Goal: Task Accomplishment & Management: Use online tool/utility

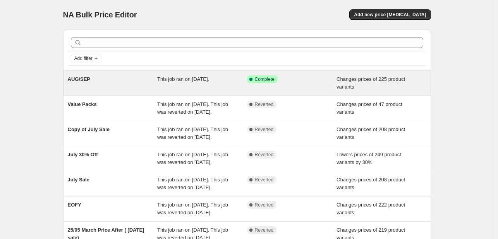
click at [85, 79] on span "AUG/SEP" at bounding box center [79, 79] width 23 height 6
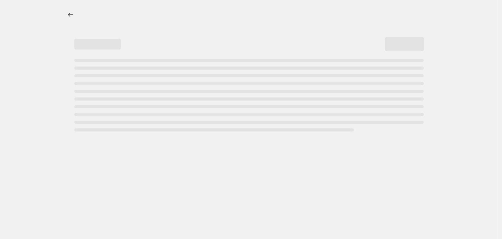
select select "tag"
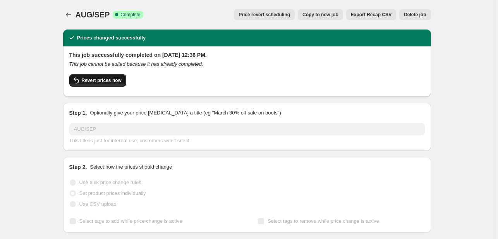
click at [106, 82] on span "Revert prices now" at bounding box center [102, 80] width 40 height 6
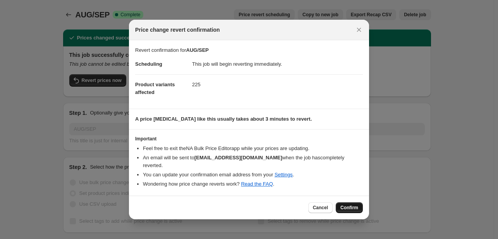
click at [345, 205] on span "Confirm" at bounding box center [349, 208] width 18 height 6
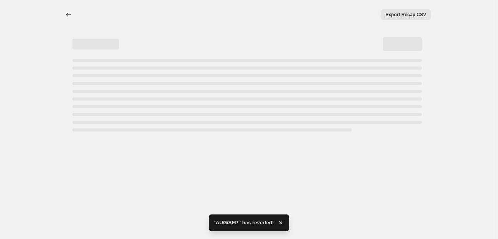
select select "tag"
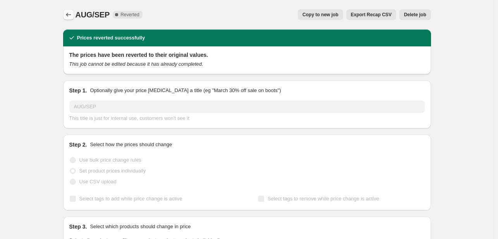
click at [70, 15] on icon "Price change jobs" at bounding box center [68, 15] width 5 height 4
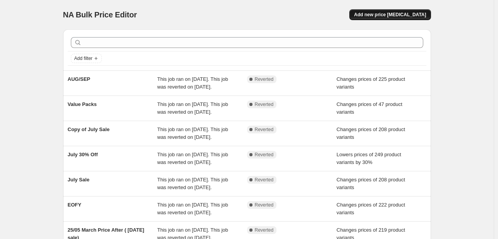
click at [382, 17] on span "Add new price [MEDICAL_DATA]" at bounding box center [390, 15] width 72 height 6
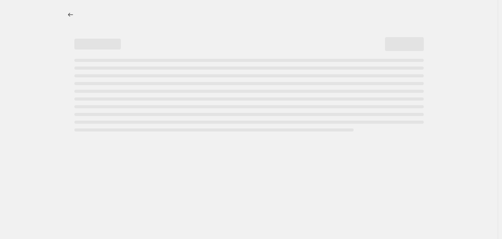
select select "percentage"
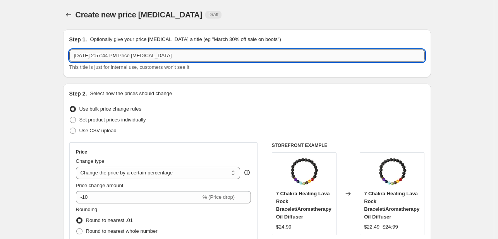
click at [91, 57] on input "[DATE] 2:57:44 PM Price [MEDICAL_DATA]" at bounding box center [246, 56] width 355 height 12
click at [122, 56] on input "AUG After Payday sale" at bounding box center [246, 56] width 355 height 12
click at [141, 56] on input "AUG After Payday Sale" at bounding box center [246, 56] width 355 height 12
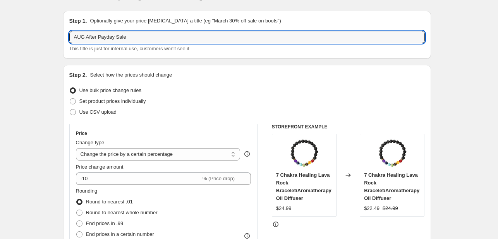
scroll to position [20, 0]
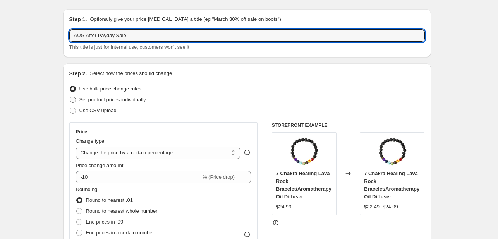
type input "AUG After Payday Sale"
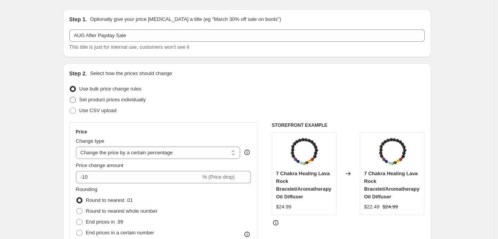
click at [134, 101] on span "Set product prices individually" at bounding box center [112, 100] width 67 height 6
click at [70, 97] on input "Set product prices individually" at bounding box center [70, 97] width 0 height 0
radio input "true"
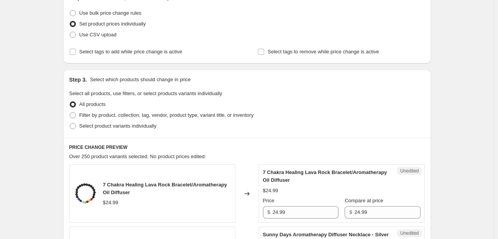
scroll to position [97, 0]
click at [223, 114] on span "Filter by product, collection, tag, vendor, product type, variant title, or inv…" at bounding box center [166, 114] width 174 height 6
click at [70, 112] on input "Filter by product, collection, tag, vendor, product type, variant title, or inv…" at bounding box center [70, 111] width 0 height 0
radio input "true"
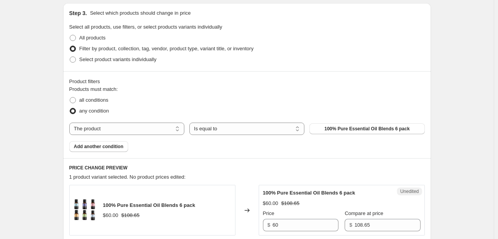
scroll to position [163, 0]
click at [121, 131] on select "The product The product's collection The product's tag The product's vendor The…" at bounding box center [126, 128] width 115 height 12
select select "tag"
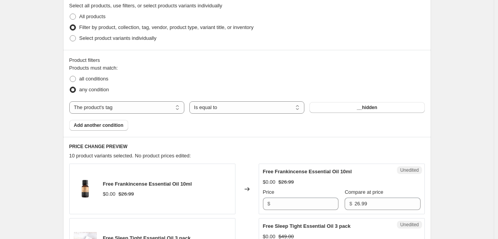
scroll to position [189, 0]
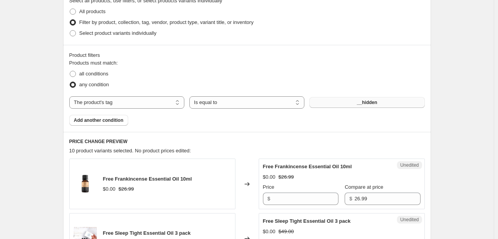
click at [380, 103] on button "__hidden" at bounding box center [366, 102] width 115 height 11
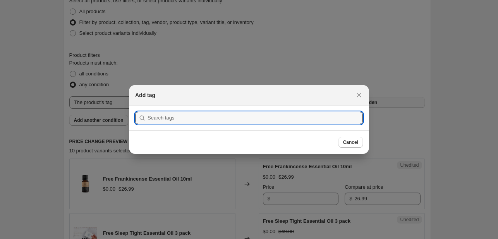
scroll to position [0, 0]
click at [270, 119] on input ":rce:" at bounding box center [254, 118] width 215 height 12
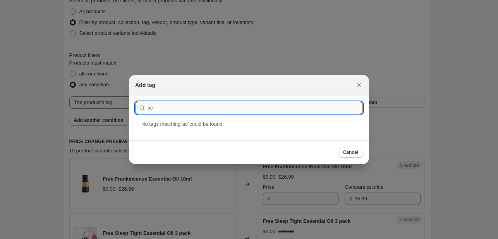
type input "active"
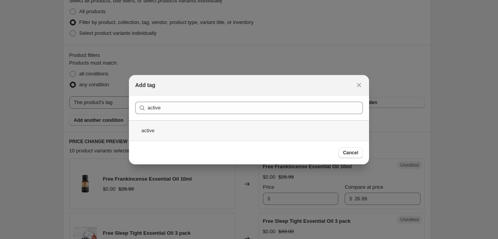
click at [151, 127] on div "active" at bounding box center [249, 130] width 240 height 21
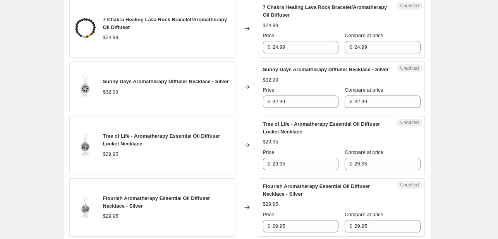
scroll to position [348, 0]
click at [284, 46] on input "24.99" at bounding box center [305, 47] width 66 height 12
paste input "19"
click at [284, 46] on input "19.99" at bounding box center [305, 47] width 66 height 12
type input "19.99"
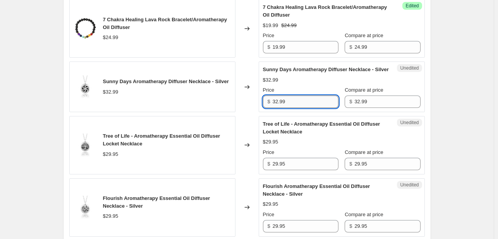
click at [279, 108] on input "32.99" at bounding box center [305, 102] width 66 height 12
paste input "24"
click at [279, 108] on input "24.99" at bounding box center [305, 102] width 66 height 12
type input "24.99"
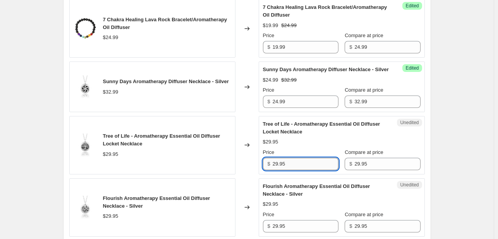
click at [280, 169] on input "29.95" at bounding box center [305, 164] width 66 height 12
paste input "4.99"
click at [280, 169] on input "24.99" at bounding box center [305, 164] width 66 height 12
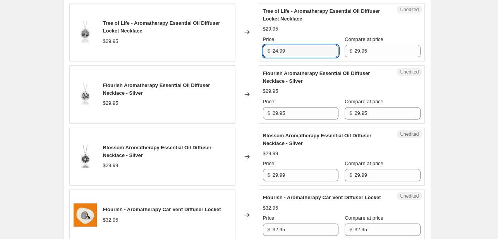
scroll to position [463, 0]
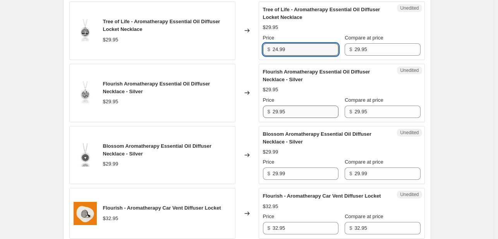
type input "24.99"
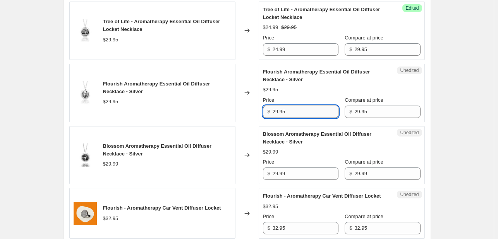
click at [280, 118] on input "29.95" at bounding box center [305, 112] width 66 height 12
paste input "4.99"
click at [280, 118] on input "24.99" at bounding box center [305, 112] width 66 height 12
type input "24.99"
click at [282, 177] on input "29.99" at bounding box center [305, 174] width 66 height 12
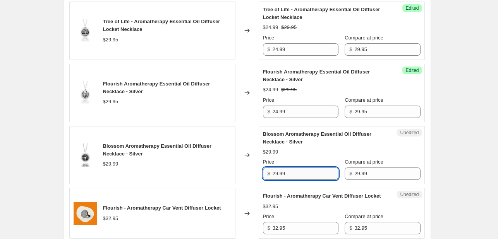
paste input "4"
click at [282, 177] on input "24.99" at bounding box center [305, 174] width 66 height 12
type input "24.99"
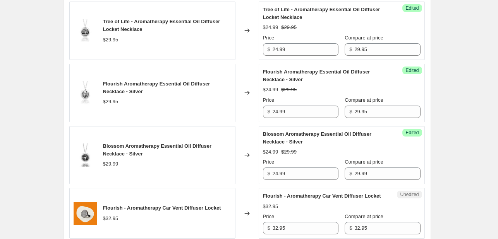
click at [259, 149] on div "Changed to" at bounding box center [246, 155] width 23 height 58
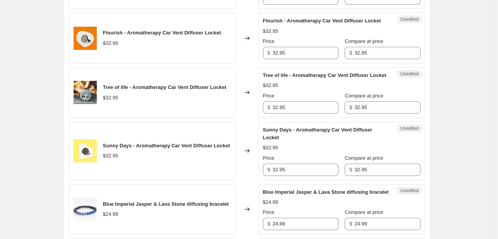
scroll to position [649, 0]
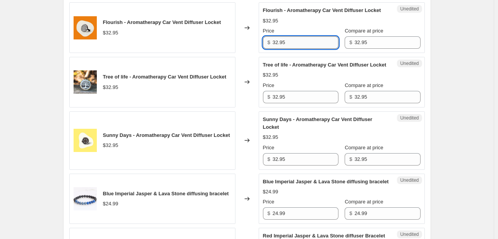
click at [281, 49] on input "32.95" at bounding box center [305, 42] width 66 height 12
paste input "29"
click at [281, 49] on input "29" at bounding box center [305, 42] width 66 height 12
type input "29"
click at [280, 103] on input "32.95" at bounding box center [305, 97] width 66 height 12
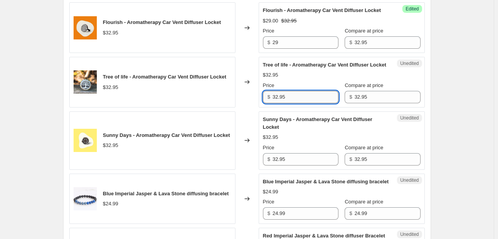
click at [280, 103] on input "32.95" at bounding box center [305, 97] width 66 height 12
paste input "29"
type input "29"
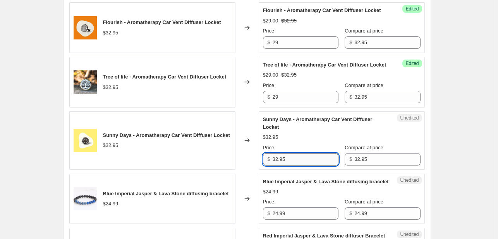
click at [281, 166] on input "32.95" at bounding box center [305, 159] width 66 height 12
paste input "29"
click at [281, 166] on input "29" at bounding box center [305, 159] width 66 height 12
type input "29"
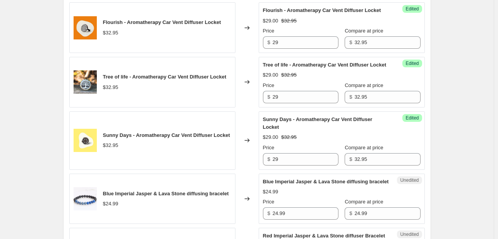
click at [248, 127] on div "Changed to" at bounding box center [246, 140] width 23 height 58
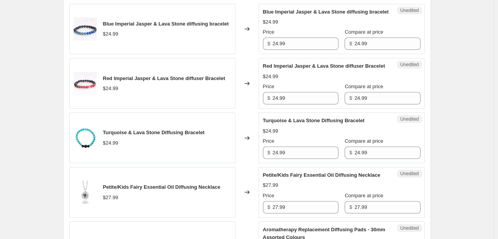
scroll to position [819, 0]
click at [279, 50] on input "24.99" at bounding box center [305, 43] width 66 height 12
paste input "19"
type input "19.99"
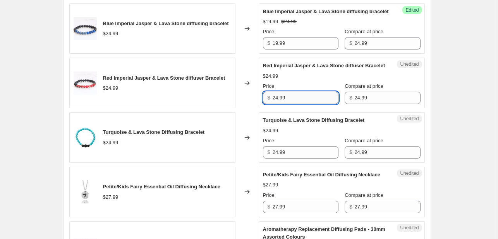
click at [281, 104] on input "24.99" at bounding box center [305, 98] width 66 height 12
paste input "19"
click at [281, 104] on input "19.99" at bounding box center [305, 98] width 66 height 12
type input "19.99"
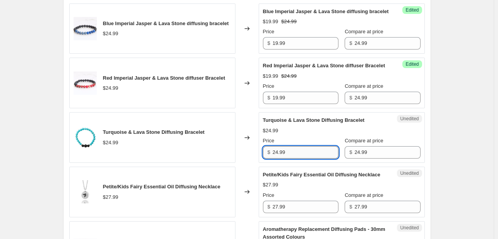
click at [281, 159] on input "24.99" at bounding box center [305, 152] width 66 height 12
paste input "19.99"
click at [281, 159] on input "2419.99.99" at bounding box center [305, 152] width 66 height 12
paste input "1"
click at [281, 159] on input "19.99" at bounding box center [305, 152] width 66 height 12
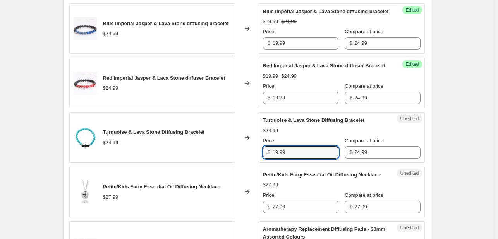
type input "19.99"
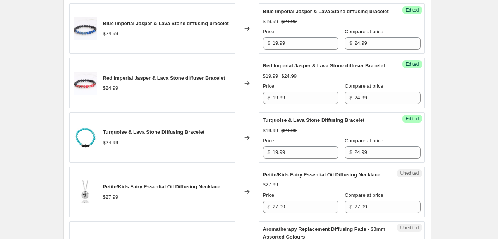
click at [256, 134] on div "Changed to" at bounding box center [246, 137] width 23 height 51
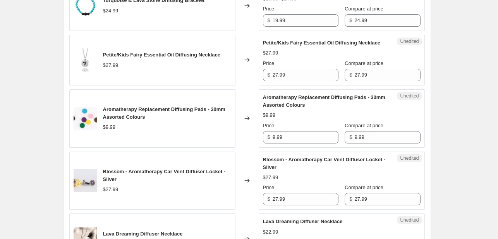
scroll to position [953, 0]
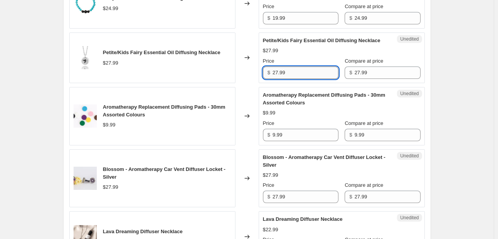
click at [281, 79] on input "27.99" at bounding box center [305, 73] width 66 height 12
paste input "1"
click at [281, 79] on input "21.99" at bounding box center [305, 73] width 66 height 12
type input "21.99"
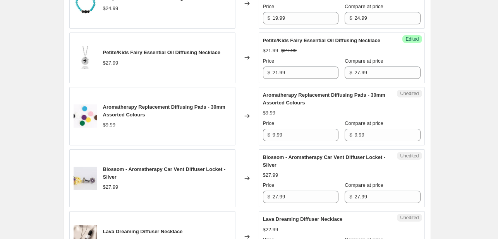
click at [255, 74] on div "Changed to" at bounding box center [246, 58] width 23 height 51
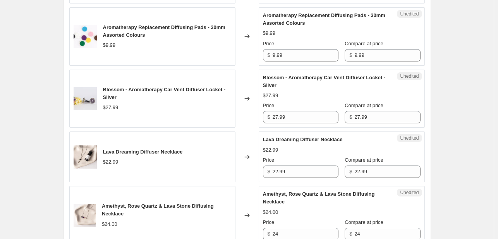
scroll to position [1059, 0]
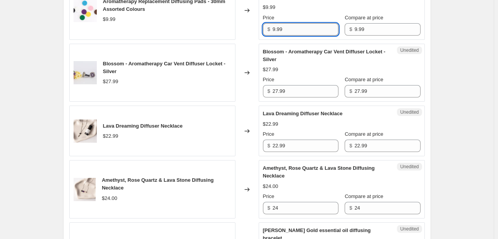
click at [279, 36] on input "9.99" at bounding box center [305, 29] width 66 height 12
paste input "7"
click at [279, 36] on input "7.99" at bounding box center [305, 29] width 66 height 12
type input "7.99"
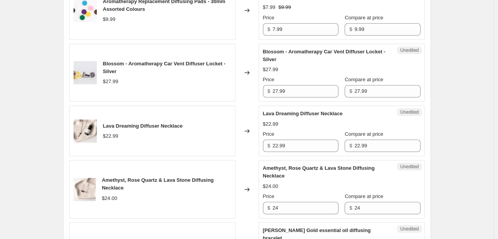
click at [250, 40] on div "Changed to" at bounding box center [246, 10] width 23 height 58
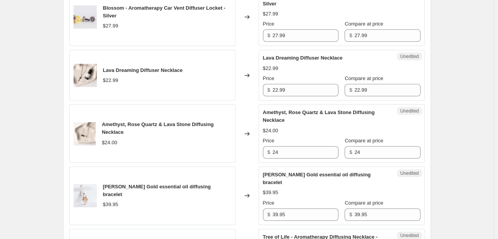
scroll to position [1115, 0]
click at [276, 41] on input "27.99" at bounding box center [305, 35] width 66 height 12
paste input "text"
click at [276, 41] on input "29" at bounding box center [305, 35] width 66 height 12
type input "29"
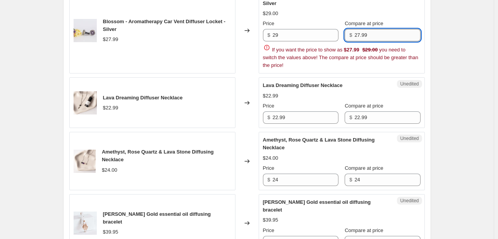
click at [365, 41] on input "27.99" at bounding box center [387, 35] width 66 height 12
paste input "text"
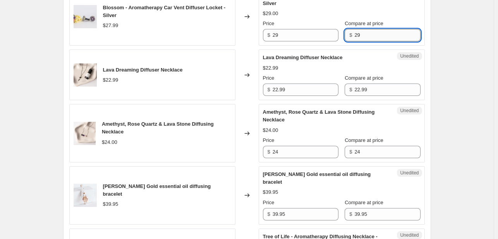
click at [357, 41] on input "29" at bounding box center [387, 35] width 66 height 12
paste input "32.9"
click at [357, 41] on input "32.99" at bounding box center [387, 35] width 66 height 12
type input "32.99"
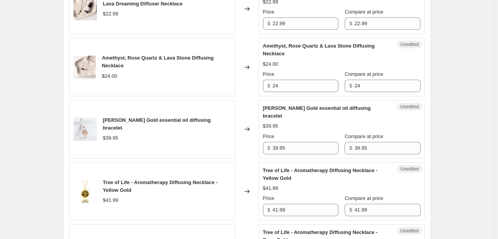
scroll to position [1181, 0]
click at [285, 30] on input "22.99" at bounding box center [305, 23] width 66 height 12
paste input "9"
click at [285, 30] on input "9.99" at bounding box center [305, 23] width 66 height 12
type input "9.99"
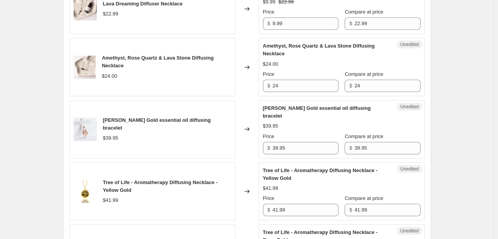
click at [240, 34] on div "Changed to" at bounding box center [246, 8] width 23 height 51
click at [277, 92] on input "24" at bounding box center [305, 86] width 66 height 12
paste input "9.99"
click at [277, 92] on input "9.99" at bounding box center [305, 86] width 66 height 12
type input "9.99"
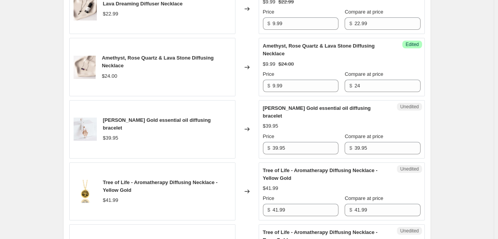
click at [249, 96] on div "Changed to" at bounding box center [246, 67] width 23 height 58
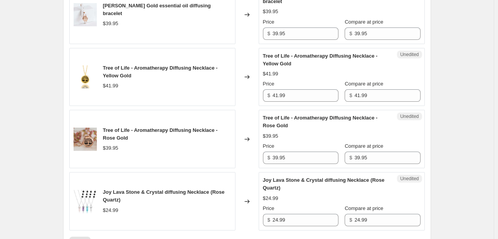
scroll to position [1298, 0]
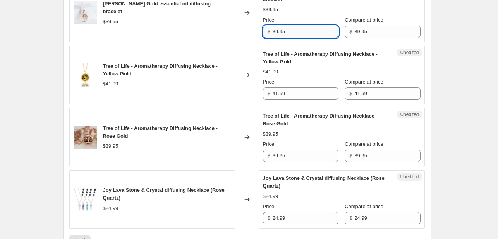
click at [285, 38] on input "39.95" at bounding box center [305, 32] width 66 height 12
paste input "2.99"
click at [285, 38] on input "32.99" at bounding box center [305, 32] width 66 height 12
type input "32.99"
click at [260, 42] on div "Success Edited [PERSON_NAME] Gold essential oil diffusing bracelet $32.99 $39.9…" at bounding box center [342, 13] width 166 height 58
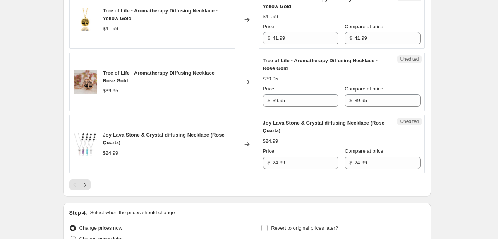
scroll to position [1357, 0]
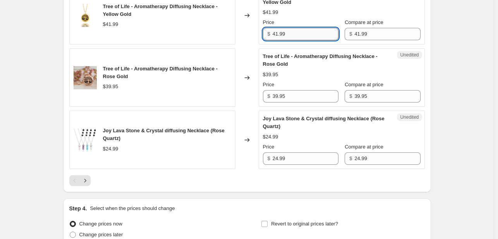
click at [283, 40] on input "41.99" at bounding box center [305, 34] width 66 height 12
paste input "32"
click at [283, 40] on input "32.99" at bounding box center [305, 34] width 66 height 12
type input "32.99"
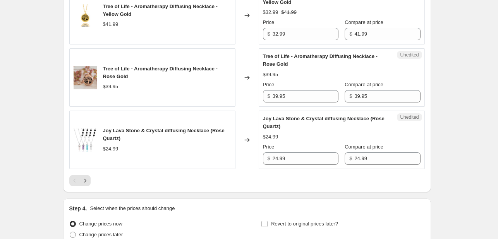
click at [252, 45] on div "Changed to" at bounding box center [246, 15] width 23 height 58
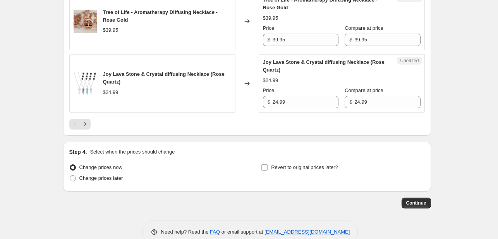
scroll to position [1418, 0]
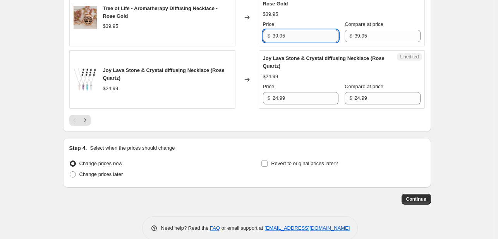
click at [285, 42] on input "39.95" at bounding box center [305, 36] width 66 height 12
paste input "29.99"
click at [285, 42] on input "29.99" at bounding box center [305, 36] width 66 height 12
type input "29.99"
click at [244, 46] on div "Changed to" at bounding box center [246, 17] width 23 height 58
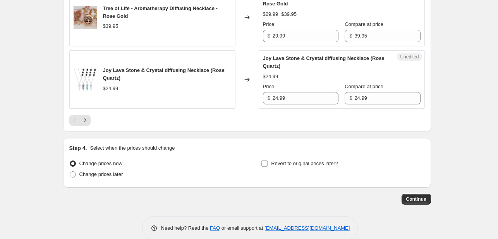
scroll to position [1443, 0]
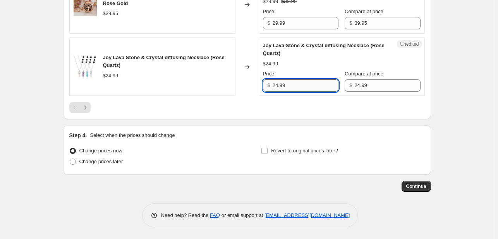
click at [283, 85] on input "24.99" at bounding box center [305, 85] width 66 height 12
paste input "19"
click at [283, 85] on input "19.99" at bounding box center [305, 85] width 66 height 12
type input "19.99"
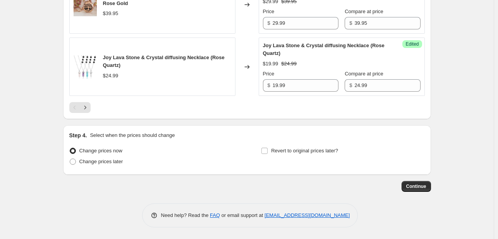
click at [95, 161] on span "Change prices later" at bounding box center [101, 162] width 44 height 6
click at [70, 159] on input "Change prices later" at bounding box center [70, 159] width 0 height 0
radio input "true"
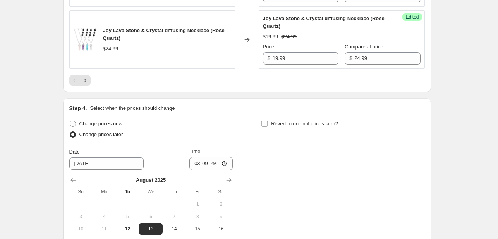
scroll to position [1588, 0]
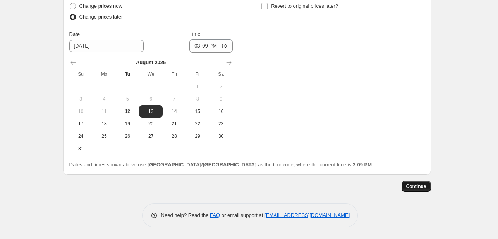
click at [414, 188] on span "Continue" at bounding box center [416, 186] width 20 height 6
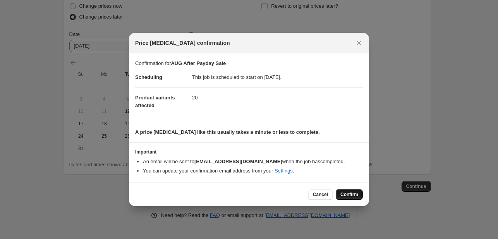
click at [348, 194] on span "Confirm" at bounding box center [349, 195] width 18 height 6
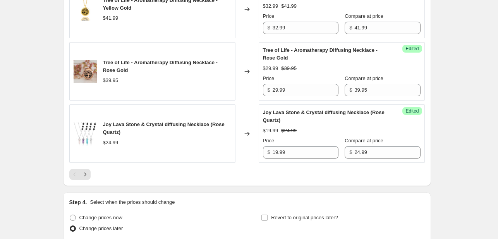
scroll to position [1409, 0]
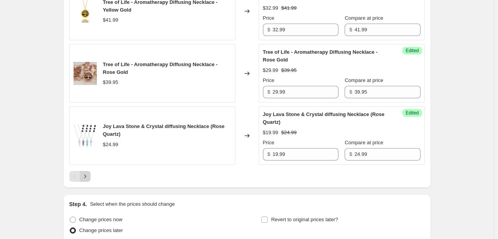
click at [88, 180] on icon "Next" at bounding box center [85, 177] width 8 height 8
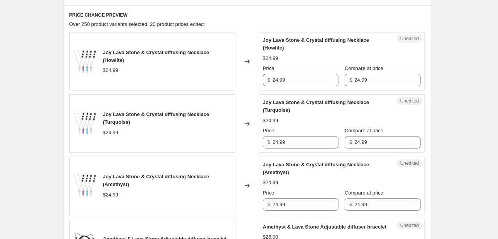
scroll to position [274, 0]
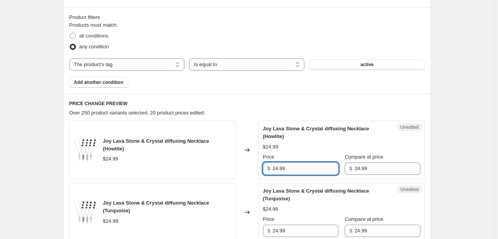
click at [279, 168] on input "24.99" at bounding box center [305, 169] width 66 height 12
paste input "19"
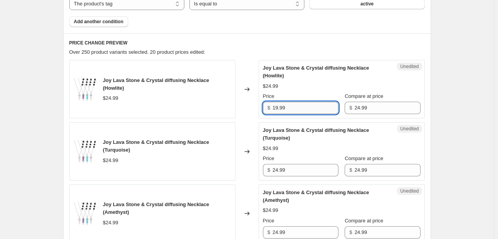
scroll to position [338, 0]
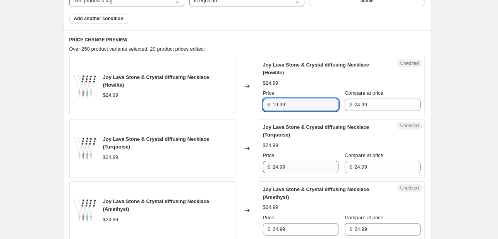
type input "19.99"
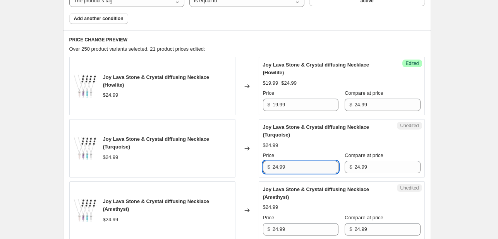
click at [283, 169] on input "24.99" at bounding box center [305, 167] width 66 height 12
paste input "19"
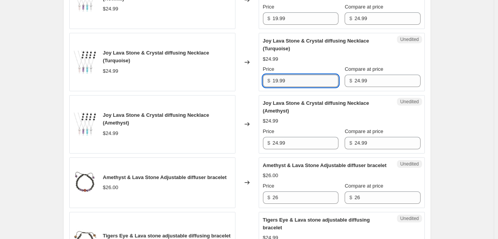
scroll to position [428, 0]
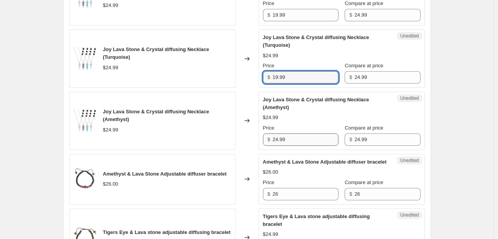
type input "19.99"
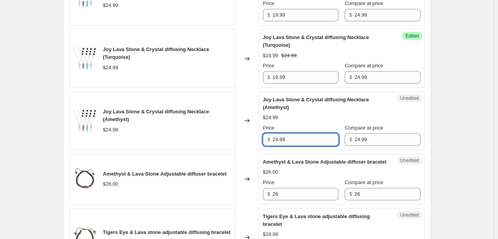
click at [281, 142] on input "24.99" at bounding box center [305, 140] width 66 height 12
paste input "19"
click at [281, 142] on input "19.99" at bounding box center [305, 140] width 66 height 12
type input "19.99"
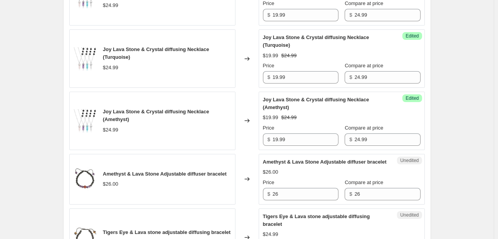
click at [257, 139] on div "Changed to" at bounding box center [246, 121] width 23 height 58
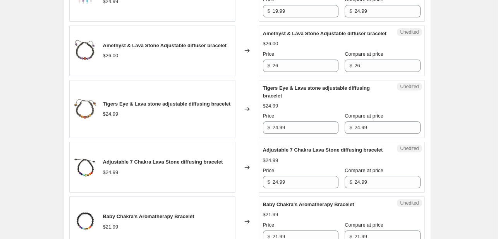
scroll to position [561, 0]
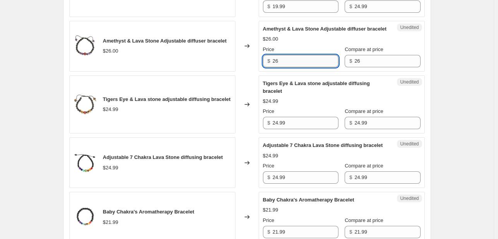
click at [277, 67] on input "26" at bounding box center [305, 61] width 66 height 12
paste input "19.99"
click at [277, 67] on input "19.99" at bounding box center [305, 61] width 66 height 12
type input "19.99"
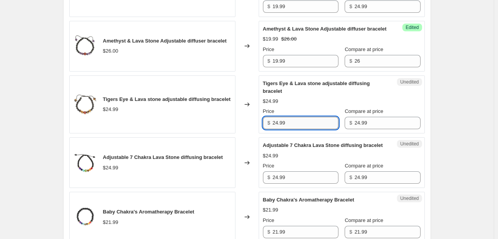
click at [279, 129] on input "24.99" at bounding box center [305, 123] width 66 height 12
paste input "19"
click at [279, 129] on input "19.99" at bounding box center [305, 123] width 66 height 12
type input "19.99"
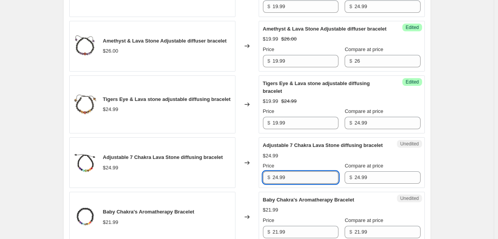
click at [281, 184] on input "24.99" at bounding box center [305, 177] width 66 height 12
paste input "19"
click at [281, 184] on input "19.99" at bounding box center [305, 177] width 66 height 12
type input "19.99"
click at [259, 159] on div "Changed to" at bounding box center [246, 162] width 23 height 51
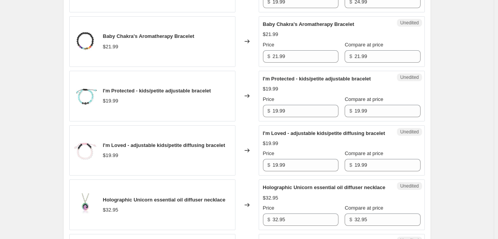
scroll to position [737, 0]
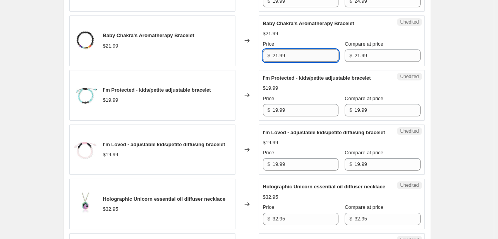
click at [277, 62] on input "21.99" at bounding box center [305, 56] width 66 height 12
paste input "15"
click at [277, 62] on input "15.99" at bounding box center [305, 56] width 66 height 12
type input "15.99"
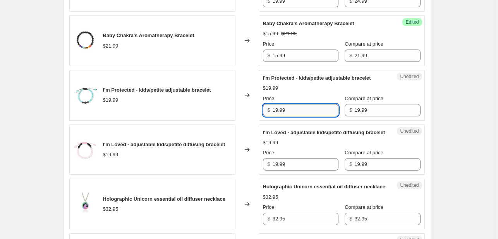
click at [278, 115] on input "19.99" at bounding box center [305, 110] width 66 height 12
paste input "5"
click at [278, 115] on input "15.99" at bounding box center [305, 110] width 66 height 12
type input "15.99"
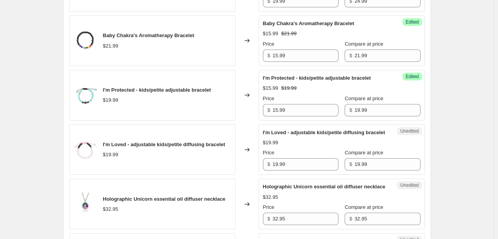
click at [248, 121] on div "Changed to" at bounding box center [246, 95] width 23 height 51
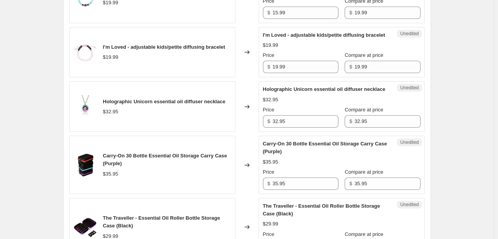
scroll to position [840, 0]
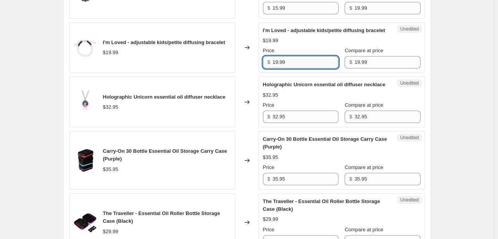
click at [276, 69] on input "19.99" at bounding box center [305, 62] width 66 height 12
paste input "5"
click at [276, 69] on input "15.99" at bounding box center [305, 62] width 66 height 12
type input "15.99"
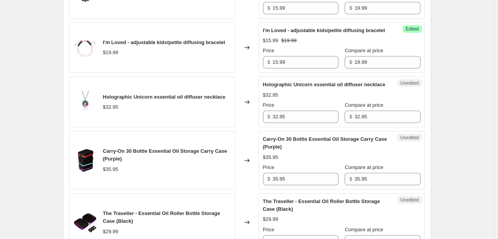
click at [233, 81] on div "Joy Lava Stone & Crystal diffusing Necklace (Howlite) $24.99 Changed to Success…" at bounding box center [246, 140] width 355 height 1171
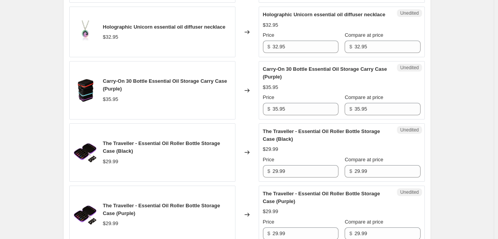
scroll to position [920, 0]
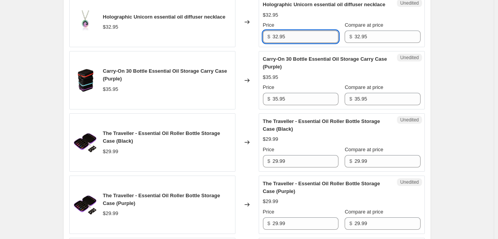
click at [280, 43] on input "32.95" at bounding box center [305, 37] width 66 height 12
paste input "29.99"
click at [280, 43] on input "29.99" at bounding box center [305, 37] width 66 height 12
type input "29.99"
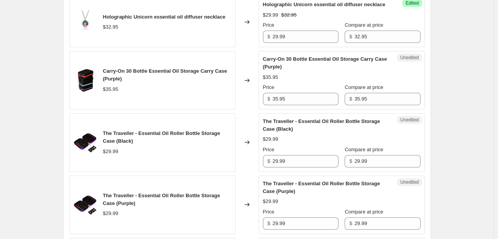
click at [253, 47] on div "Changed to" at bounding box center [246, 22] width 23 height 51
click at [277, 104] on input "35.95" at bounding box center [305, 99] width 66 height 12
paste input "29.99"
click at [277, 104] on input "29.99" at bounding box center [305, 99] width 66 height 12
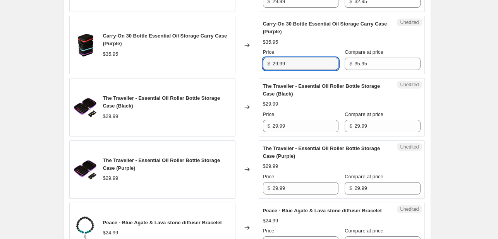
scroll to position [966, 0]
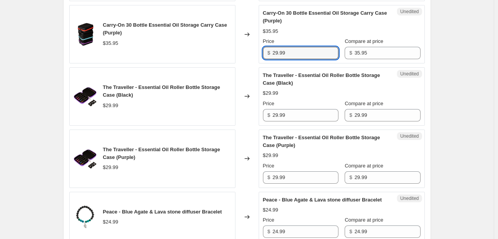
type input "29.99"
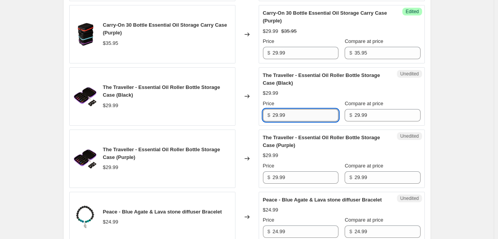
click at [281, 118] on input "29.99" at bounding box center [305, 115] width 66 height 12
paste input "text"
click at [281, 118] on input "9.99" at bounding box center [305, 115] width 66 height 12
type input "9.99"
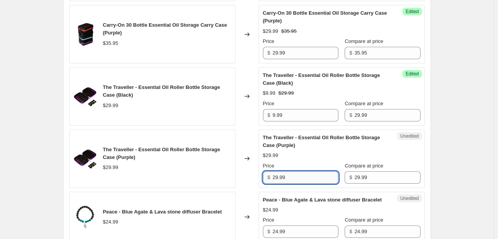
click at [282, 182] on input "29.99" at bounding box center [305, 177] width 66 height 12
paste input "text"
click at [282, 182] on input "9.99" at bounding box center [305, 177] width 66 height 12
type input "9.99"
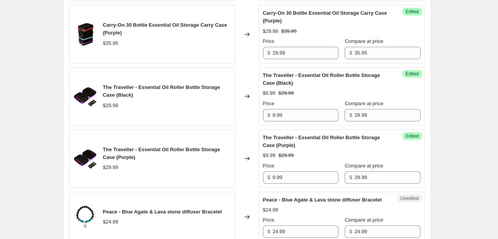
click at [248, 134] on div "Joy Lava Stone & Crystal diffusing Necklace (Howlite) $24.99 Changed to Success…" at bounding box center [246, 14] width 355 height 1171
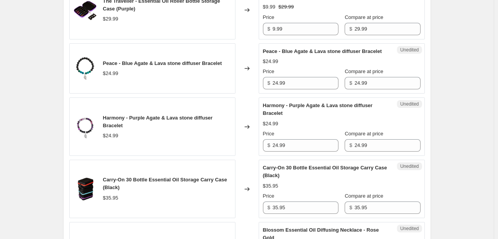
scroll to position [1151, 0]
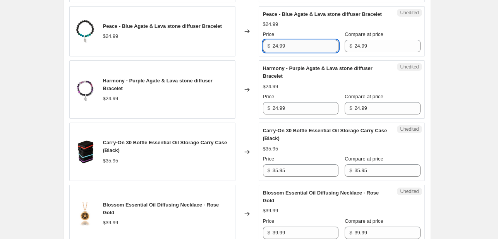
click at [282, 52] on input "24.99" at bounding box center [305, 46] width 66 height 12
paste input "19"
click at [282, 52] on input "19.99" at bounding box center [305, 46] width 66 height 12
type input "19.99"
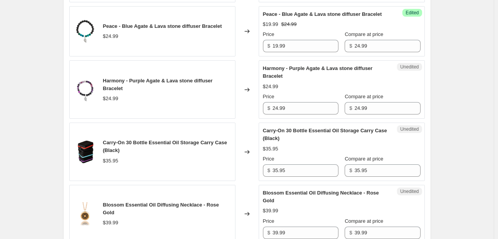
click at [252, 55] on div "Changed to" at bounding box center [246, 31] width 23 height 51
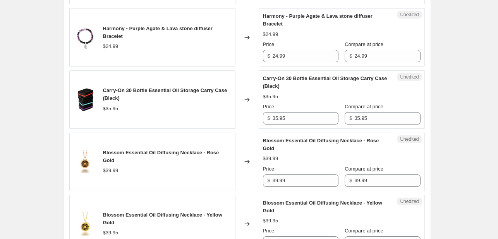
scroll to position [1214, 0]
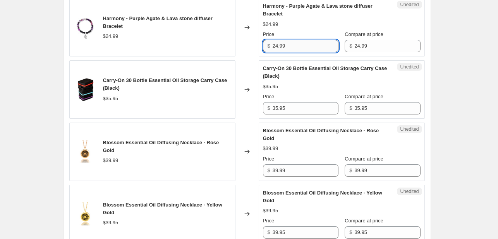
click at [279, 51] on input "24.99" at bounding box center [305, 46] width 66 height 12
paste input "19"
click at [279, 51] on input "19.99" at bounding box center [305, 46] width 66 height 12
type input "19.99"
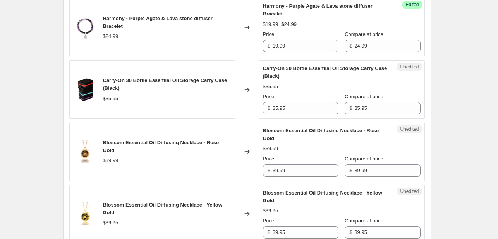
click at [251, 57] on div "Changed to" at bounding box center [246, 27] width 23 height 58
click at [282, 115] on input "35.95" at bounding box center [305, 108] width 66 height 12
paste input "29.99"
click at [282, 115] on input "29.99" at bounding box center [305, 108] width 66 height 12
type input "29.99"
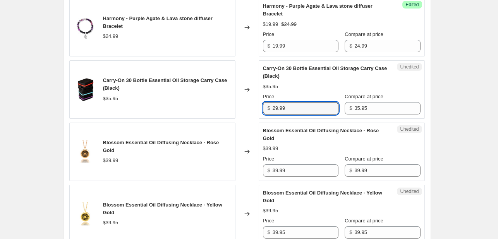
click at [239, 105] on div "Changed to" at bounding box center [246, 89] width 23 height 58
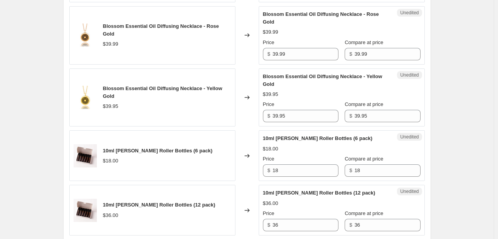
scroll to position [1331, 0]
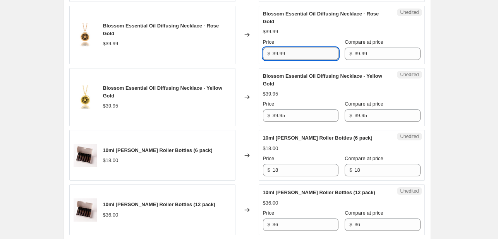
click at [283, 56] on input "39.99" at bounding box center [305, 54] width 66 height 12
paste input "2"
click at [283, 56] on input "29.99" at bounding box center [305, 54] width 66 height 12
type input "29.99"
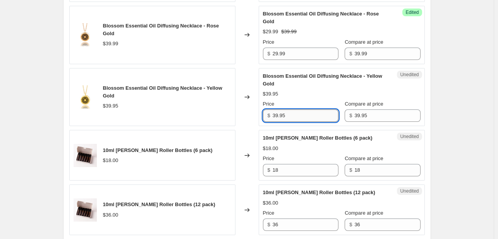
click at [279, 117] on input "39.95" at bounding box center [305, 116] width 66 height 12
paste input "29.99"
click at [279, 117] on input "29.99" at bounding box center [305, 116] width 66 height 12
type input "29.99"
click at [262, 121] on div "Unedited Blossom Essential Oil Diffusing Necklace - Yellow Gold $39.95 Price $ …" at bounding box center [342, 97] width 166 height 58
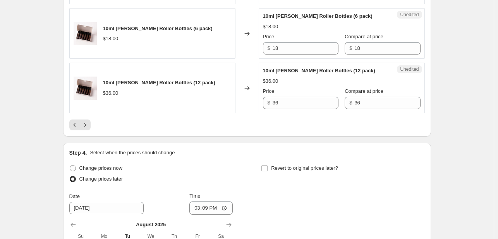
scroll to position [1456, 0]
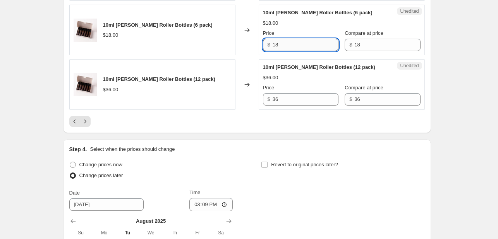
click at [278, 46] on input "18" at bounding box center [305, 45] width 66 height 12
paste input "25"
click at [278, 46] on input "25" at bounding box center [305, 45] width 66 height 12
type input "25"
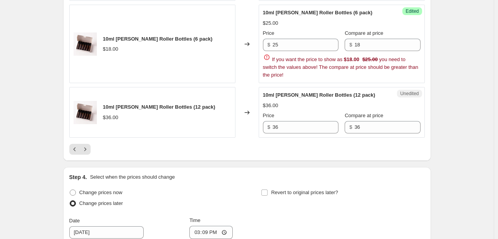
click at [278, 120] on div "Price" at bounding box center [300, 116] width 75 height 8
click at [278, 127] on input "36" at bounding box center [305, 127] width 66 height 12
paste input "25"
click at [278, 127] on input "25" at bounding box center [305, 127] width 66 height 12
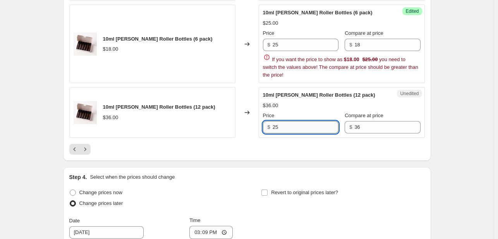
type input "25"
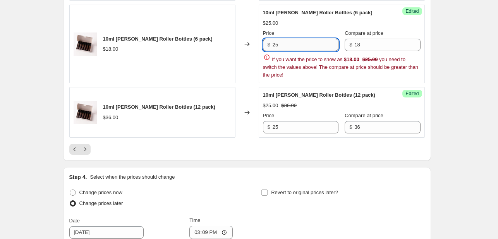
click at [278, 46] on input "25" at bounding box center [305, 45] width 66 height 12
paste input "13"
click at [278, 46] on input "13" at bounding box center [305, 45] width 66 height 12
type input "13"
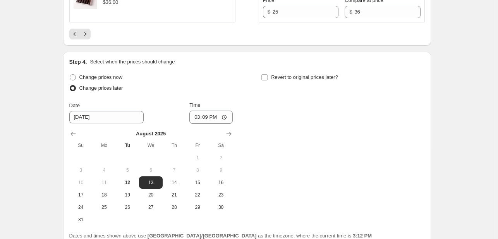
scroll to position [1619, 0]
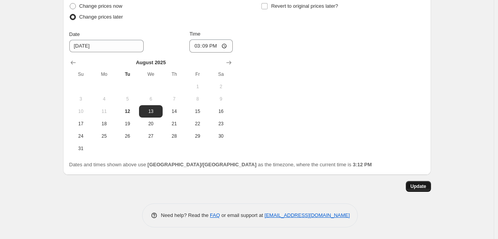
click at [423, 191] on button "Update" at bounding box center [418, 186] width 25 height 11
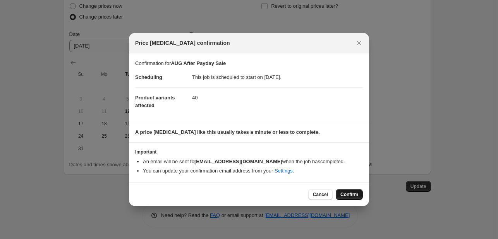
click at [355, 194] on span "Confirm" at bounding box center [349, 195] width 18 height 6
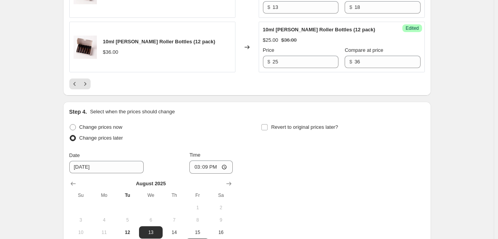
scroll to position [1492, 0]
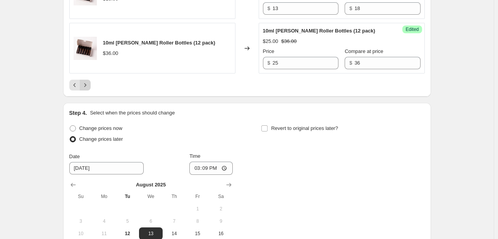
click at [89, 89] on icon "Next" at bounding box center [85, 85] width 8 height 8
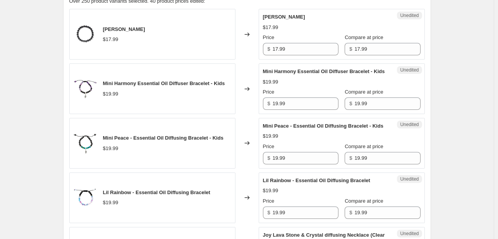
scroll to position [386, 0]
click at [280, 106] on input "19.99" at bounding box center [305, 104] width 66 height 12
paste input "5"
click at [280, 106] on input "15.99" at bounding box center [305, 104] width 66 height 12
type input "15.99"
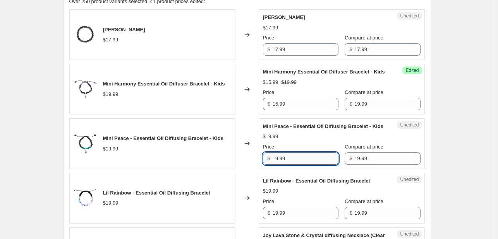
click at [280, 157] on input "19.99" at bounding box center [305, 158] width 66 height 12
paste input "5"
click at [280, 157] on input "15.99" at bounding box center [305, 158] width 66 height 12
type input "15.99"
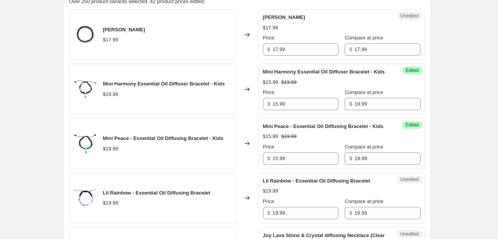
click at [229, 109] on div "Mini Harmony Essential Oil Diffuser Bracelet - Kids $19.99" at bounding box center [152, 89] width 166 height 51
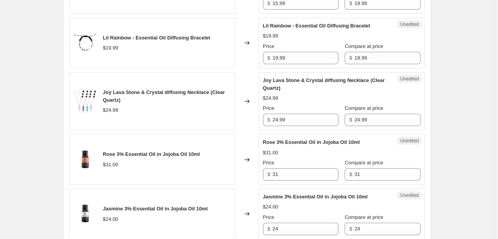
scroll to position [559, 0]
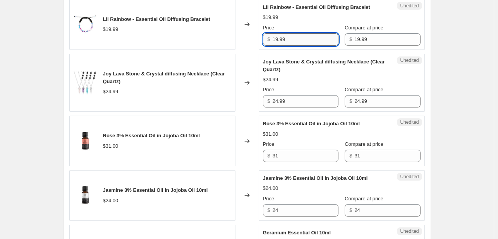
click at [284, 38] on input "19.99" at bounding box center [305, 39] width 66 height 12
paste input "5"
click at [284, 38] on input "15.99" at bounding box center [305, 39] width 66 height 12
type input "15.99"
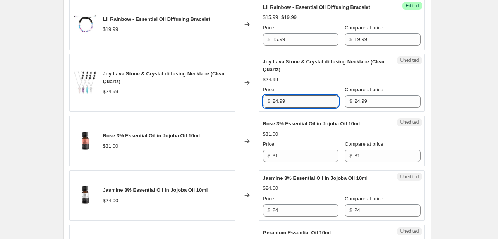
click at [279, 98] on input "24.99" at bounding box center [305, 101] width 66 height 12
drag, startPoint x: 280, startPoint y: 101, endPoint x: 275, endPoint y: 102, distance: 5.5
click at [275, 102] on input "24.99" at bounding box center [305, 101] width 66 height 12
type input "19.99"
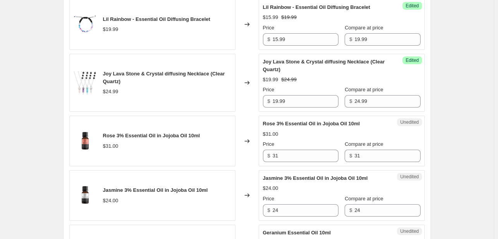
click at [259, 97] on div "Changed to" at bounding box center [246, 83] width 23 height 58
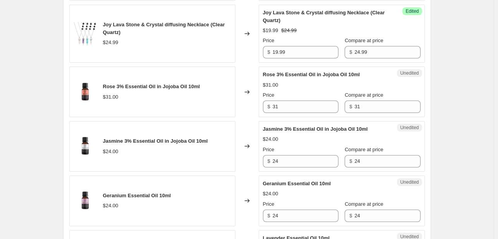
scroll to position [610, 0]
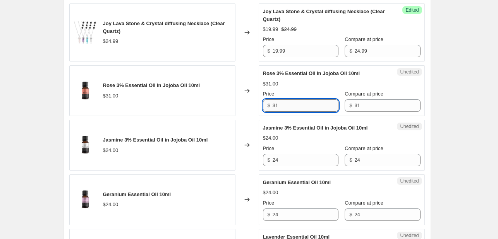
click at [281, 107] on input "31" at bounding box center [305, 105] width 66 height 12
paste input "14.99"
click at [281, 107] on input "14.99" at bounding box center [305, 105] width 66 height 12
type input "14.99"
click at [273, 161] on div "$ 24" at bounding box center [300, 160] width 75 height 12
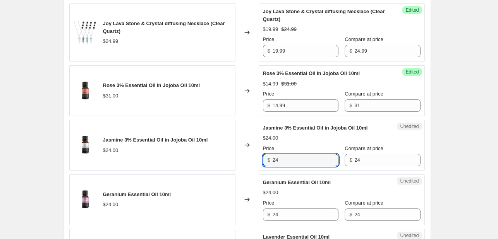
click at [273, 161] on div "$ 24" at bounding box center [300, 160] width 75 height 12
paste input "9.99"
click at [280, 159] on input "249.99" at bounding box center [305, 160] width 66 height 12
paste input "text"
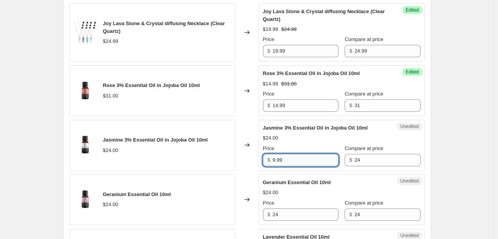
click at [280, 159] on input "9.99" at bounding box center [305, 160] width 66 height 12
type input "9.99"
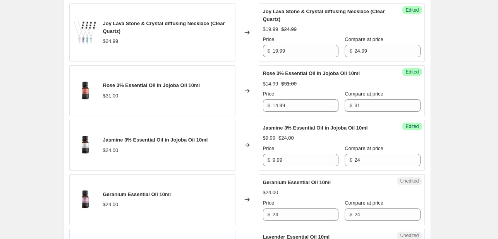
click at [259, 133] on div "Changed to" at bounding box center [246, 145] width 23 height 51
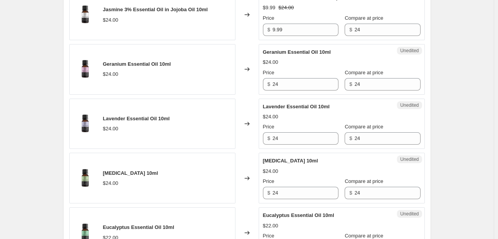
scroll to position [741, 0]
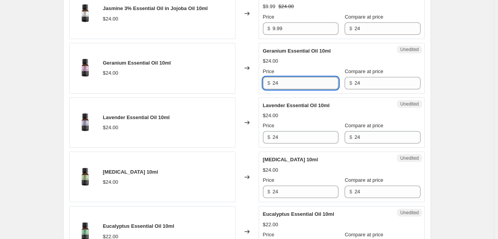
click at [281, 86] on input "24" at bounding box center [305, 83] width 66 height 12
paste input "14.99"
type input "14.99"
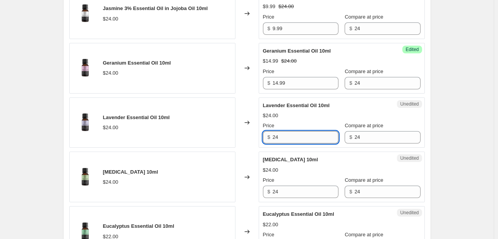
click at [280, 140] on input "24" at bounding box center [305, 137] width 66 height 12
paste input "12.99"
click at [280, 140] on input "12.99" at bounding box center [305, 137] width 66 height 12
type input "12.99"
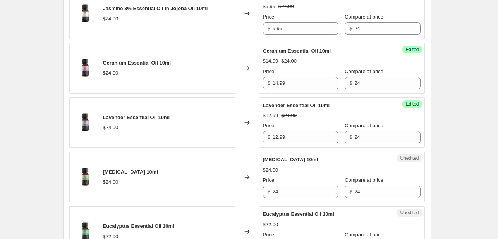
click at [248, 93] on div "Lil Lava $17.99 Changed to Unedited Lil Lava $17.99 Price $ 17.99 Compare at pr…" at bounding box center [246, 201] width 355 height 1094
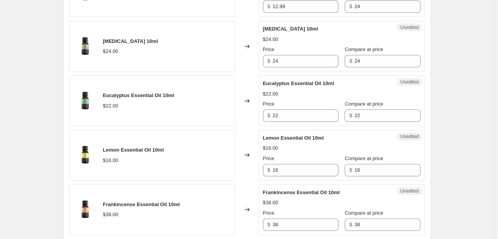
scroll to position [875, 0]
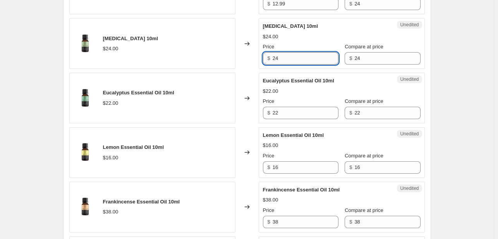
click at [277, 57] on input "24" at bounding box center [305, 58] width 66 height 12
paste input "17.99"
click at [277, 57] on input "17.99" at bounding box center [305, 58] width 66 height 12
type input "17.99"
click at [261, 51] on div "Unedited [MEDICAL_DATA] 10ml $24.00 Price $ 17.99 Compare at price $ 24" at bounding box center [342, 43] width 166 height 51
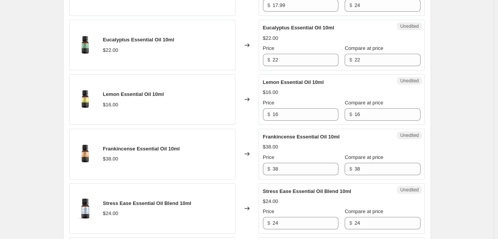
scroll to position [930, 0]
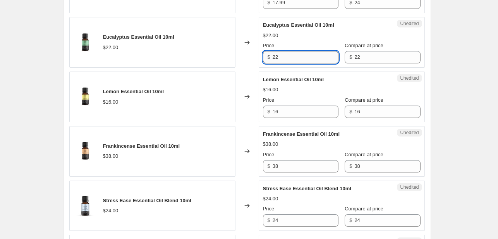
click at [274, 57] on input "22" at bounding box center [305, 57] width 66 height 12
paste input "14.99"
click at [274, 57] on input "14.99" at bounding box center [305, 57] width 66 height 12
type input "14.99"
click at [258, 60] on div "Changed to" at bounding box center [246, 42] width 23 height 51
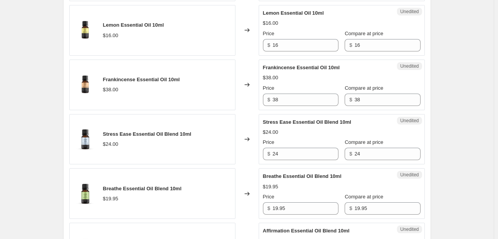
scroll to position [999, 0]
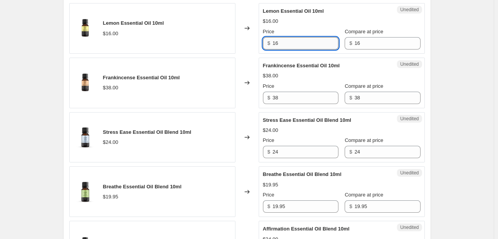
click at [279, 40] on input "16" at bounding box center [305, 43] width 66 height 12
paste input "9.99"
click at [279, 40] on input "9.99" at bounding box center [305, 43] width 66 height 12
type input "9.99"
click at [243, 48] on div "Changed to" at bounding box center [246, 28] width 23 height 51
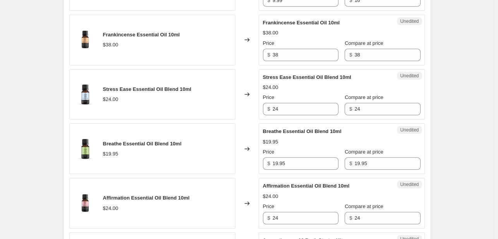
scroll to position [1042, 0]
click at [279, 49] on input "38" at bounding box center [305, 55] width 66 height 12
paste input "27.99"
click at [279, 49] on input "27.99" at bounding box center [305, 55] width 66 height 12
type input "27.99"
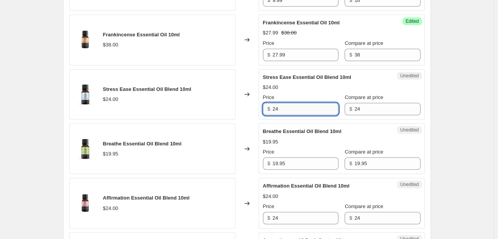
click at [278, 103] on input "24" at bounding box center [305, 109] width 66 height 12
paste input "18.99"
click at [278, 103] on input "18.99" at bounding box center [305, 109] width 66 height 12
type input "18.99"
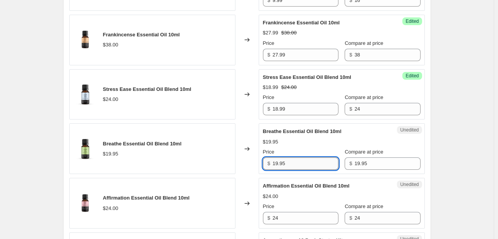
click at [277, 161] on input "19.95" at bounding box center [305, 164] width 66 height 12
paste input "2.99"
type input "12.99"
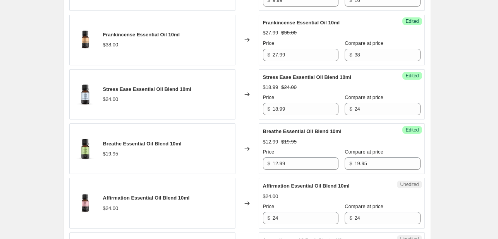
click at [257, 123] on div "Changed to" at bounding box center [246, 148] width 23 height 51
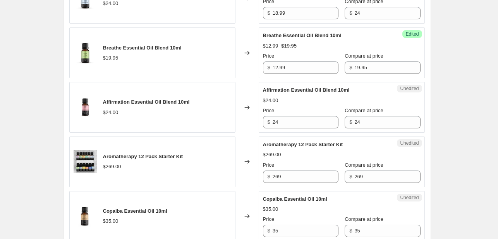
scroll to position [1184, 0]
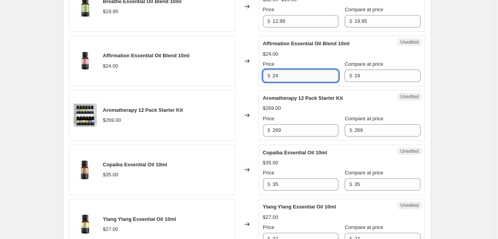
click at [276, 70] on input "24" at bounding box center [305, 76] width 66 height 12
paste input "9.99"
click at [276, 70] on input "9.99" at bounding box center [305, 76] width 66 height 12
type input "9.99"
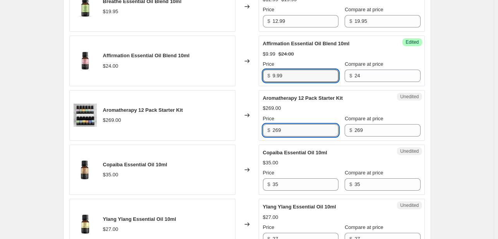
click at [276, 126] on input "269" at bounding box center [305, 130] width 66 height 12
paste input "14"
click at [276, 126] on input "149" at bounding box center [305, 130] width 66 height 12
type input "149"
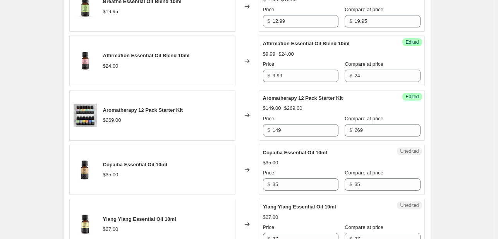
click at [247, 100] on div "Changed to" at bounding box center [246, 115] width 23 height 51
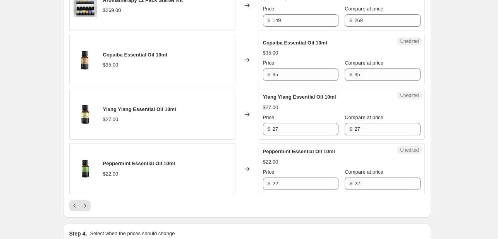
scroll to position [1300, 0]
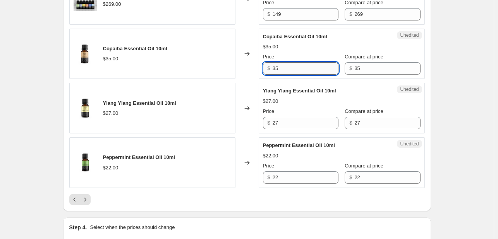
click at [278, 63] on input "35" at bounding box center [305, 68] width 66 height 12
paste input "18.99"
click at [278, 63] on input "18.99" at bounding box center [305, 68] width 66 height 12
type input "18.99"
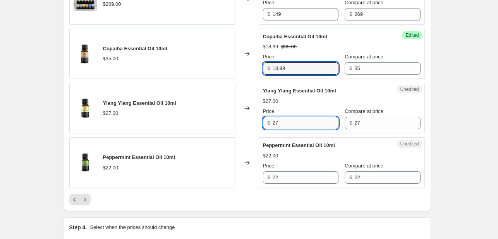
click at [276, 117] on input "27" at bounding box center [305, 123] width 66 height 12
paste input "12.99"
click at [276, 117] on input "12.99" at bounding box center [305, 123] width 66 height 12
type input "12.99"
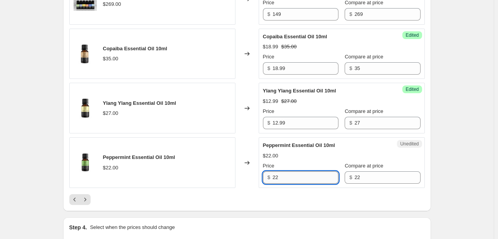
click at [275, 171] on input "22" at bounding box center [305, 177] width 66 height 12
paste input "17.99"
click at [275, 171] on input "17.99" at bounding box center [305, 177] width 66 height 12
type input "17.99"
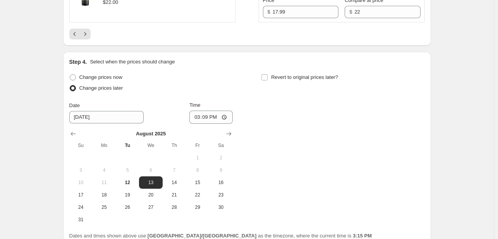
scroll to position [1534, 0]
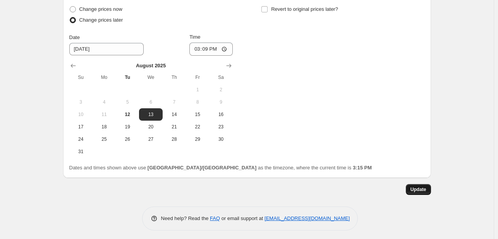
click at [426, 187] on span "Update" at bounding box center [418, 190] width 16 height 6
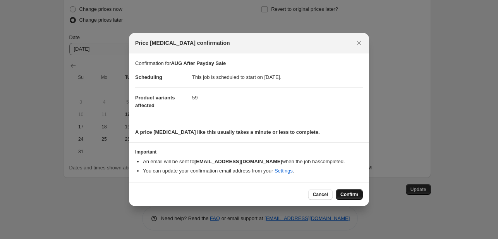
click at [347, 195] on span "Confirm" at bounding box center [349, 195] width 18 height 6
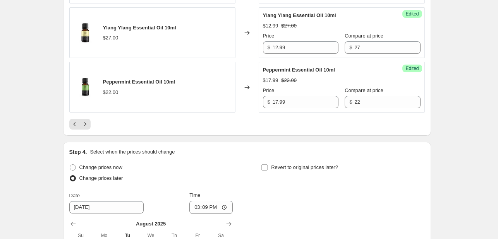
scroll to position [1376, 0]
click at [82, 123] on button "Next" at bounding box center [85, 123] width 11 height 11
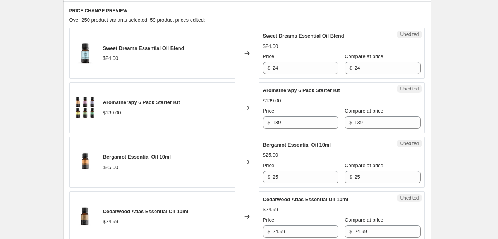
scroll to position [375, 0]
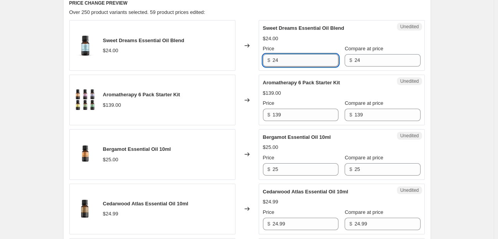
click at [276, 62] on input "24" at bounding box center [305, 60] width 66 height 12
paste input "18.99"
click at [276, 62] on input "18.99" at bounding box center [305, 60] width 66 height 12
type input "18.99"
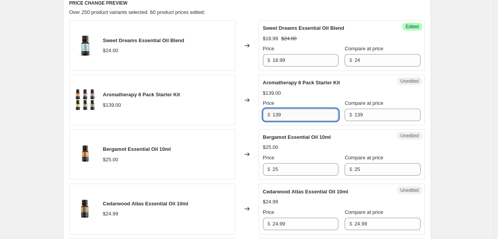
click at [276, 117] on input "139" at bounding box center [305, 115] width 66 height 12
paste input "7"
click at [276, 117] on input "79" at bounding box center [305, 115] width 66 height 12
type input "79"
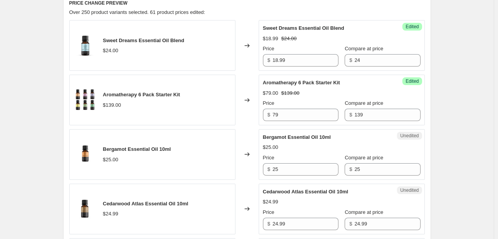
click at [255, 115] on div "Changed to" at bounding box center [246, 100] width 23 height 51
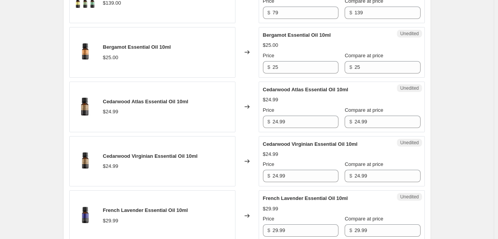
scroll to position [481, 0]
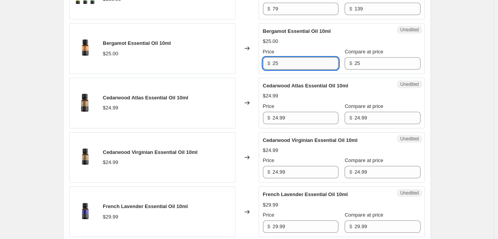
click at [279, 66] on input "25" at bounding box center [305, 63] width 66 height 12
paste input "19.99"
click at [279, 66] on input "19.99" at bounding box center [305, 63] width 66 height 12
type input "19.99"
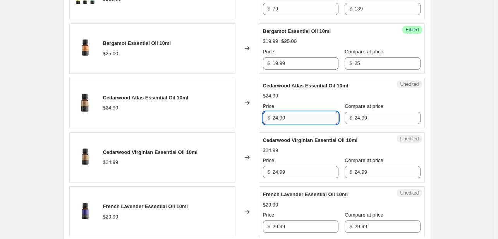
click at [276, 119] on input "24.99" at bounding box center [305, 118] width 66 height 12
paste input "17"
click at [276, 119] on input "17.99" at bounding box center [305, 118] width 66 height 12
type input "17.99"
click at [279, 173] on input "24.99" at bounding box center [305, 172] width 66 height 12
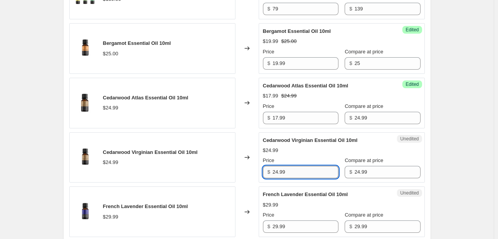
paste input "19"
click at [279, 173] on input "19.99" at bounding box center [305, 172] width 66 height 12
type input "19.99"
click at [281, 222] on input "29.99" at bounding box center [305, 227] width 66 height 12
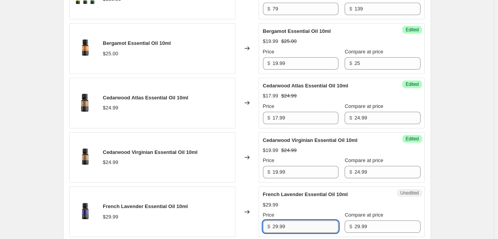
paste input "1"
click at [281, 222] on input "19.99" at bounding box center [305, 227] width 66 height 12
type input "19.99"
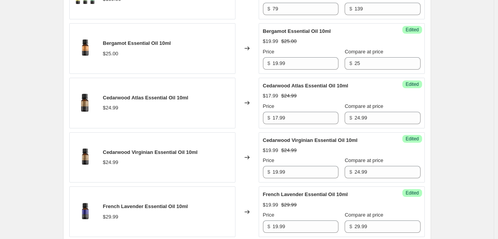
click at [255, 188] on div "Changed to" at bounding box center [246, 212] width 23 height 51
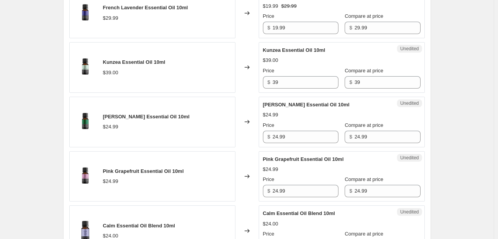
scroll to position [681, 0]
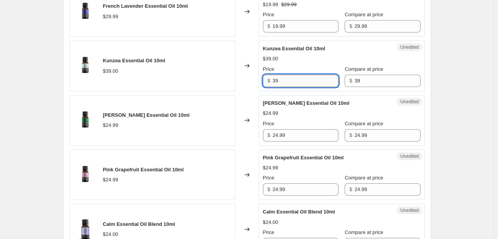
click at [277, 82] on input "39" at bounding box center [305, 81] width 66 height 12
paste input "13.9"
click at [277, 82] on input "13.99" at bounding box center [305, 81] width 66 height 12
type input "13.99"
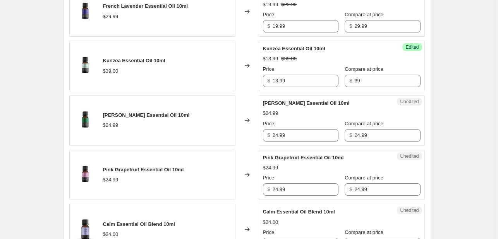
click at [250, 86] on div "Changed to" at bounding box center [246, 66] width 23 height 51
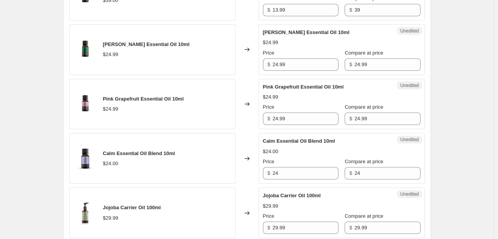
scroll to position [758, 0]
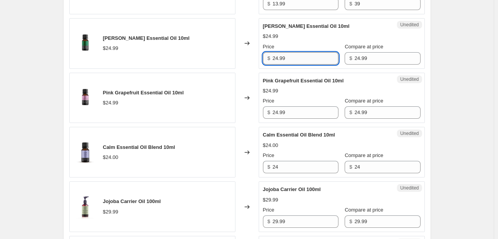
click at [287, 59] on input "24.99" at bounding box center [305, 58] width 66 height 12
paste input "17"
click at [287, 59] on input "17.99" at bounding box center [305, 58] width 66 height 12
type input "17.99"
click at [282, 109] on input "24.99" at bounding box center [305, 112] width 66 height 12
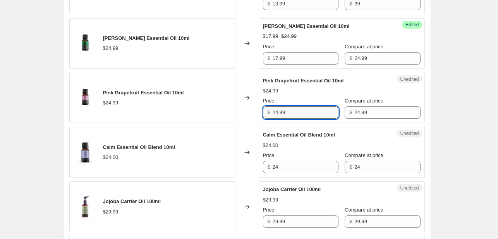
paste input "18"
click at [282, 109] on input "18.99" at bounding box center [305, 112] width 66 height 12
type input "18.99"
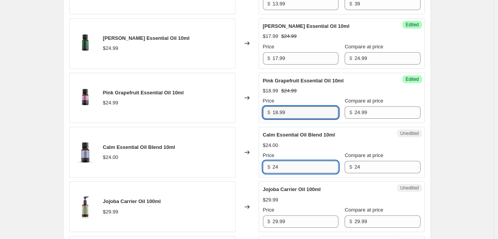
click at [279, 166] on input "24" at bounding box center [305, 167] width 66 height 12
paste input "17.99"
click at [279, 166] on input "17.99" at bounding box center [305, 167] width 66 height 12
type input "17.99"
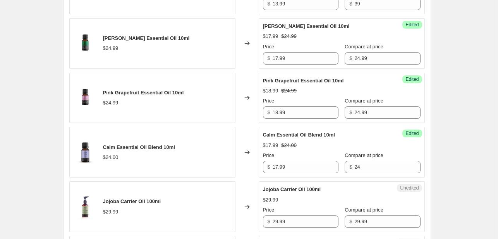
click at [256, 136] on div "Changed to" at bounding box center [246, 152] width 23 height 51
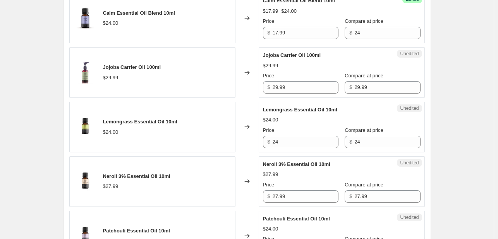
scroll to position [893, 0]
click at [277, 82] on input "29.99" at bounding box center [305, 87] width 66 height 12
paste input "4"
click at [277, 82] on input "24.99" at bounding box center [305, 87] width 66 height 12
type input "24.99"
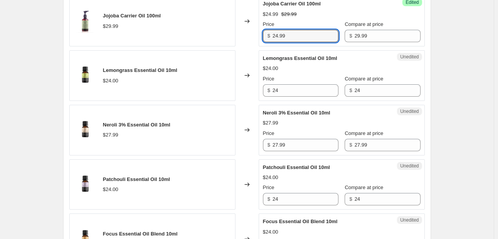
scroll to position [944, 0]
click at [275, 89] on input "24" at bounding box center [305, 90] width 66 height 12
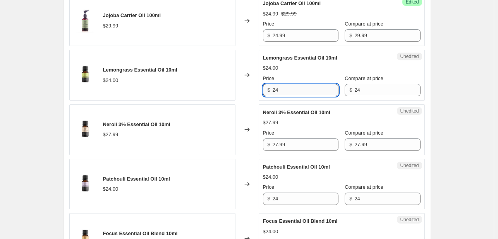
paste input "1.99"
click at [275, 89] on input "21.99" at bounding box center [305, 90] width 66 height 12
type input "21.99"
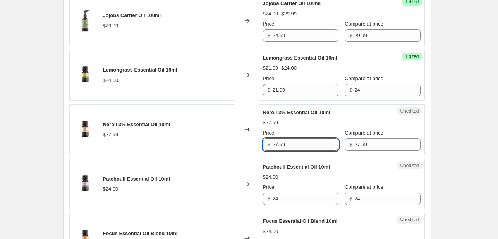
click at [278, 140] on input "27.99" at bounding box center [305, 145] width 66 height 12
paste input "9"
type input "9.99"
click at [243, 86] on div "Changed to" at bounding box center [246, 75] width 23 height 51
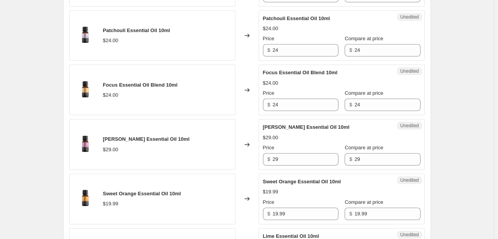
scroll to position [1093, 0]
click at [280, 48] on input "24" at bounding box center [305, 50] width 66 height 12
paste input "11.99"
type input "11.99"
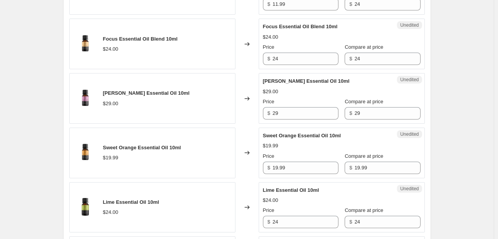
scroll to position [1139, 0]
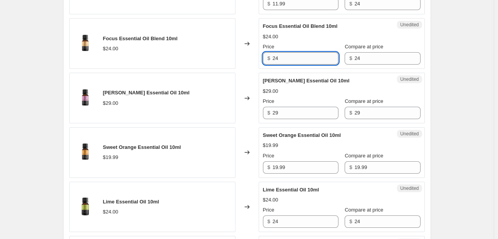
click at [278, 56] on input "24" at bounding box center [305, 58] width 66 height 12
paste input "9.99"
click at [278, 56] on input "9.99" at bounding box center [305, 58] width 66 height 12
type input "9.99"
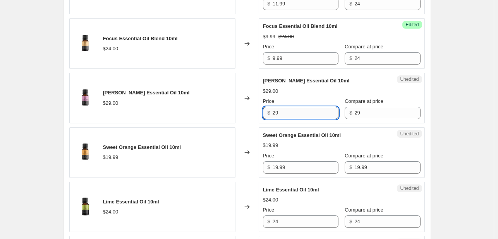
click at [277, 110] on input "29" at bounding box center [305, 113] width 66 height 12
paste input "9.9"
click at [277, 110] on input "9.99" at bounding box center [305, 113] width 66 height 12
type input "9.99"
click at [253, 115] on div "Changed to" at bounding box center [246, 98] width 23 height 51
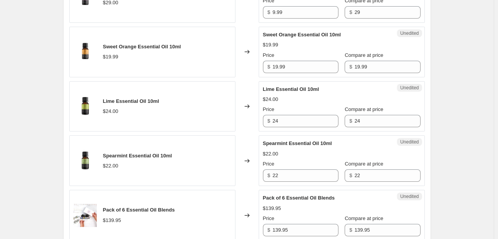
scroll to position [1240, 0]
click at [280, 62] on input "19.99" at bounding box center [305, 67] width 66 height 12
paste input "5"
click at [280, 62] on input "15.99" at bounding box center [305, 67] width 66 height 12
type input "15.99"
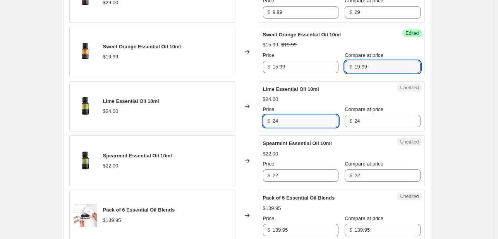
click at [283, 117] on input "24" at bounding box center [305, 121] width 66 height 12
paste input "18.99"
type input "18.99"
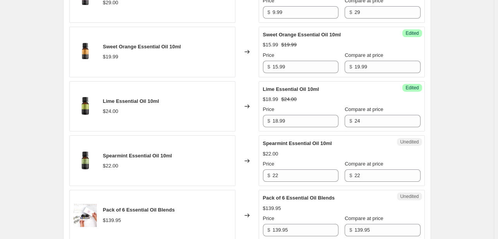
click at [244, 123] on div "Changed to" at bounding box center [246, 106] width 23 height 51
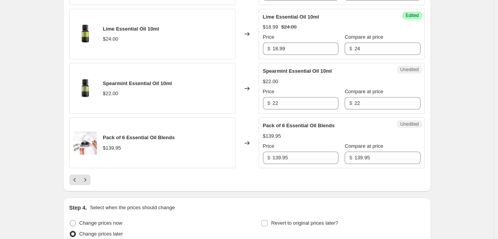
scroll to position [1312, 0]
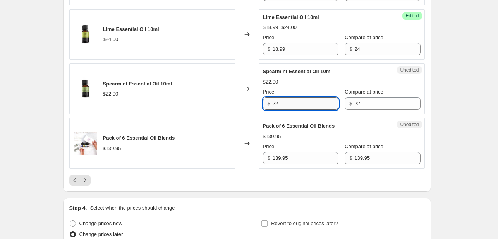
click at [279, 98] on input "22" at bounding box center [305, 104] width 66 height 12
paste input "18.99"
type input "18.99"
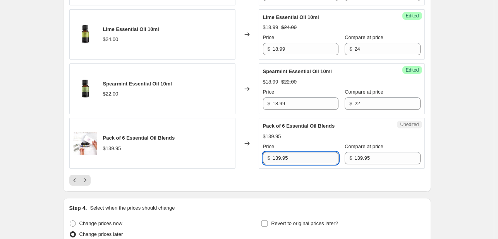
click at [289, 152] on input "139.95" at bounding box center [305, 158] width 66 height 12
paste input "79"
click at [289, 152] on input "79" at bounding box center [305, 158] width 66 height 12
type input "79"
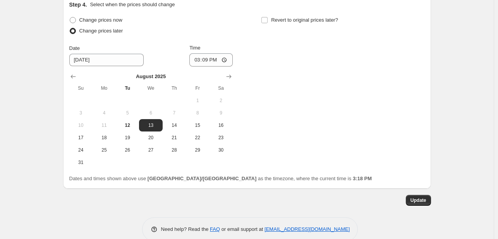
scroll to position [1516, 0]
click at [420, 195] on button "Update" at bounding box center [418, 200] width 25 height 11
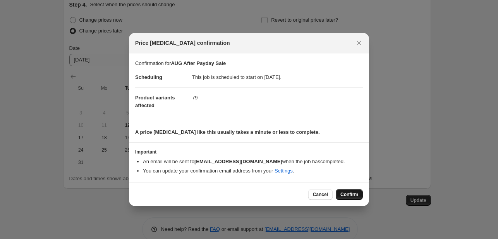
click at [346, 190] on button "Confirm" at bounding box center [349, 194] width 27 height 11
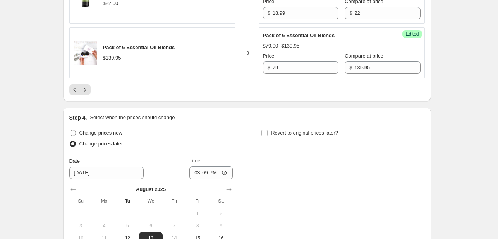
scroll to position [1373, 0]
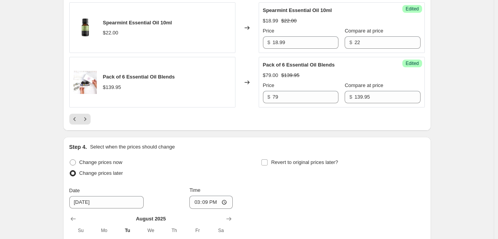
click at [93, 114] on div at bounding box center [246, 119] width 355 height 11
click at [89, 115] on icon "Next" at bounding box center [85, 119] width 8 height 8
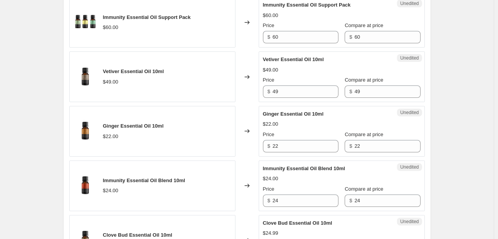
scroll to position [401, 0]
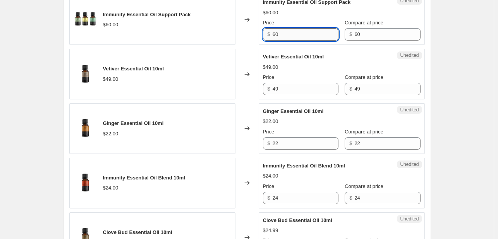
click at [278, 28] on input "60" at bounding box center [305, 34] width 66 height 12
paste input "39"
click at [278, 28] on input "39" at bounding box center [305, 34] width 66 height 12
type input "39"
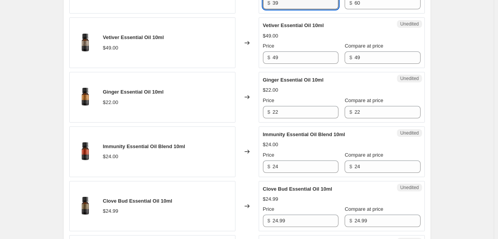
scroll to position [432, 0]
click at [280, 59] on input "49" at bounding box center [305, 57] width 66 height 12
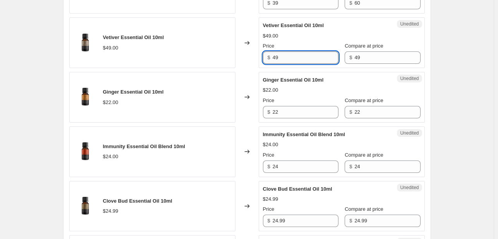
click at [280, 59] on input "49" at bounding box center [305, 57] width 66 height 12
paste input "4"
click at [280, 59] on input "44" at bounding box center [305, 57] width 66 height 12
type input "44"
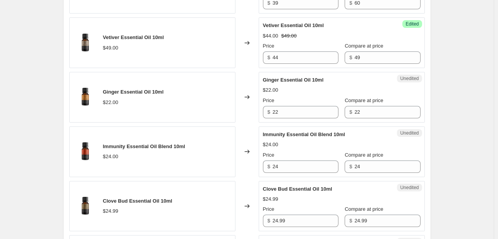
click at [274, 109] on div "$ 22" at bounding box center [300, 112] width 75 height 12
click at [277, 112] on input "22" at bounding box center [305, 112] width 66 height 12
paste input "19.99"
click at [277, 112] on input "19.99" at bounding box center [305, 112] width 66 height 12
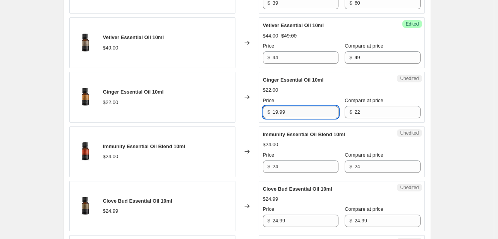
type input "19.99"
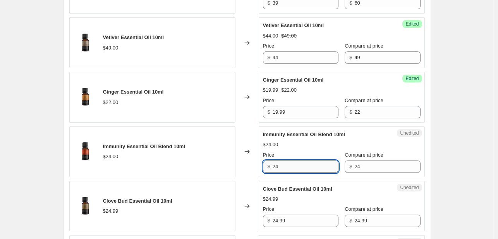
click at [276, 161] on input "24" at bounding box center [305, 167] width 66 height 12
paste input "17.99"
click at [276, 161] on input "17.99" at bounding box center [305, 167] width 66 height 12
type input "17.99"
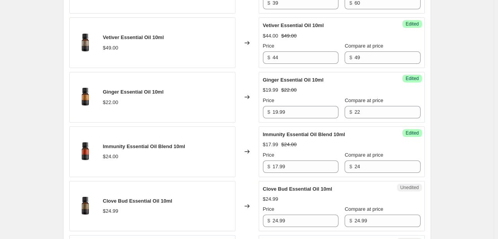
click at [262, 135] on div "Success Edited Immunity Essential Oil Blend 10ml $17.99 $24.00 Price $ 17.99 Co…" at bounding box center [342, 152] width 166 height 51
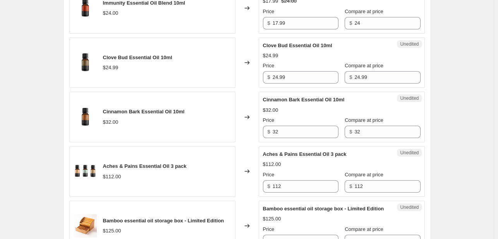
scroll to position [581, 0]
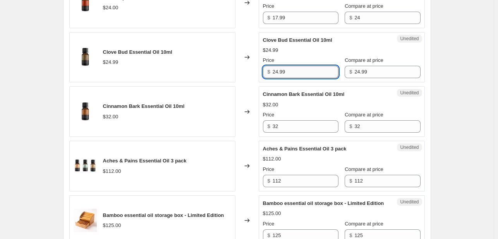
click at [285, 67] on input "24.99" at bounding box center [305, 72] width 66 height 12
paste input "19"
click at [285, 67] on input "19.99" at bounding box center [305, 72] width 66 height 12
type input "19.99"
click at [274, 125] on input "32" at bounding box center [305, 126] width 66 height 12
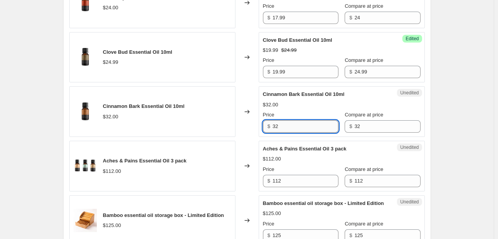
click at [274, 125] on input "32" at bounding box center [305, 126] width 66 height 12
paste input "12.99"
type input "12.99"
click at [253, 95] on div "Changed to" at bounding box center [246, 111] width 23 height 51
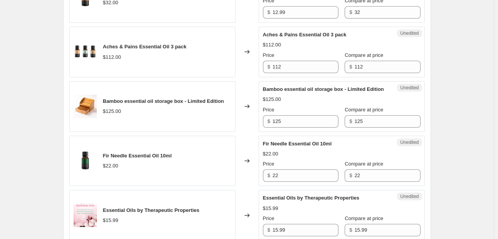
scroll to position [698, 0]
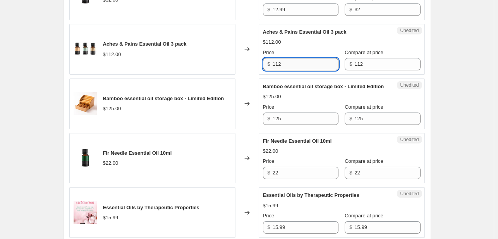
click at [278, 67] on input "112" at bounding box center [305, 64] width 66 height 12
paste input "69"
click at [278, 67] on input "69" at bounding box center [305, 64] width 66 height 12
type input "69"
click at [259, 70] on div "Changed to" at bounding box center [246, 49] width 23 height 51
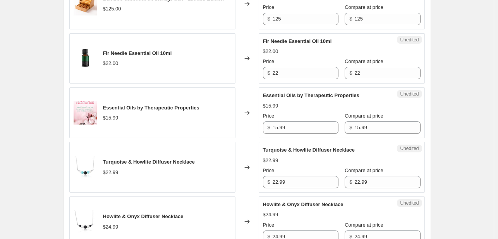
scroll to position [829, 0]
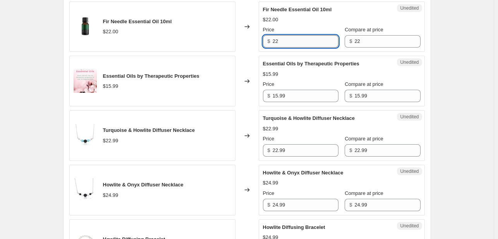
click at [276, 40] on input "22" at bounding box center [305, 41] width 66 height 12
paste input "9.99"
click at [276, 40] on input "9.99" at bounding box center [305, 41] width 66 height 12
type input "9.99"
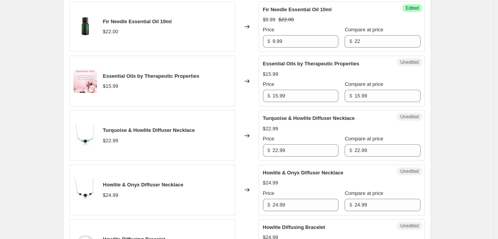
click at [248, 42] on div "Changed to" at bounding box center [246, 27] width 23 height 51
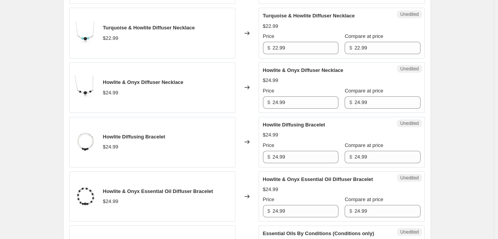
scroll to position [935, 0]
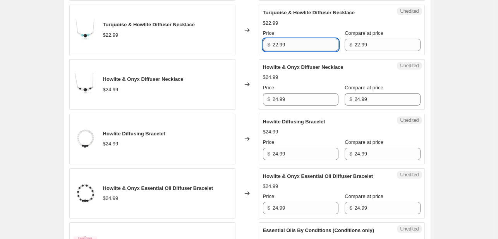
click at [279, 44] on input "22.99" at bounding box center [305, 45] width 66 height 12
paste input "14"
click at [279, 44] on input "14.99" at bounding box center [305, 45] width 66 height 12
type input "14.99"
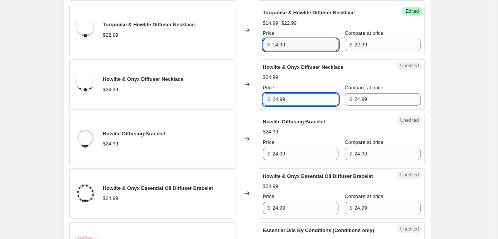
click at [286, 97] on input "24.99" at bounding box center [305, 99] width 66 height 12
paste input "19"
click at [286, 97] on input "19.99" at bounding box center [305, 99] width 66 height 12
type input "19.99"
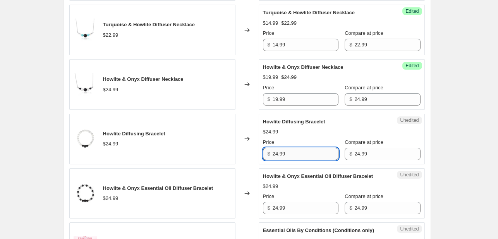
click at [283, 150] on input "24.99" at bounding box center [305, 154] width 66 height 12
paste input "19"
click at [283, 150] on input "19.99" at bounding box center [305, 154] width 66 height 12
type input "19.99"
click at [281, 208] on input "24.99" at bounding box center [305, 208] width 66 height 12
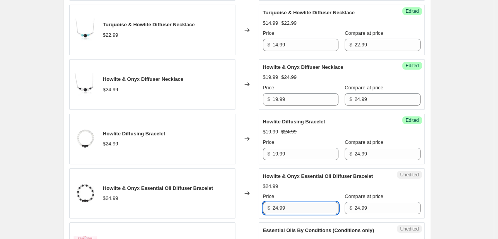
paste input "19"
click at [281, 208] on input "19.99" at bounding box center [305, 208] width 66 height 12
type input "19.99"
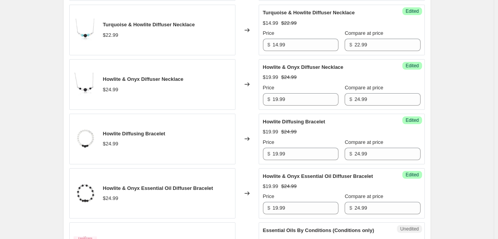
click at [260, 156] on div "Success Edited Howlite Diffusing Bracelet $19.99 $24.99 Price $ 19.99 Compare a…" at bounding box center [342, 139] width 166 height 51
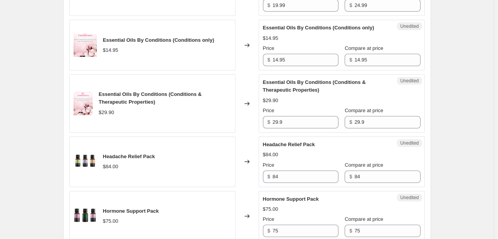
scroll to position [1141, 0]
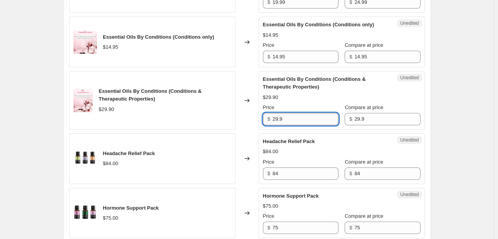
click at [279, 115] on input "29.9" at bounding box center [305, 119] width 66 height 12
click at [283, 51] on input "14.95" at bounding box center [305, 57] width 66 height 12
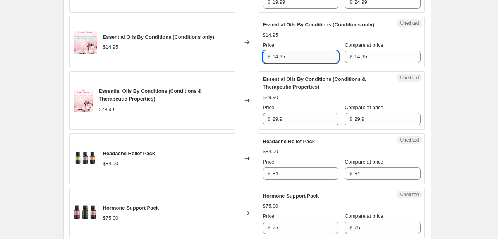
click at [283, 51] on input "14.95" at bounding box center [305, 57] width 66 height 12
click at [247, 51] on div "Changed to" at bounding box center [246, 42] width 23 height 51
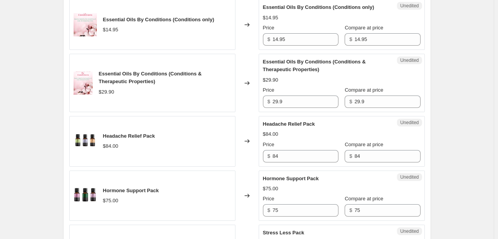
scroll to position [1162, 0]
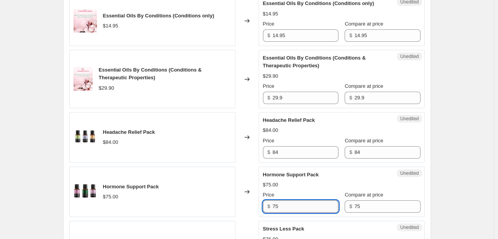
click at [276, 200] on input "75" at bounding box center [305, 206] width 66 height 12
paste input "39"
click at [276, 200] on input "39" at bounding box center [305, 206] width 66 height 12
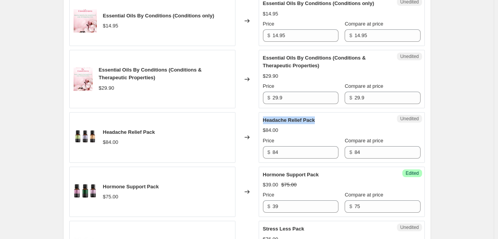
drag, startPoint x: 265, startPoint y: 117, endPoint x: 316, endPoint y: 117, distance: 51.5
click at [315, 117] on span "Headache Relief Pack" at bounding box center [289, 120] width 52 height 6
copy span "Headache Relief Pack"
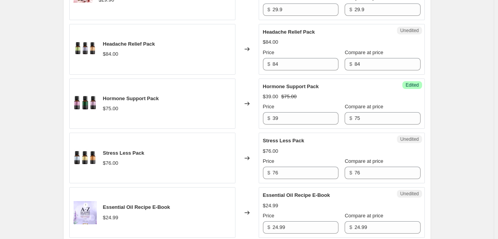
click at [249, 67] on div "Changed to" at bounding box center [246, 49] width 23 height 51
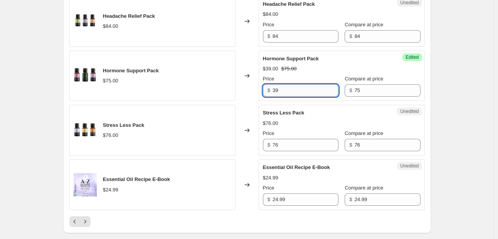
click at [276, 86] on input "39" at bounding box center [305, 90] width 66 height 12
paste input "Headache Relief Pack"
click at [276, 86] on input "Headache Relief Pack" at bounding box center [305, 90] width 66 height 12
type input "39"
click at [281, 89] on input "39" at bounding box center [305, 90] width 66 height 12
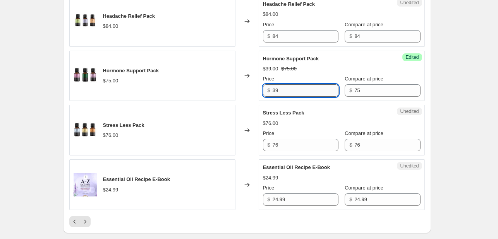
click at [281, 89] on input "39" at bounding box center [305, 90] width 66 height 12
click at [254, 88] on div "Changed to" at bounding box center [246, 76] width 23 height 51
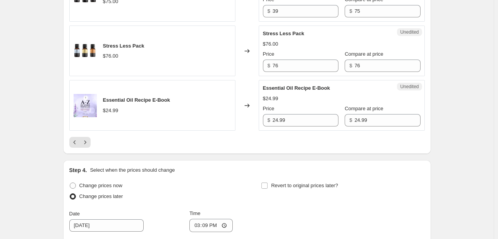
scroll to position [1358, 0]
click at [286, 114] on input "24.99" at bounding box center [305, 120] width 66 height 12
paste input "44"
click at [286, 114] on input "24.99" at bounding box center [305, 120] width 66 height 12
type input "44"
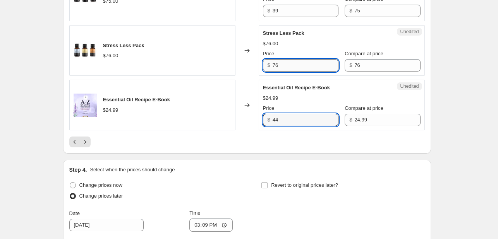
click at [276, 61] on input "76" at bounding box center [305, 65] width 66 height 12
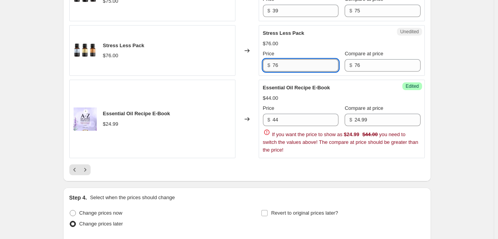
paste input "44"
click at [276, 61] on input "44" at bounding box center [305, 65] width 66 height 12
type input "44"
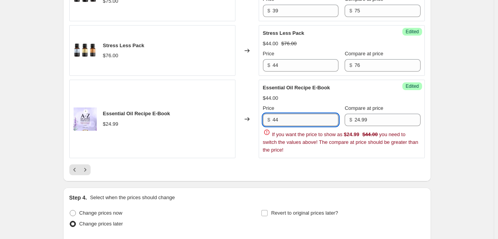
click at [276, 116] on input "44" at bounding box center [305, 120] width 66 height 12
paste input "19.99"
click at [276, 116] on input "19.99" at bounding box center [305, 120] width 66 height 12
type input "19.99"
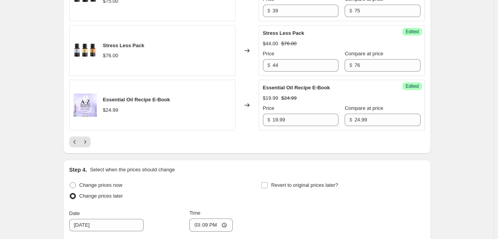
click at [235, 92] on div "Essential Oil Recipe E-Book $24.99" at bounding box center [152, 105] width 166 height 51
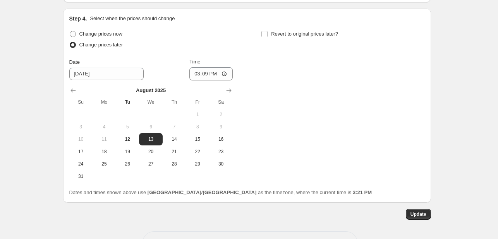
scroll to position [1517, 0]
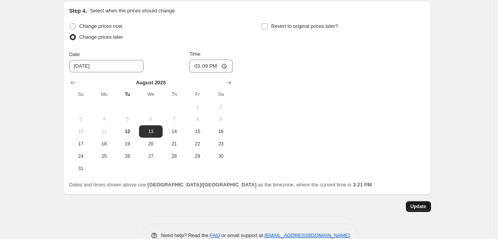
drag, startPoint x: 421, startPoint y: 195, endPoint x: 421, endPoint y: 202, distance: 7.8
click at [421, 204] on span "Update" at bounding box center [418, 207] width 16 height 6
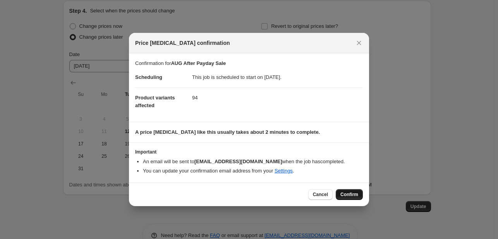
click at [348, 195] on span "Confirm" at bounding box center [349, 195] width 18 height 6
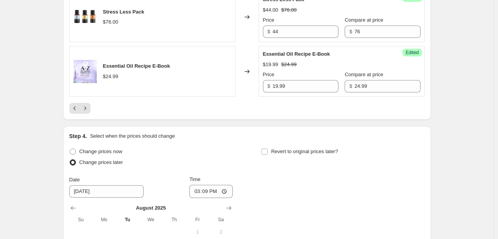
scroll to position [1391, 0]
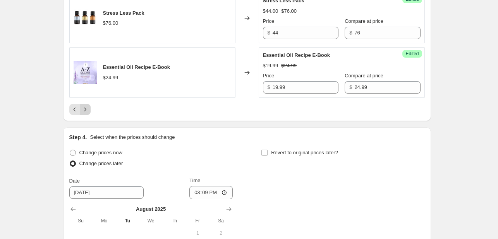
click at [88, 107] on icon "Next" at bounding box center [85, 110] width 8 height 8
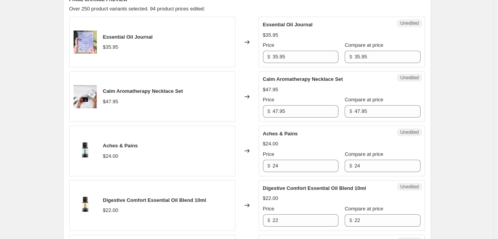
scroll to position [378, 0]
click at [279, 55] on input "35.95" at bounding box center [305, 57] width 66 height 12
paste
click at [279, 55] on input "12.99" at bounding box center [305, 57] width 66 height 12
type input "12.99"
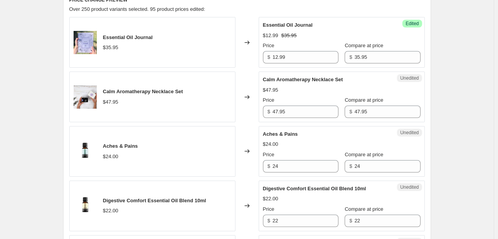
click at [243, 60] on div "Changed to" at bounding box center [246, 42] width 23 height 51
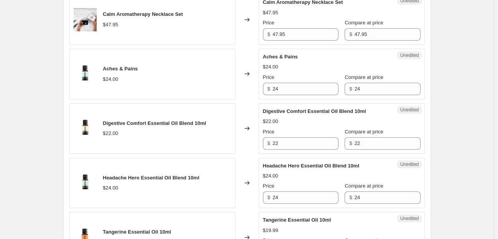
scroll to position [446, 0]
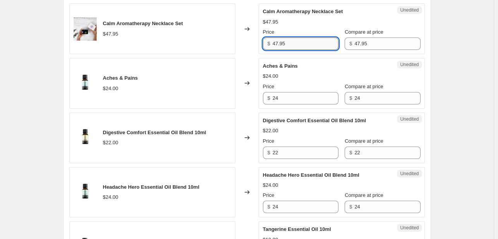
click at [284, 42] on input "47.95" at bounding box center [305, 44] width 66 height 12
click at [284, 42] on input "44" at bounding box center [305, 44] width 66 height 12
type input "44"
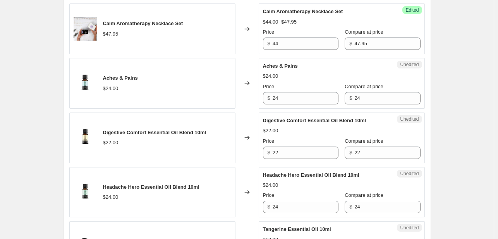
click at [248, 47] on div "Changed to" at bounding box center [246, 28] width 23 height 51
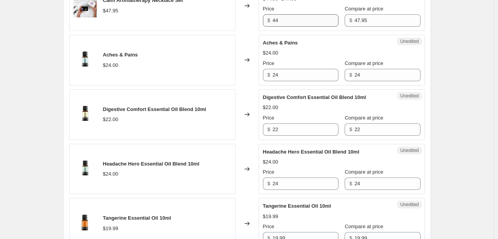
scroll to position [464, 0]
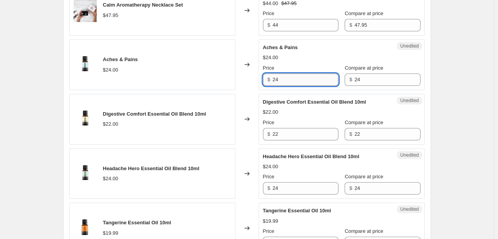
click at [278, 74] on input "24" at bounding box center [305, 80] width 66 height 12
click at [278, 74] on input "17.99" at bounding box center [305, 80] width 66 height 12
type input "17.99"
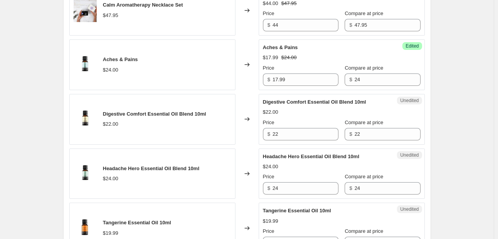
click at [258, 76] on div "Changed to" at bounding box center [246, 64] width 23 height 51
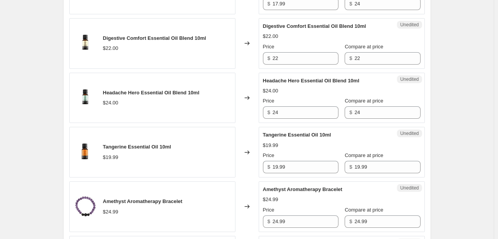
scroll to position [543, 0]
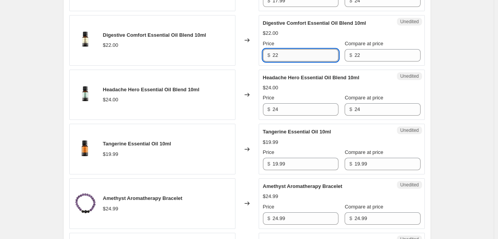
click at [279, 55] on input "22" at bounding box center [305, 55] width 66 height 12
click at [279, 55] on input "9.99" at bounding box center [305, 55] width 66 height 12
type input "9.99"
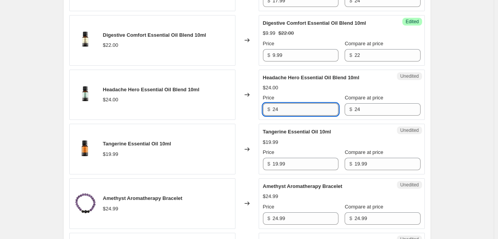
click at [276, 112] on input "24" at bounding box center [305, 109] width 66 height 12
click at [276, 112] on input "14.99" at bounding box center [305, 109] width 66 height 12
type input "14.99"
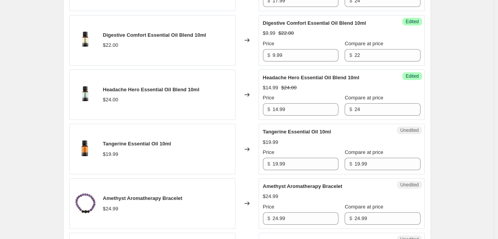
click at [251, 106] on div "Changed to" at bounding box center [246, 95] width 23 height 51
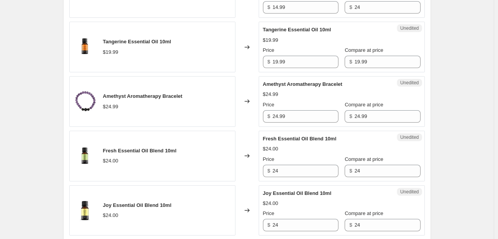
scroll to position [646, 0]
click at [283, 64] on input "19.99" at bounding box center [305, 62] width 66 height 12
type input "9.99"
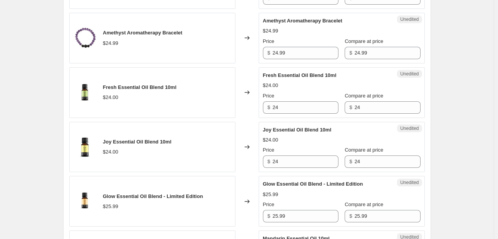
scroll to position [709, 0]
click at [284, 49] on input "24.99" at bounding box center [305, 53] width 66 height 12
click at [284, 49] on input "19.99" at bounding box center [305, 53] width 66 height 12
type input "19.99"
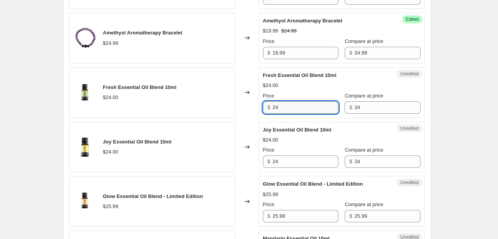
click at [279, 104] on input "24" at bounding box center [305, 107] width 66 height 12
click at [279, 104] on input "9.99" at bounding box center [305, 107] width 66 height 12
type input "9.99"
click at [252, 108] on div "Changed to" at bounding box center [246, 92] width 23 height 51
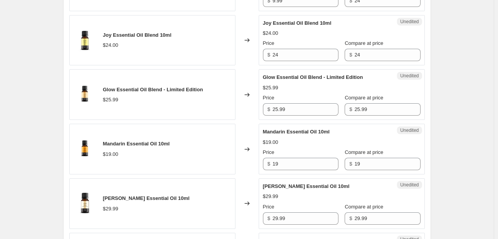
scroll to position [816, 0]
click at [282, 52] on input "24" at bounding box center [305, 55] width 66 height 12
click at [282, 52] on input "12.99" at bounding box center [305, 55] width 66 height 12
type input "12.99"
click at [247, 60] on div "Changed to" at bounding box center [246, 40] width 23 height 51
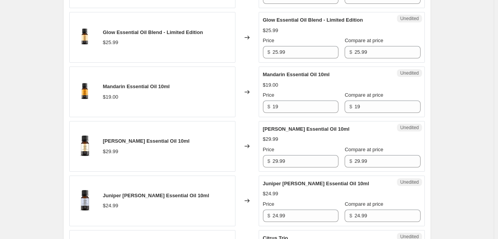
scroll to position [874, 0]
click at [282, 49] on input "25.99" at bounding box center [305, 52] width 66 height 12
click at [282, 49] on input "9.99" at bounding box center [305, 52] width 66 height 12
type input "9.99"
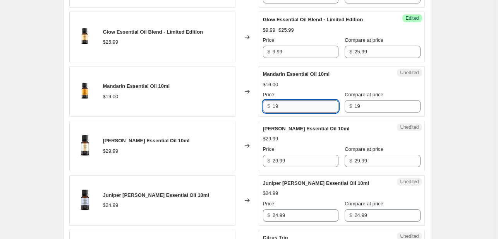
click at [277, 103] on input "19" at bounding box center [305, 106] width 66 height 12
click at [277, 103] on input "9.99" at bounding box center [305, 106] width 66 height 12
type input "9.99"
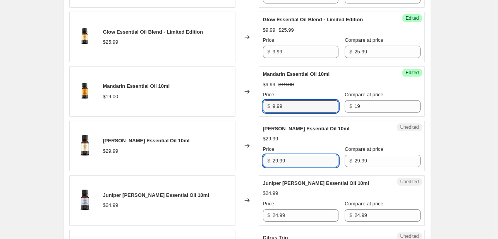
click at [281, 156] on input "29.99" at bounding box center [305, 161] width 66 height 12
click at [281, 156] on input "27.99" at bounding box center [305, 161] width 66 height 12
type input "27.99"
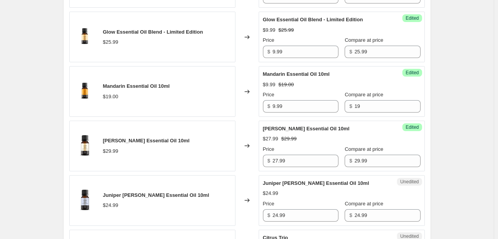
click at [245, 118] on div "Essential Oil Journal $35.95 Changed to Success Edited Essential Oil Journal $1…" at bounding box center [246, 64] width 355 height 1086
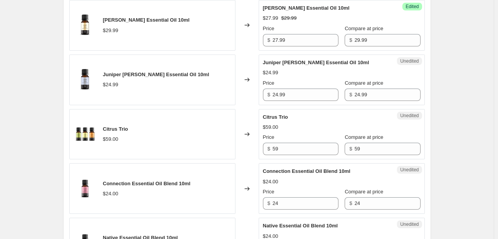
scroll to position [1005, 0]
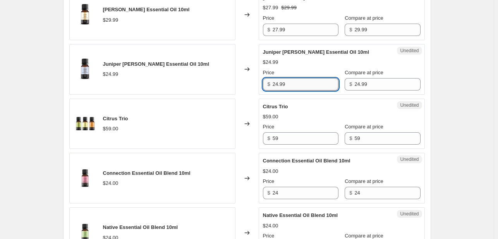
click at [284, 85] on input "24.99" at bounding box center [305, 84] width 66 height 12
click at [284, 85] on input "18.99" at bounding box center [305, 84] width 66 height 12
type input "18.99"
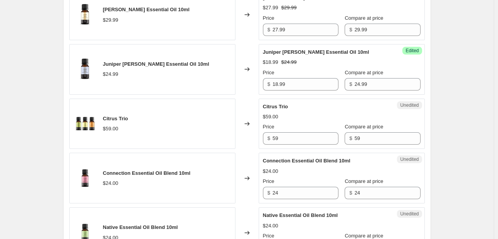
click at [254, 81] on div "Changed to" at bounding box center [246, 69] width 23 height 51
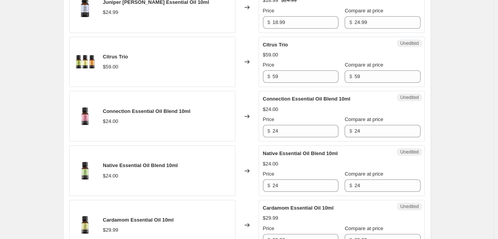
scroll to position [1069, 0]
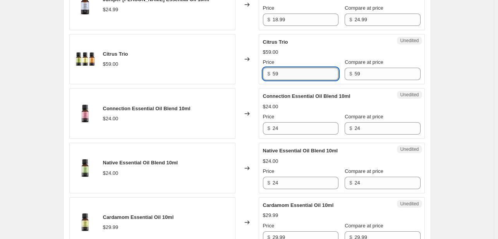
click at [277, 71] on input "59" at bounding box center [305, 74] width 66 height 12
click at [277, 71] on input "39" at bounding box center [305, 74] width 66 height 12
type input "39"
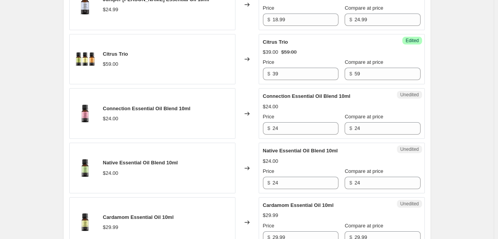
click at [250, 69] on div "Changed to" at bounding box center [246, 59] width 23 height 51
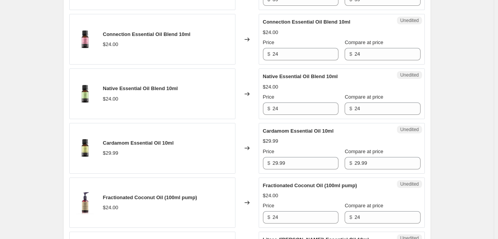
scroll to position [1144, 0]
click at [278, 48] on input "24" at bounding box center [305, 54] width 66 height 12
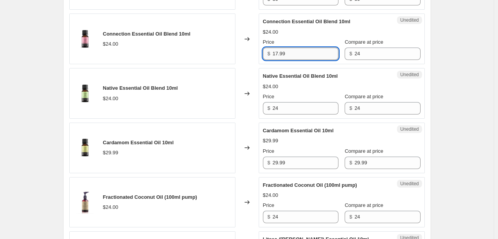
click at [278, 48] on input "17.99" at bounding box center [305, 54] width 66 height 12
type input "17.99"
click at [274, 102] on div "$ 24" at bounding box center [300, 108] width 75 height 12
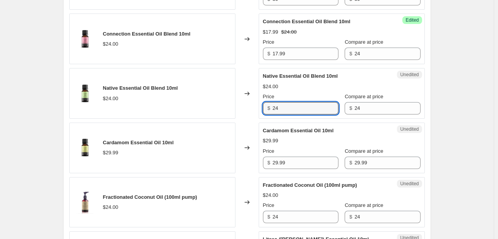
click at [274, 102] on div "$ 24" at bounding box center [300, 108] width 75 height 12
click at [280, 106] on input "24" at bounding box center [305, 108] width 66 height 12
click at [280, 106] on input "17.99" at bounding box center [305, 108] width 66 height 12
type input "17.99"
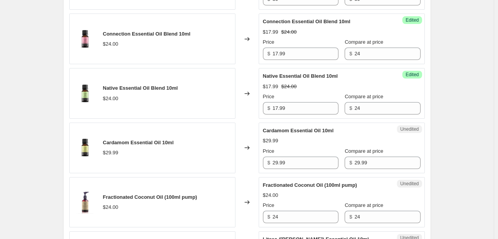
click at [250, 90] on icon at bounding box center [247, 94] width 8 height 8
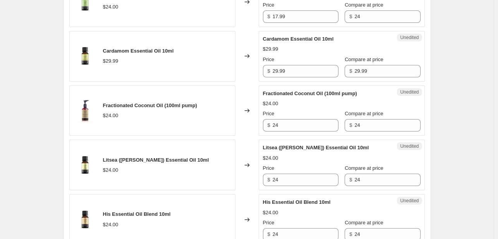
scroll to position [1250, 0]
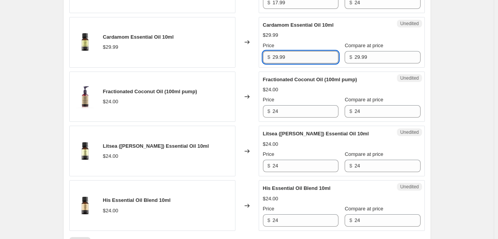
click at [284, 55] on input "29.99" at bounding box center [305, 57] width 66 height 12
click at [284, 55] on input "26.99" at bounding box center [305, 57] width 66 height 12
type input "26.99"
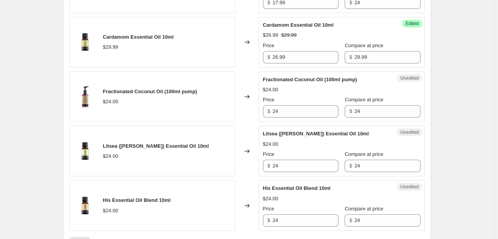
click at [256, 58] on div "Changed to" at bounding box center [246, 42] width 23 height 51
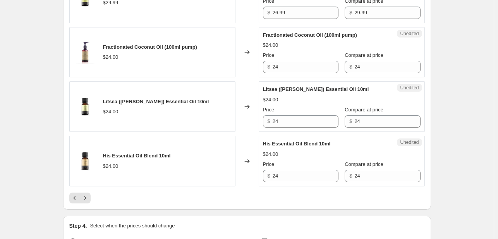
scroll to position [1305, 0]
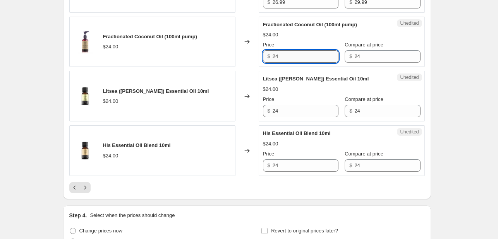
click at [279, 55] on input "24" at bounding box center [305, 56] width 66 height 12
click at [279, 55] on input "19.99" at bounding box center [305, 56] width 66 height 12
type input "19.99"
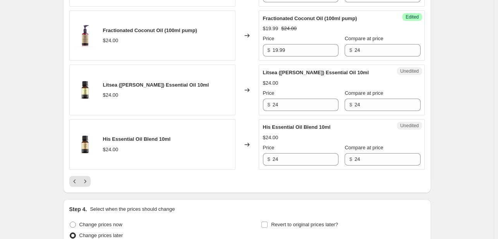
click at [274, 99] on div "$ 24" at bounding box center [300, 105] width 75 height 12
click at [278, 101] on input "24" at bounding box center [305, 105] width 66 height 12
click at [278, 101] on input "11.99" at bounding box center [305, 105] width 66 height 12
type input "11.99"
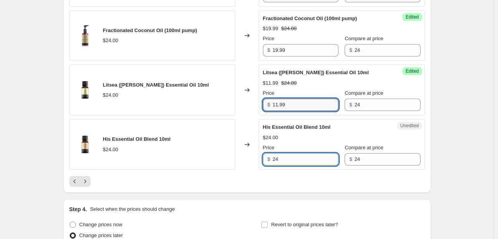
click at [275, 157] on input "24" at bounding box center [305, 159] width 66 height 12
click at [275, 157] on input "9.99" at bounding box center [305, 159] width 66 height 12
type input "9.99"
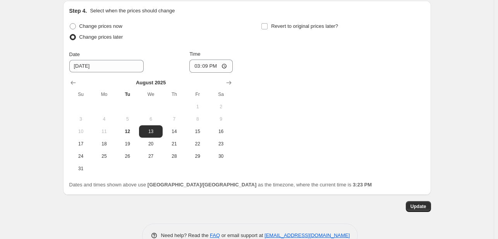
scroll to position [1527, 0]
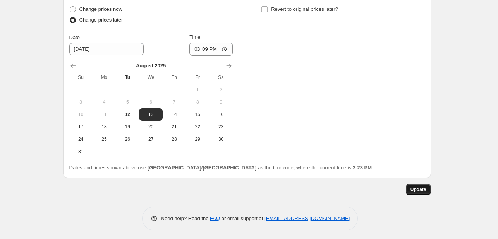
click at [421, 188] on span "Update" at bounding box center [418, 190] width 16 height 6
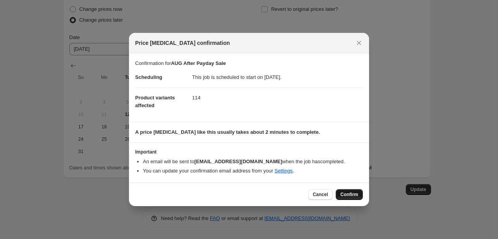
click at [345, 195] on span "Confirm" at bounding box center [349, 195] width 18 height 6
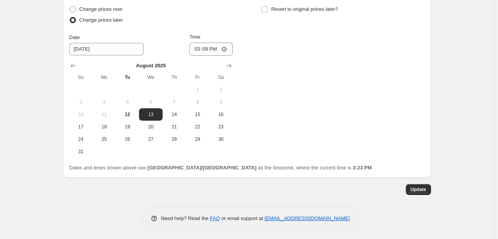
click at [421, 189] on span "Update" at bounding box center [418, 190] width 16 height 6
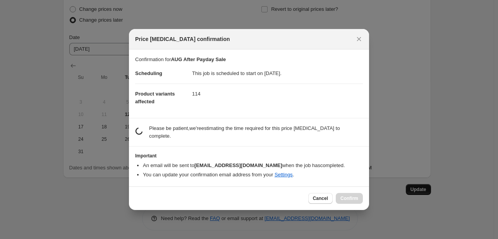
scroll to position [0, 0]
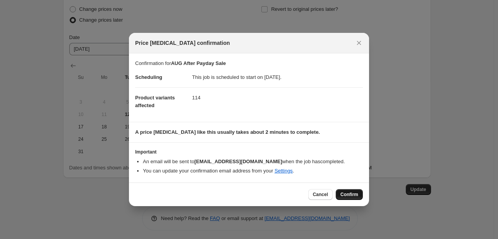
click at [351, 189] on button "Confirm" at bounding box center [349, 194] width 27 height 11
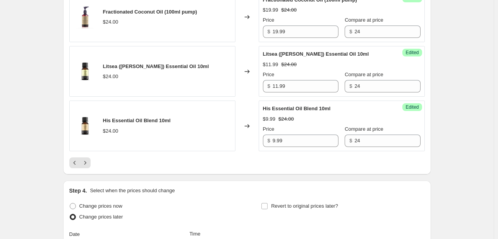
scroll to position [1331, 0]
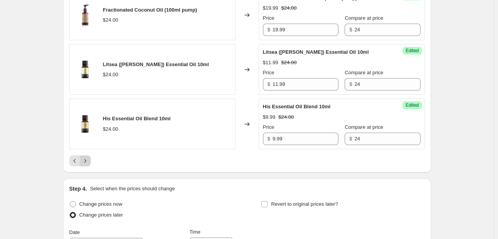
click at [86, 159] on icon "Next" at bounding box center [85, 161] width 8 height 8
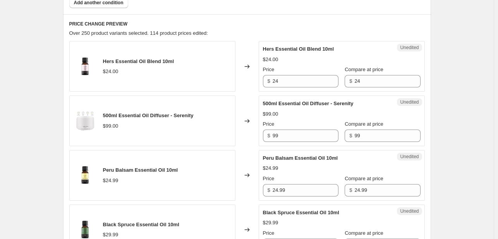
scroll to position [355, 0]
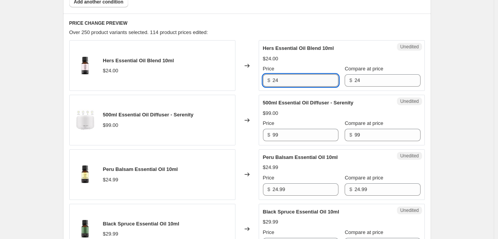
click at [281, 84] on input "24" at bounding box center [305, 80] width 66 height 12
click at [281, 84] on input "13.99" at bounding box center [305, 80] width 66 height 12
type input "13.99"
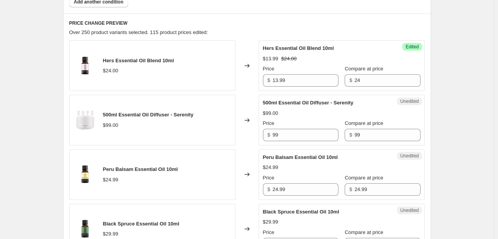
click at [245, 90] on div "Changed to" at bounding box center [246, 65] width 23 height 51
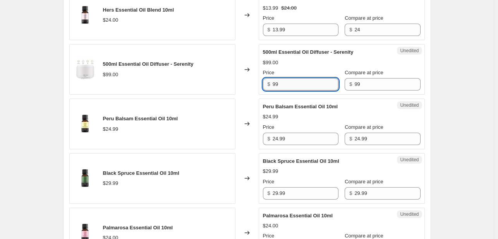
click at [274, 81] on input "99" at bounding box center [305, 84] width 66 height 12
click at [274, 81] on input "59" at bounding box center [305, 84] width 66 height 12
type input "59"
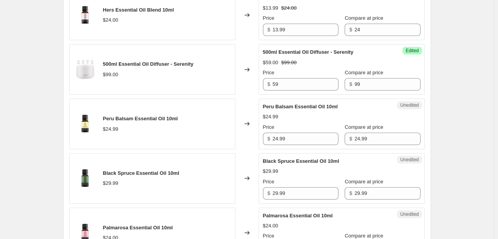
click at [255, 81] on div "Changed to" at bounding box center [246, 69] width 23 height 51
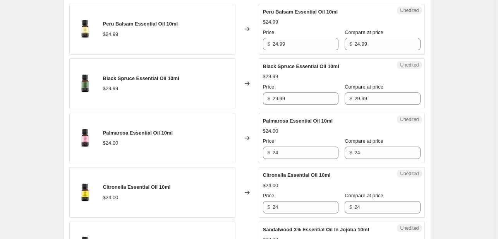
scroll to position [503, 0]
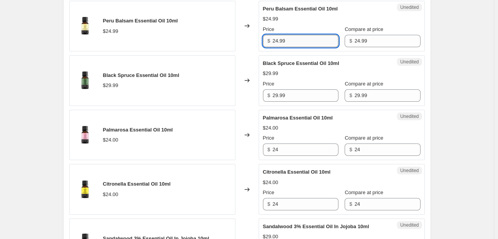
click at [285, 43] on input "24.99" at bounding box center [305, 41] width 66 height 12
click at [285, 43] on input "21.99" at bounding box center [305, 41] width 66 height 12
type input "21.99"
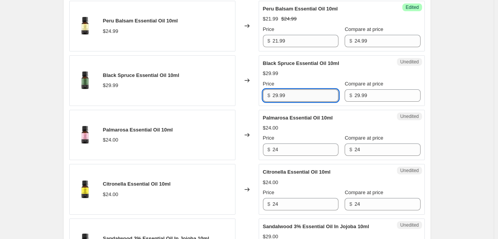
click at [280, 92] on input "29.99" at bounding box center [305, 95] width 66 height 12
click at [280, 92] on input "19.99" at bounding box center [305, 95] width 66 height 12
type input "19.99"
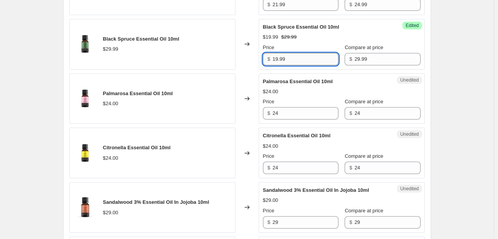
scroll to position [540, 0]
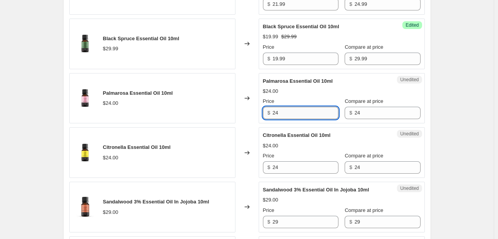
click at [285, 107] on input "24" at bounding box center [305, 113] width 66 height 12
type input "18.99"
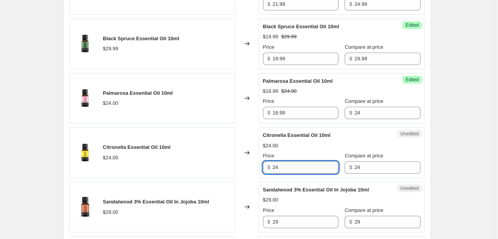
click at [279, 164] on input "24" at bounding box center [305, 167] width 66 height 12
click at [279, 164] on input "18.99" at bounding box center [305, 167] width 66 height 12
type input "18.99"
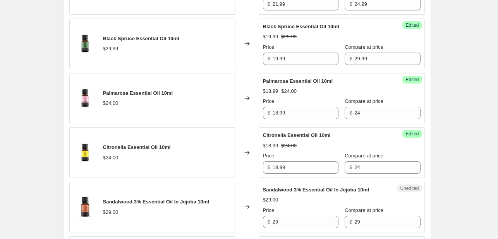
click at [261, 135] on div "Success Edited Citronella Essential Oil 10ml $18.99 $24.00 Price $ 18.99 Compar…" at bounding box center [342, 152] width 166 height 51
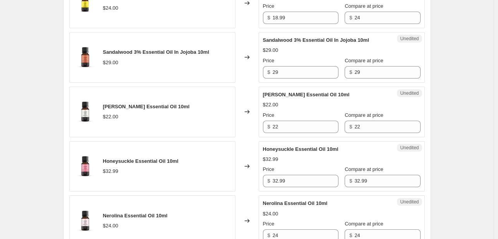
scroll to position [690, 0]
click at [273, 73] on div "$ 29" at bounding box center [300, 72] width 75 height 12
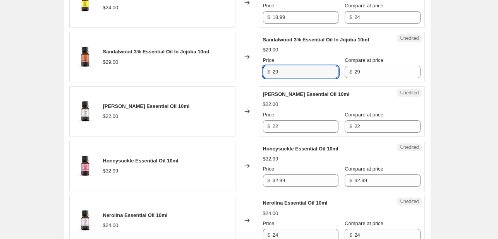
click at [273, 73] on div "$ 29" at bounding box center [300, 72] width 75 height 12
click at [275, 71] on input "29" at bounding box center [305, 72] width 66 height 12
click at [275, 71] on input "22.99" at bounding box center [305, 72] width 66 height 12
type input "22.99"
click at [240, 80] on div "Changed to" at bounding box center [246, 57] width 23 height 51
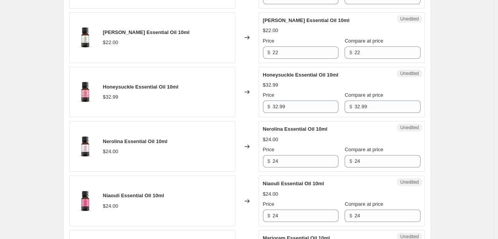
scroll to position [764, 0]
click at [282, 104] on input "32.99" at bounding box center [305, 106] width 66 height 12
click at [277, 55] on input "22" at bounding box center [305, 52] width 66 height 12
click at [277, 55] on input "11.99" at bounding box center [305, 52] width 66 height 12
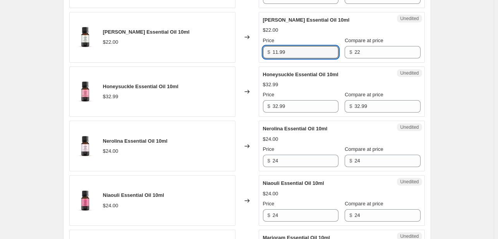
type input "11.99"
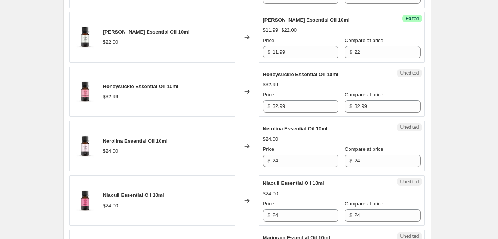
click at [259, 56] on div "Changed to" at bounding box center [246, 37] width 23 height 51
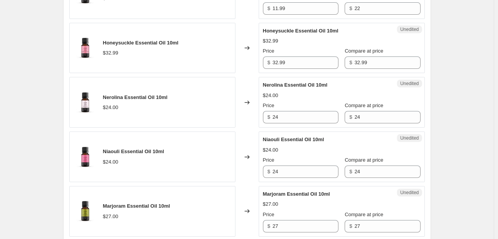
scroll to position [817, 0]
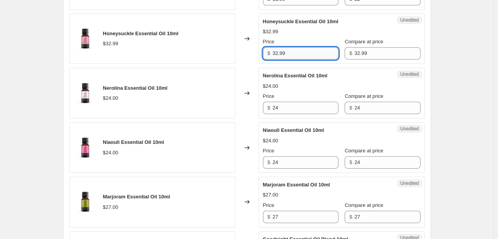
click at [277, 53] on input "32.99" at bounding box center [305, 53] width 66 height 12
click at [277, 53] on input "29.99" at bounding box center [305, 53] width 66 height 12
type input "29.99"
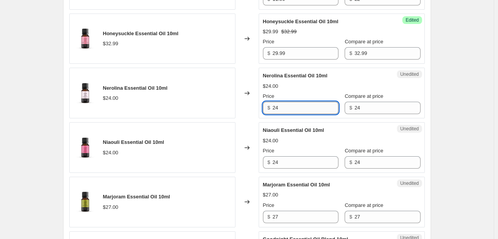
click at [276, 108] on input "24" at bounding box center [305, 108] width 66 height 12
click at [276, 108] on input "18.99" at bounding box center [305, 108] width 66 height 12
type input "18.99"
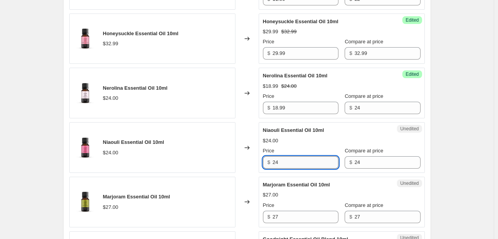
click at [279, 158] on input "24" at bounding box center [305, 162] width 66 height 12
click at [279, 158] on input "19.99" at bounding box center [305, 162] width 66 height 12
type input "19.99"
click at [248, 132] on div "Changed to" at bounding box center [246, 147] width 23 height 51
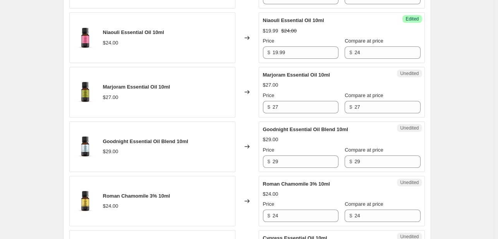
scroll to position [965, 0]
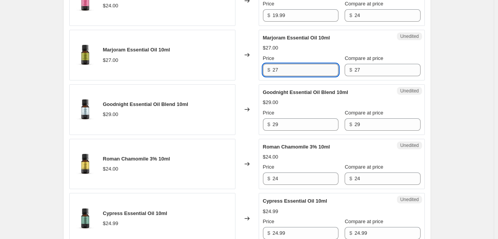
click at [279, 69] on input "27" at bounding box center [305, 70] width 66 height 12
click at [279, 69] on input "19.99" at bounding box center [305, 70] width 66 height 12
type input "19.99"
click at [252, 70] on div "Changed to" at bounding box center [246, 55] width 23 height 51
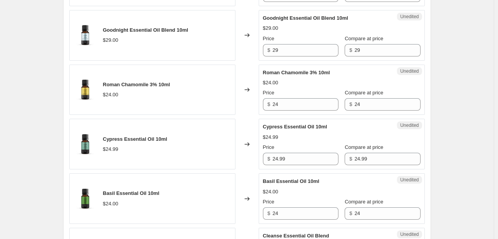
scroll to position [1040, 0]
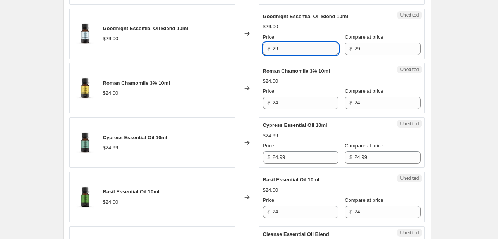
click at [275, 47] on input "29" at bounding box center [305, 49] width 66 height 12
type input "18.99"
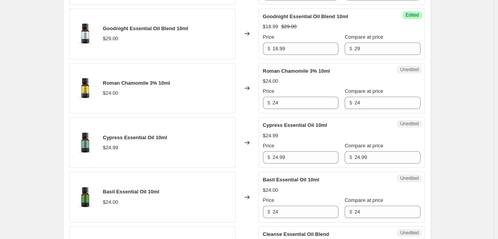
click at [256, 56] on div "Changed to" at bounding box center [246, 34] width 23 height 51
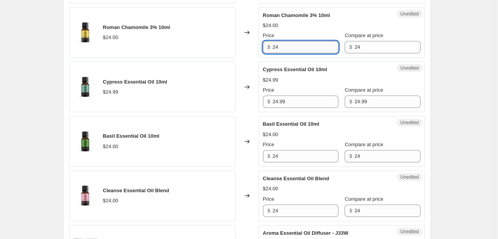
click at [276, 45] on input "24" at bounding box center [305, 47] width 66 height 12
click at [276, 45] on input "18.99" at bounding box center [305, 47] width 66 height 12
type input "18.99"
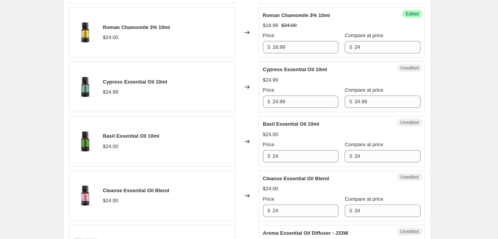
click at [259, 48] on div "Changed to" at bounding box center [246, 32] width 23 height 51
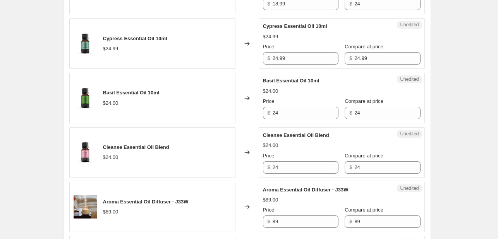
scroll to position [1146, 0]
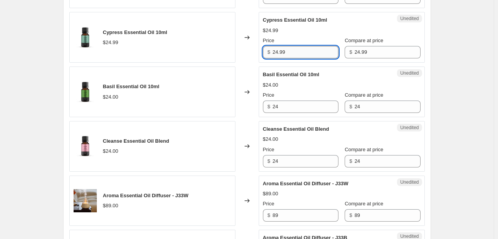
click at [274, 48] on input "24.99" at bounding box center [305, 52] width 66 height 12
click at [274, 48] on input "19.99" at bounding box center [305, 52] width 66 height 12
type input "19.99"
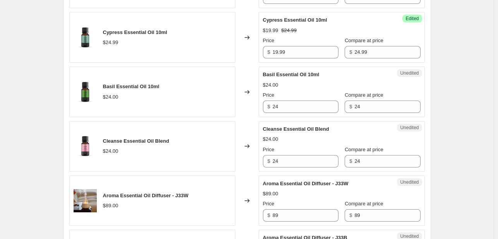
click at [246, 67] on div "Changed to" at bounding box center [246, 92] width 23 height 51
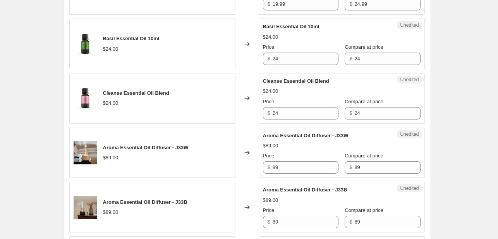
scroll to position [1198, 0]
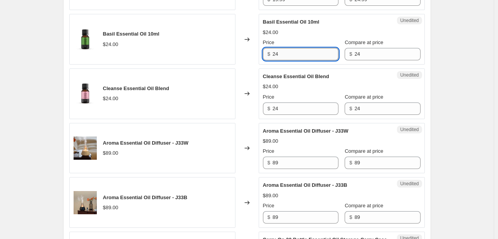
click at [274, 50] on input "24" at bounding box center [305, 54] width 66 height 12
click at [274, 50] on input "924" at bounding box center [305, 54] width 66 height 12
type input "9"
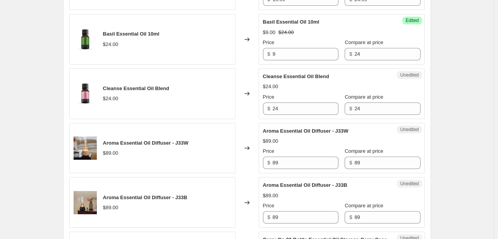
click at [246, 51] on div "Changed to" at bounding box center [246, 39] width 23 height 51
click at [277, 108] on input "24" at bounding box center [305, 109] width 66 height 12
click at [277, 108] on input "12.99" at bounding box center [305, 109] width 66 height 12
type input "12.99"
click at [253, 55] on div "Changed to" at bounding box center [246, 39] width 23 height 51
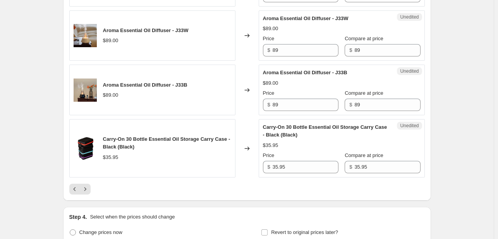
scroll to position [1311, 0]
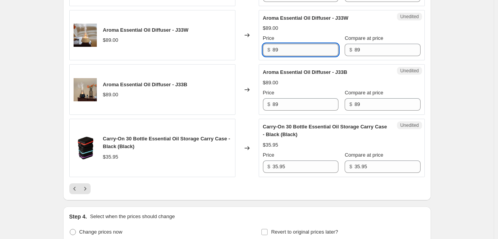
click at [276, 50] on input "89" at bounding box center [305, 50] width 66 height 12
click at [276, 50] on input "69" at bounding box center [305, 50] width 66 height 12
type input "69"
click at [277, 100] on input "89" at bounding box center [305, 104] width 66 height 12
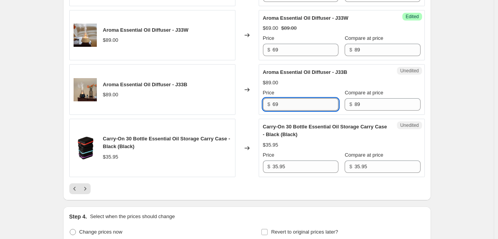
click at [277, 100] on input "69" at bounding box center [305, 104] width 66 height 12
type input "69"
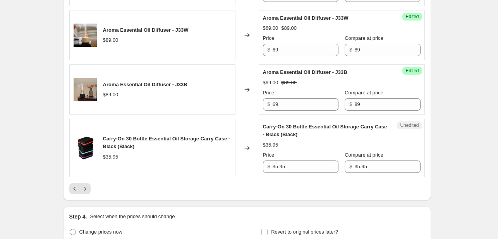
click at [262, 74] on div "Success Edited Aroma Essential Oil Diffuser - J33B $69.00 $89.00 Price $ 69 Com…" at bounding box center [342, 89] width 166 height 51
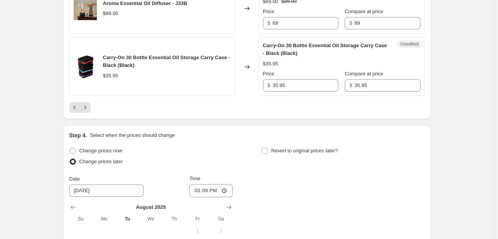
scroll to position [1407, 0]
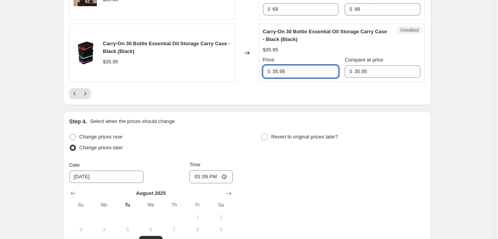
click at [279, 69] on input "35.95" at bounding box center [305, 71] width 66 height 12
click at [279, 69] on input "29.99" at bounding box center [305, 71] width 66 height 12
type input "29.99"
click at [251, 88] on div at bounding box center [246, 93] width 355 height 11
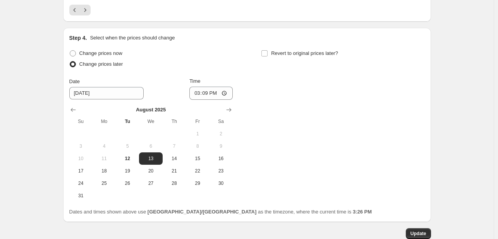
scroll to position [1491, 0]
click at [430, 232] on button "Update" at bounding box center [418, 233] width 25 height 11
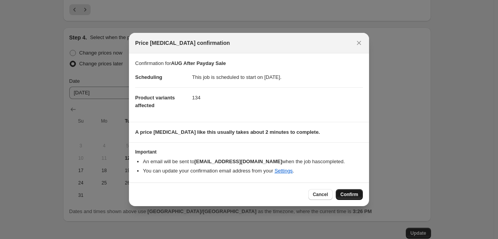
click at [354, 197] on button "Confirm" at bounding box center [349, 194] width 27 height 11
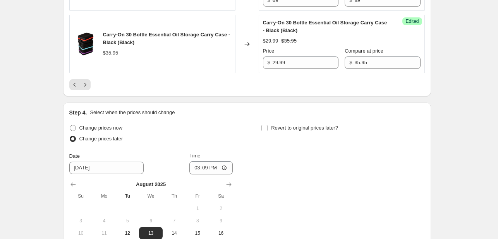
scroll to position [1409, 0]
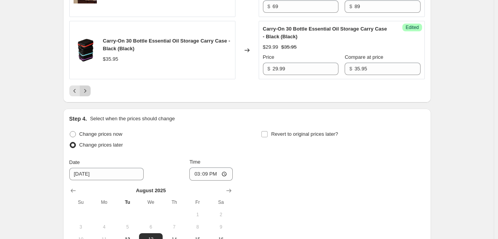
click at [91, 89] on button "Next" at bounding box center [85, 91] width 11 height 11
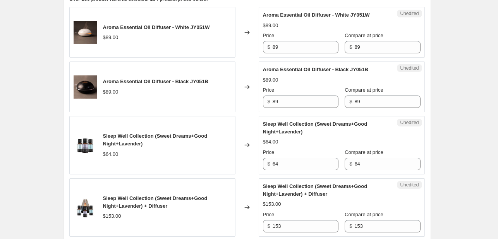
scroll to position [388, 0]
click at [270, 49] on span "$" at bounding box center [268, 47] width 3 height 6
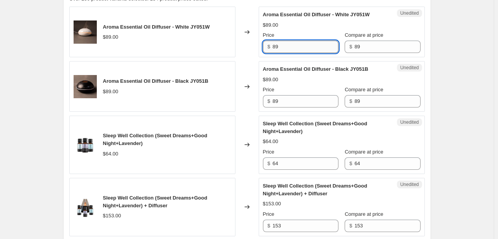
click at [279, 46] on input "89" at bounding box center [305, 47] width 66 height 12
click at [279, 46] on input "49" at bounding box center [305, 47] width 66 height 12
type input "49"
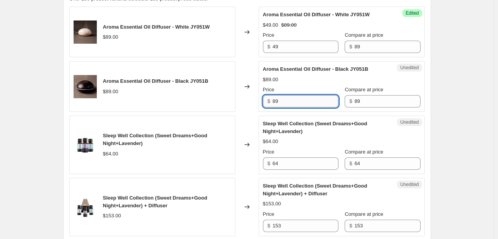
click at [278, 98] on input "89" at bounding box center [305, 101] width 66 height 12
click at [278, 98] on input "8499" at bounding box center [305, 101] width 66 height 12
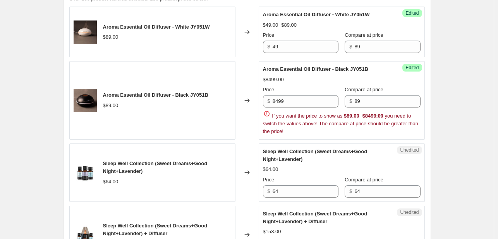
click at [256, 94] on div "Changed to" at bounding box center [246, 100] width 23 height 79
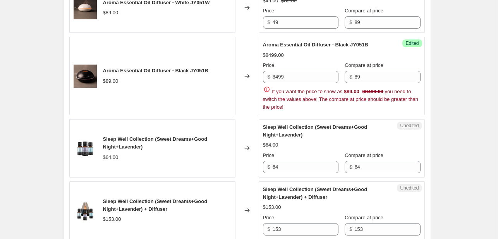
scroll to position [416, 0]
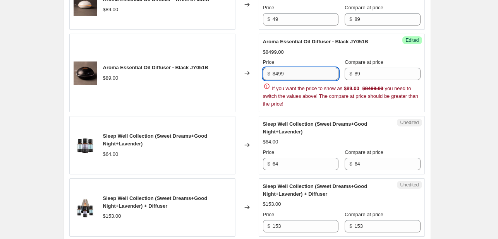
click at [285, 71] on input "8499" at bounding box center [305, 74] width 66 height 12
click at [285, 71] on input "49" at bounding box center [305, 74] width 66 height 12
type input "49"
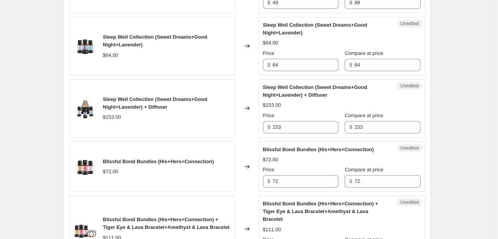
scroll to position [497, 0]
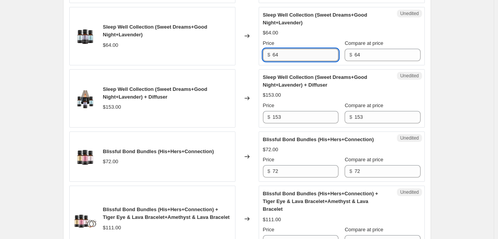
click at [278, 56] on input "64" at bounding box center [305, 55] width 66 height 12
type input "44"
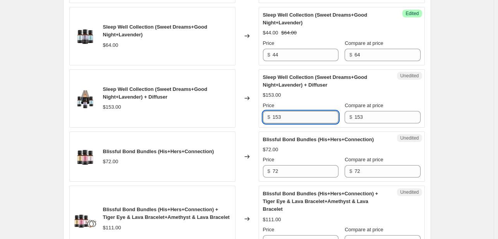
click at [276, 118] on input "153" at bounding box center [305, 117] width 66 height 12
click at [276, 118] on input "109" at bounding box center [305, 117] width 66 height 12
type input "109"
click at [259, 111] on div "Changed to" at bounding box center [246, 98] width 23 height 58
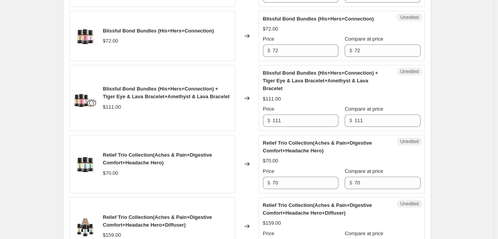
scroll to position [619, 0]
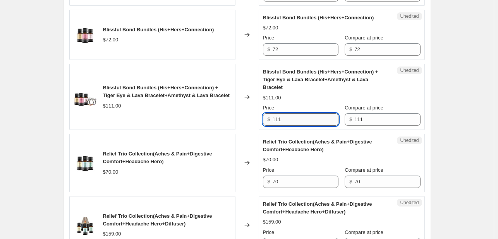
click at [275, 120] on input "111" at bounding box center [305, 119] width 66 height 12
type input "77"
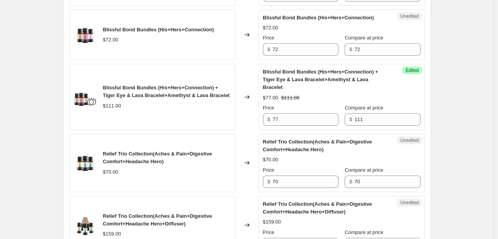
click at [250, 110] on div "Changed to" at bounding box center [246, 97] width 23 height 66
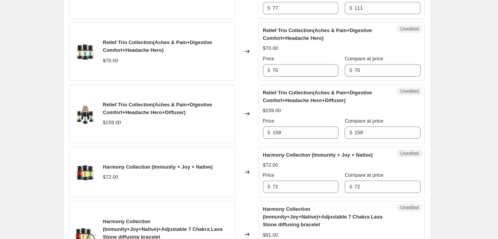
scroll to position [738, 0]
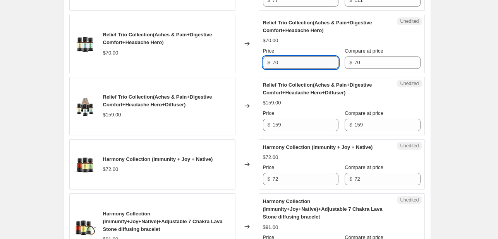
click at [278, 62] on input "70" at bounding box center [305, 63] width 66 height 12
type input "39"
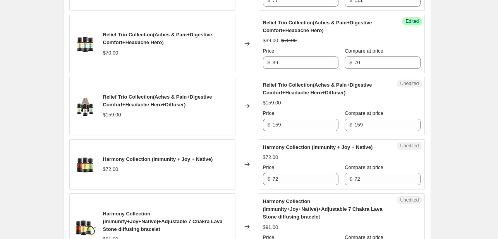
drag, startPoint x: 223, startPoint y: 64, endPoint x: 232, endPoint y: 65, distance: 9.0
click at [232, 65] on div "Relief Trio Collection(Aches & Pain+Digestive Comfort+Headache Hero) $70.00" at bounding box center [152, 44] width 166 height 58
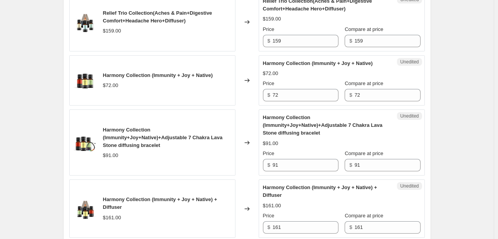
scroll to position [828, 0]
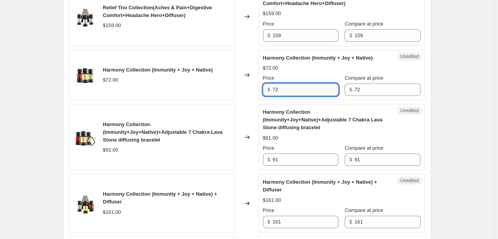
click at [280, 89] on input "72" at bounding box center [305, 90] width 66 height 12
click at [280, 89] on input "39" at bounding box center [305, 90] width 66 height 12
type input "39"
click at [259, 89] on div "Changed to" at bounding box center [246, 75] width 23 height 51
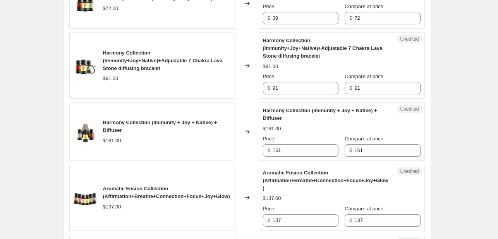
scroll to position [900, 0]
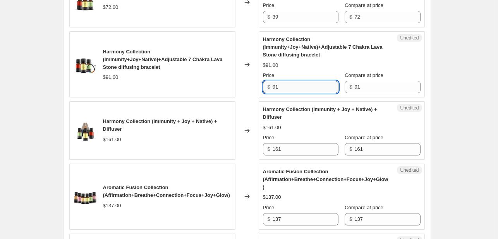
click at [275, 85] on input "91" at bounding box center [305, 87] width 66 height 12
click at [275, 85] on input "59" at bounding box center [305, 87] width 66 height 12
type input "59"
click at [260, 84] on div "Unedited Harmony Collection (Immunity+Joy+Native)+Adjustable 7 Chakra Lava Ston…" at bounding box center [342, 64] width 166 height 66
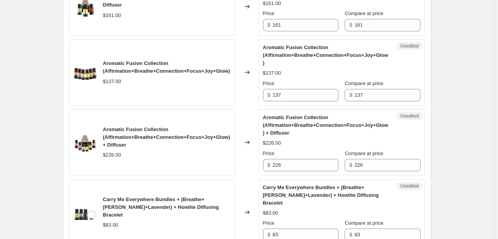
scroll to position [1026, 0]
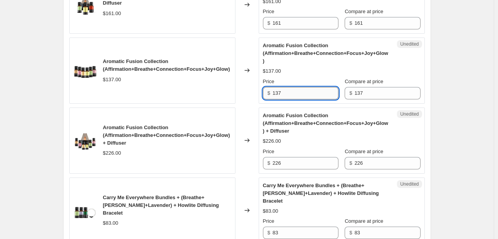
click at [279, 90] on input "137" at bounding box center [305, 93] width 66 height 12
click at [279, 90] on input "89" at bounding box center [305, 93] width 66 height 12
type input "89"
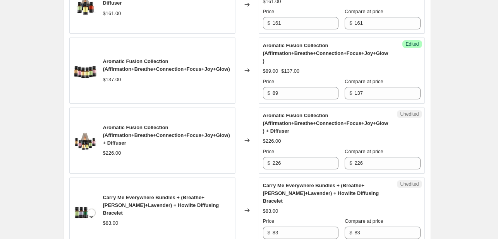
click at [256, 87] on div "Changed to" at bounding box center [246, 71] width 23 height 66
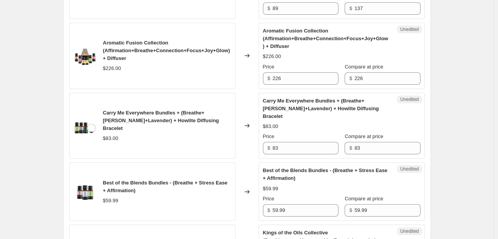
scroll to position [1115, 0]
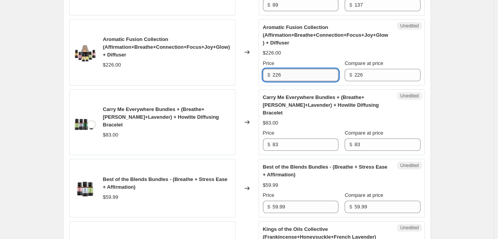
click at [278, 75] on input "226" at bounding box center [305, 75] width 66 height 12
click at [278, 75] on input "149" at bounding box center [305, 75] width 66 height 12
type input "149"
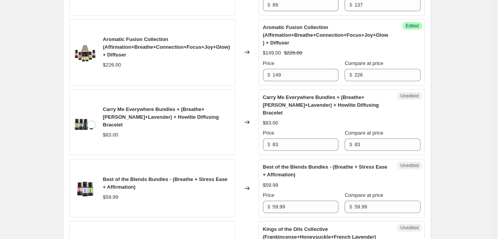
click at [252, 76] on div "Changed to" at bounding box center [246, 52] width 23 height 66
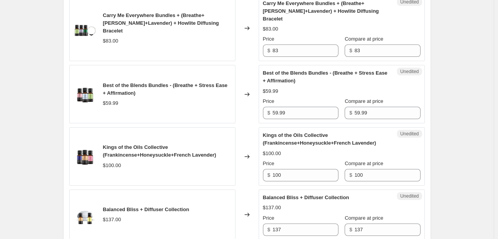
scroll to position [1209, 0]
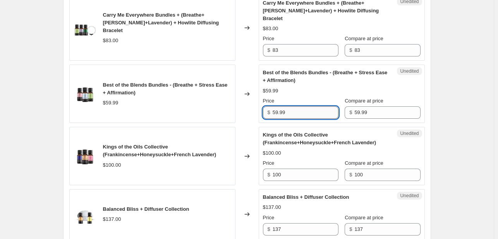
click at [287, 106] on input "59.99" at bounding box center [305, 112] width 66 height 12
click at [287, 106] on input "39" at bounding box center [305, 112] width 66 height 12
type input "39"
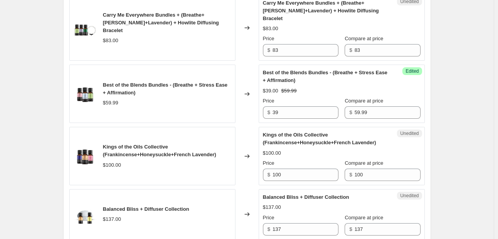
click at [252, 108] on div "Changed to" at bounding box center [246, 94] width 23 height 58
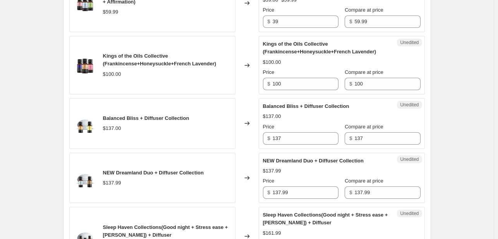
scroll to position [1300, 0]
click at [286, 84] on input "100" at bounding box center [305, 83] width 66 height 12
click at [286, 84] on input "79" at bounding box center [305, 83] width 66 height 12
type input "79"
click at [254, 89] on div "Changed to" at bounding box center [246, 65] width 23 height 58
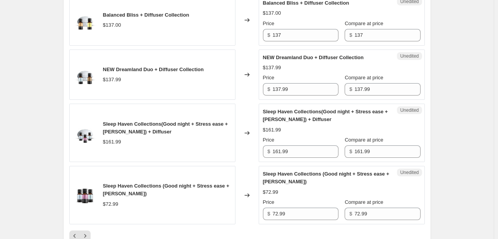
scroll to position [1400, 0]
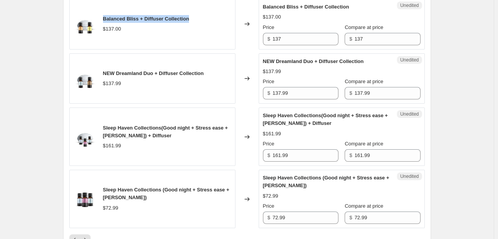
drag, startPoint x: 105, startPoint y: 16, endPoint x: 197, endPoint y: 12, distance: 91.8
click at [197, 12] on div "Balanced Bliss + Diffuser Collection $137.00" at bounding box center [152, 24] width 166 height 51
copy span "Balanced Bliss + Diffuser Collection"
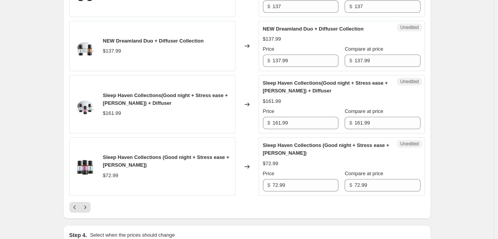
scroll to position [1433, 0]
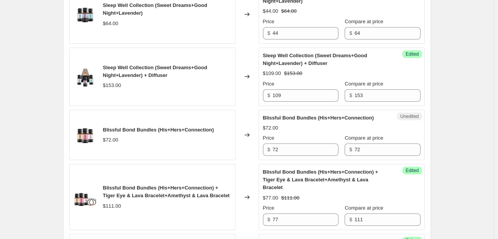
scroll to position [518, 0]
click at [276, 148] on input "72" at bounding box center [305, 150] width 66 height 12
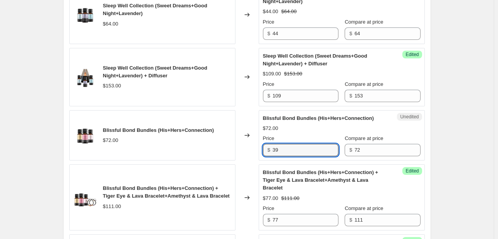
type input "39"
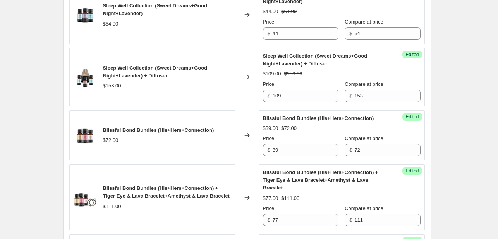
click at [240, 151] on div "Changed to" at bounding box center [246, 135] width 23 height 51
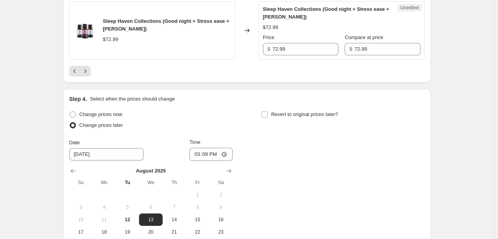
scroll to position [1568, 0]
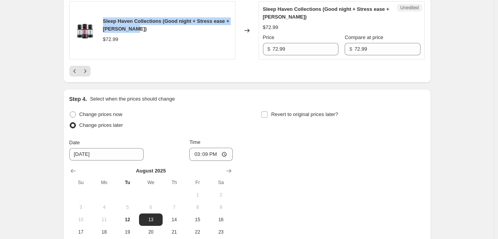
drag, startPoint x: 105, startPoint y: 17, endPoint x: 141, endPoint y: 27, distance: 37.2
click at [141, 27] on div "Sleep Haven Collections (Good night + Stress ease + [PERSON_NAME])" at bounding box center [167, 24] width 128 height 15
copy span "Sleep Haven Collections (Good night + Stress ease + [PERSON_NAME])"
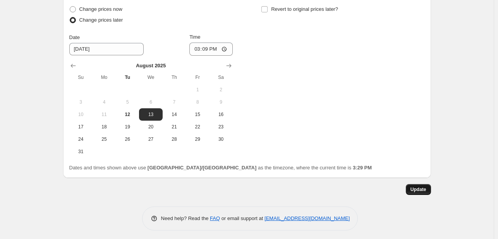
click at [420, 189] on span "Update" at bounding box center [418, 190] width 16 height 6
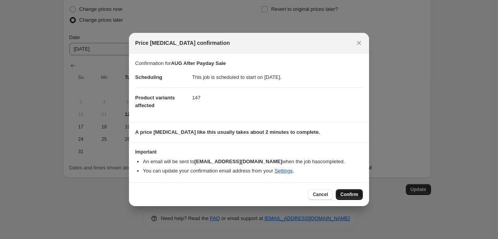
click at [345, 199] on button "Confirm" at bounding box center [349, 194] width 27 height 11
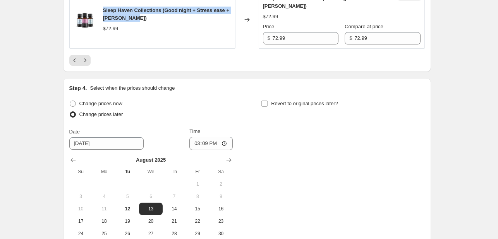
scroll to position [1578, 0]
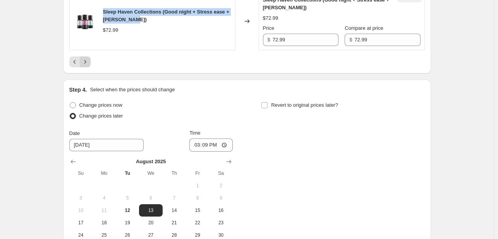
click at [88, 63] on button "Next" at bounding box center [85, 62] width 11 height 11
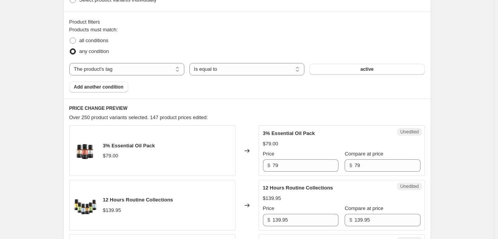
scroll to position [320, 0]
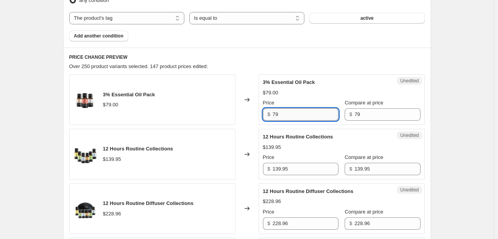
click at [277, 113] on input "79" at bounding box center [305, 114] width 66 height 12
click at [277, 113] on input "54" at bounding box center [305, 114] width 66 height 12
type input "54"
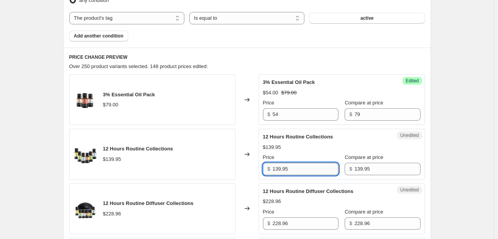
click at [280, 170] on input "139.95" at bounding box center [305, 169] width 66 height 12
type input "99"
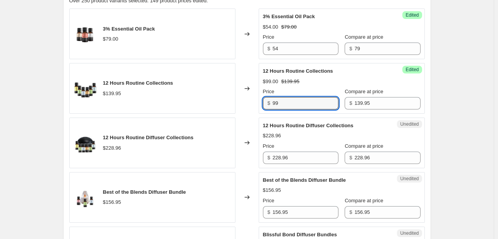
scroll to position [399, 0]
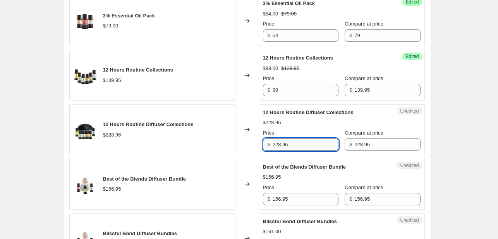
click at [286, 149] on input "228.96" at bounding box center [305, 145] width 66 height 12
click at [286, 149] on input "149" at bounding box center [305, 145] width 66 height 12
type input "149"
click at [243, 113] on div "Changed to" at bounding box center [246, 130] width 23 height 51
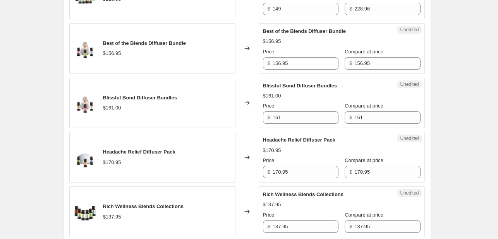
scroll to position [537, 0]
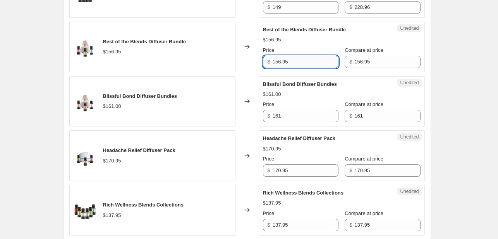
click at [280, 62] on input "156.95" at bounding box center [305, 62] width 66 height 12
click at [280, 62] on input "99" at bounding box center [305, 62] width 66 height 12
type input "99"
click at [277, 119] on input "161" at bounding box center [305, 116] width 66 height 12
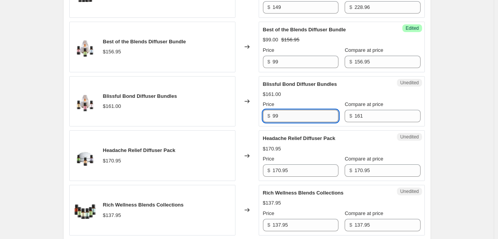
click at [277, 119] on input "99" at bounding box center [305, 116] width 66 height 12
type input "99"
click at [283, 167] on input "170.95" at bounding box center [305, 170] width 66 height 12
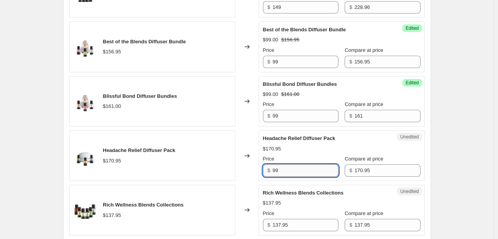
click at [283, 167] on input "99" at bounding box center [305, 170] width 66 height 12
type input "99"
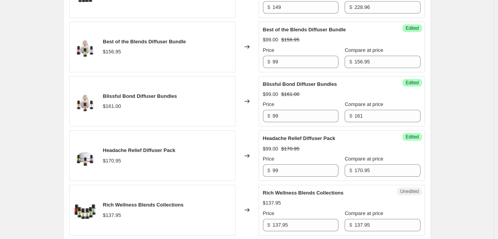
click at [249, 111] on div "Changed to" at bounding box center [246, 101] width 23 height 51
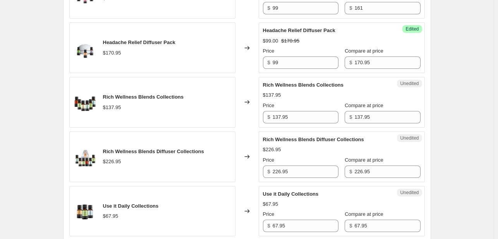
scroll to position [649, 0]
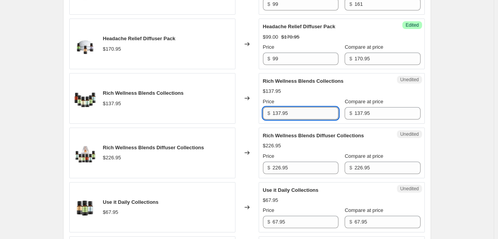
click at [290, 112] on input "137.95" at bounding box center [305, 113] width 66 height 12
click at [290, 112] on input "99" at bounding box center [305, 113] width 66 height 12
type input "99"
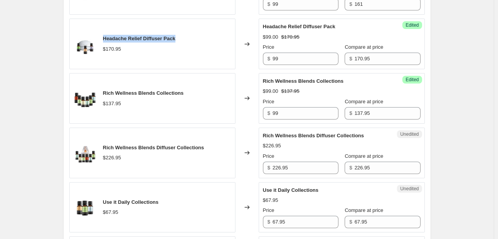
drag, startPoint x: 178, startPoint y: 38, endPoint x: 105, endPoint y: 36, distance: 73.2
click at [105, 36] on span "Headache Relief Diffuser Pack" at bounding box center [139, 39] width 72 height 6
copy span "Headache Relief Diffuser Pack"
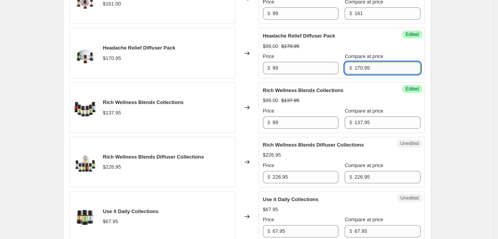
click at [367, 68] on input "170.95" at bounding box center [387, 68] width 66 height 12
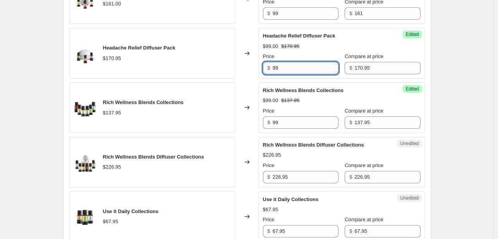
click at [281, 66] on input "99" at bounding box center [305, 68] width 66 height 12
click at [281, 66] on input "170.95" at bounding box center [305, 68] width 66 height 12
type input "170.95"
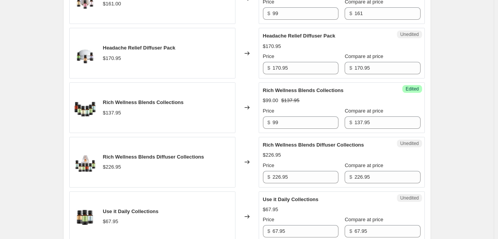
click at [245, 69] on div "Changed to" at bounding box center [246, 53] width 23 height 51
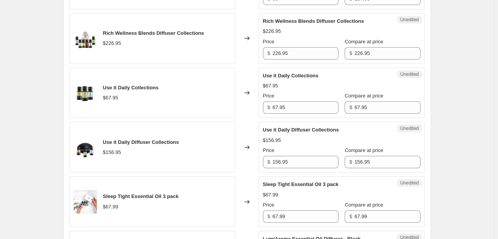
scroll to position [764, 0]
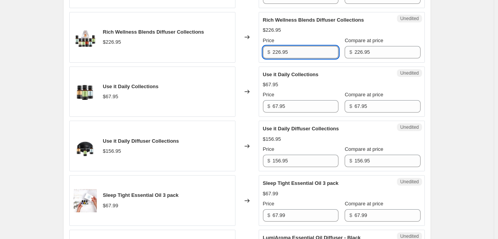
click at [283, 53] on input "226.95" at bounding box center [305, 52] width 66 height 12
click at [283, 53] on input "99" at bounding box center [305, 52] width 66 height 12
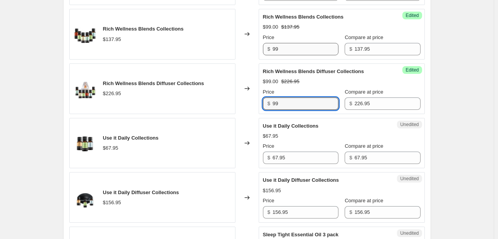
scroll to position [704, 0]
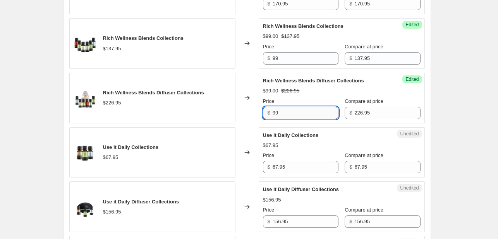
click at [276, 113] on input "99" at bounding box center [305, 113] width 66 height 12
click at [276, 113] on input "158" at bounding box center [305, 113] width 66 height 12
type input "158"
click at [252, 108] on div "Changed to" at bounding box center [246, 98] width 23 height 51
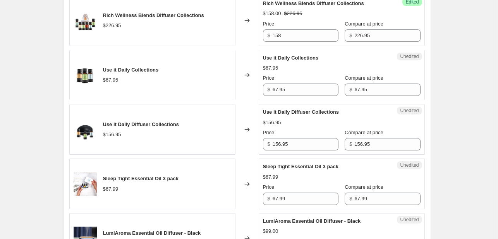
scroll to position [783, 0]
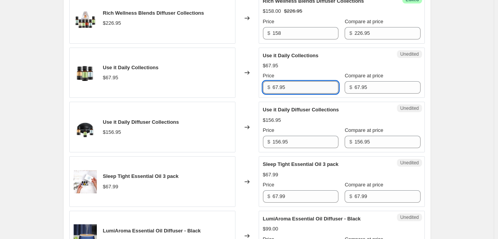
click at [280, 84] on input "67.95" at bounding box center [305, 87] width 66 height 12
click at [280, 84] on input "46" at bounding box center [305, 87] width 66 height 12
type input "46"
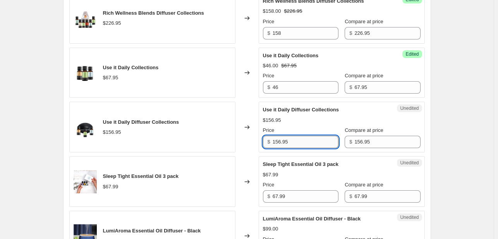
click at [279, 142] on input "156.95" at bounding box center [305, 142] width 66 height 12
type input "99"
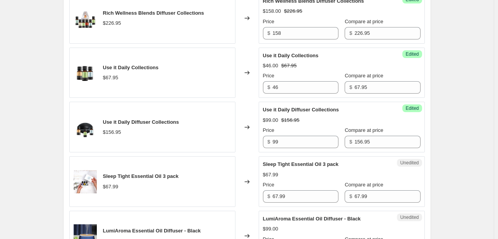
click at [254, 102] on div "Changed to" at bounding box center [246, 127] width 23 height 51
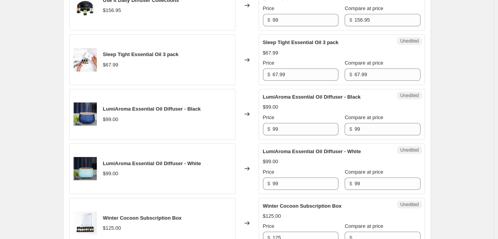
scroll to position [915, 0]
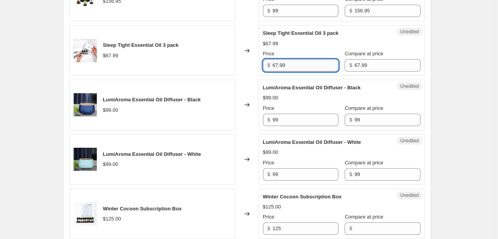
click at [276, 68] on input "67.99" at bounding box center [305, 65] width 66 height 12
click at [276, 68] on input "49" at bounding box center [305, 65] width 66 height 12
type input "49"
click at [257, 69] on div "Changed to" at bounding box center [246, 50] width 23 height 51
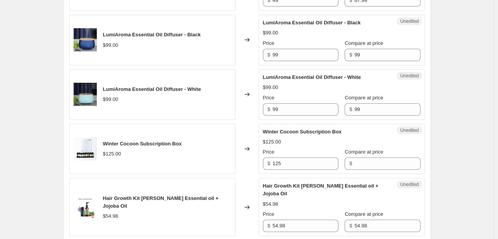
scroll to position [981, 0]
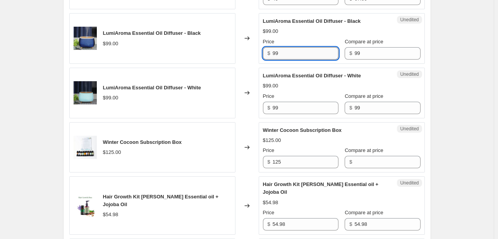
click at [278, 50] on input "99" at bounding box center [305, 53] width 66 height 12
click at [278, 50] on input "79" at bounding box center [305, 53] width 66 height 12
type input "79"
click at [278, 109] on input "99" at bounding box center [305, 108] width 66 height 12
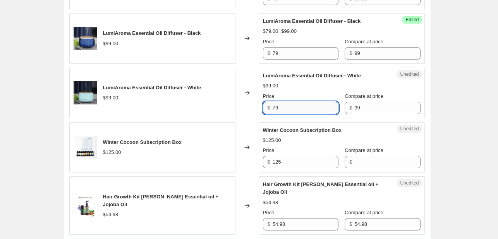
click at [278, 109] on input "79" at bounding box center [305, 108] width 66 height 12
type input "79"
click at [246, 77] on div "Changed to" at bounding box center [246, 93] width 23 height 51
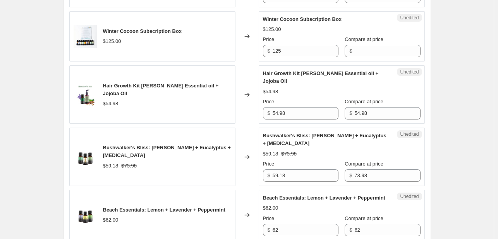
scroll to position [1095, 0]
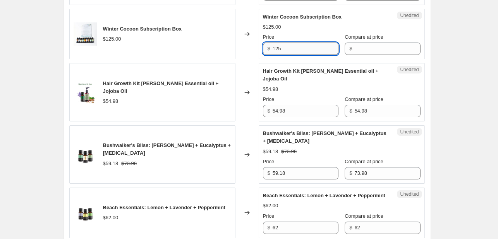
click at [280, 51] on input "125" at bounding box center [305, 49] width 66 height 12
click at [248, 66] on div "Changed to" at bounding box center [246, 92] width 23 height 58
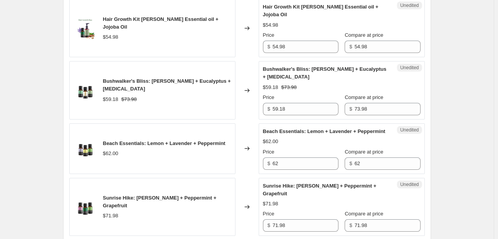
scroll to position [1161, 0]
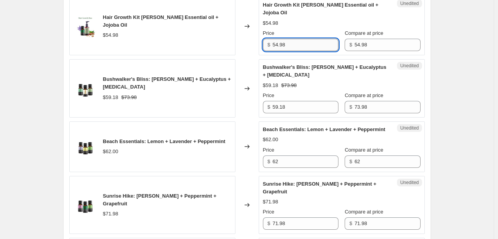
click at [280, 39] on input "54.98" at bounding box center [305, 45] width 66 height 12
click at [280, 39] on input "43.95" at bounding box center [305, 45] width 66 height 12
type input "43.95"
click at [239, 59] on div "Changed to" at bounding box center [246, 88] width 23 height 58
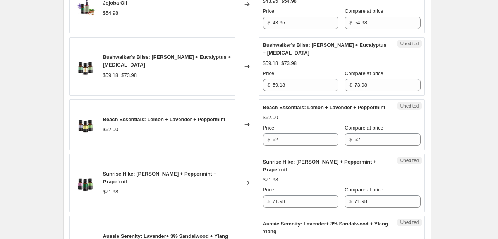
scroll to position [1184, 0]
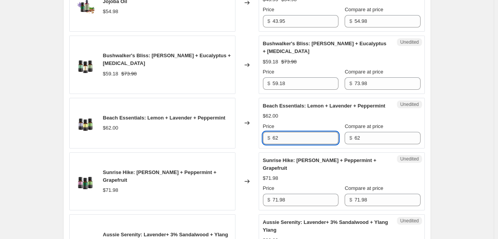
click at [278, 132] on input "62" at bounding box center [305, 138] width 66 height 12
click at [278, 132] on input "44" at bounding box center [305, 138] width 66 height 12
type input "44"
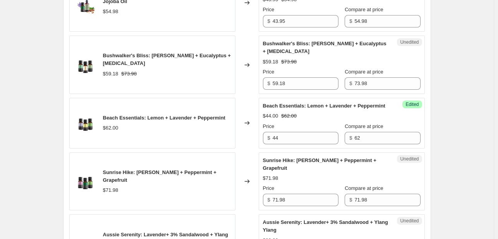
click at [253, 98] on div "Changed to" at bounding box center [246, 123] width 23 height 51
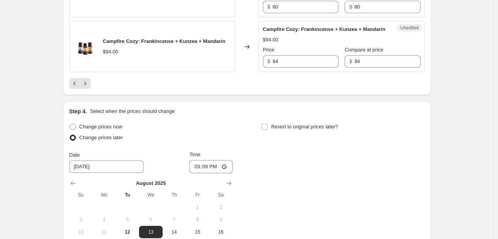
scroll to position [1542, 0]
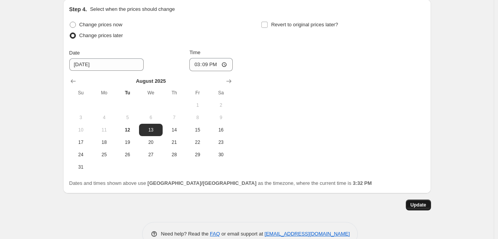
click at [420, 202] on span "Update" at bounding box center [418, 205] width 16 height 6
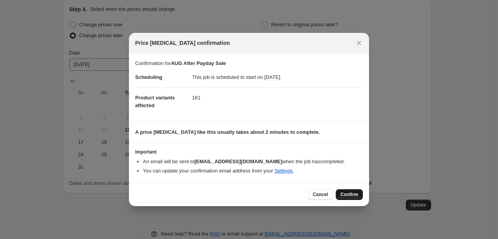
click at [342, 194] on span "Confirm" at bounding box center [349, 195] width 18 height 6
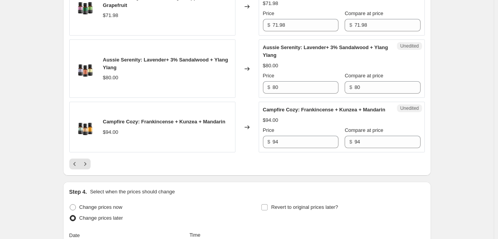
scroll to position [1359, 0]
click at [84, 160] on icon "Next" at bounding box center [85, 164] width 8 height 8
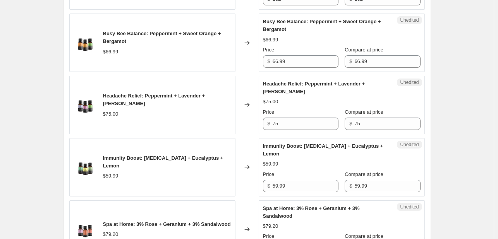
scroll to position [444, 0]
click at [280, 60] on input "66.99" at bounding box center [305, 61] width 66 height 12
click at [280, 60] on input "54" at bounding box center [305, 61] width 66 height 12
type input "54"
click at [249, 69] on div "Changed to" at bounding box center [246, 42] width 23 height 58
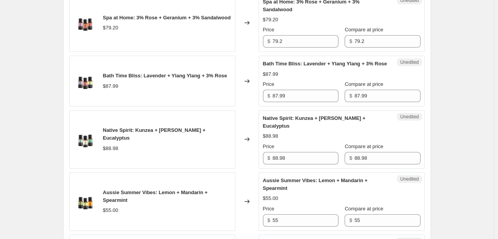
scroll to position [653, 0]
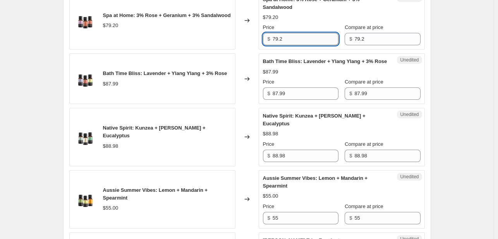
click at [284, 33] on input "79.2" at bounding box center [305, 39] width 66 height 12
click at [284, 33] on input "59" at bounding box center [305, 39] width 66 height 12
type input "59"
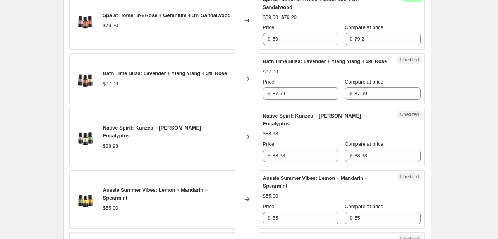
click at [247, 35] on div "Changed to" at bounding box center [246, 20] width 23 height 58
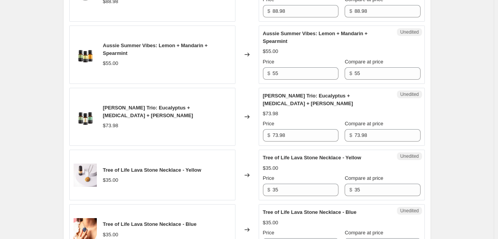
scroll to position [798, 0]
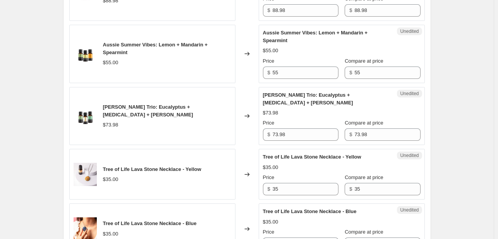
click at [274, 67] on div "$ 55" at bounding box center [300, 73] width 75 height 12
click at [276, 67] on input "55" at bounding box center [305, 73] width 66 height 12
click at [276, 67] on input "44" at bounding box center [305, 73] width 66 height 12
type input "44"
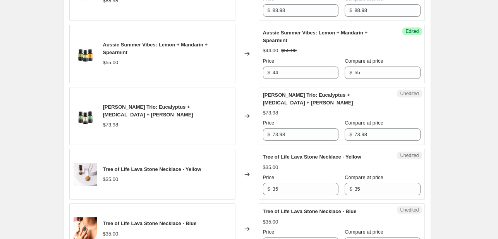
click at [238, 48] on div "Changed to" at bounding box center [246, 54] width 23 height 58
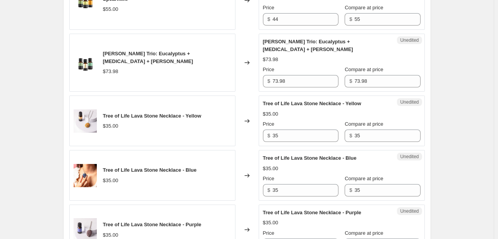
scroll to position [858, 0]
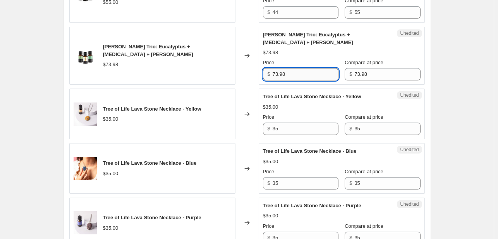
click at [281, 68] on input "73.98" at bounding box center [305, 74] width 66 height 12
click at [281, 68] on input "54" at bounding box center [305, 74] width 66 height 12
type input "54"
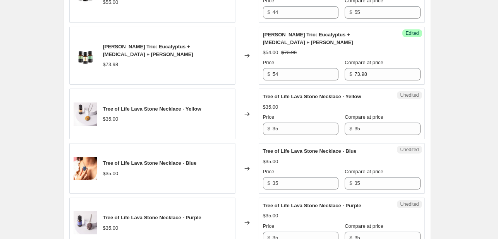
click at [235, 60] on div "[PERSON_NAME] Trio: Eucalyptus + [MEDICAL_DATA] + [PERSON_NAME] $73.98" at bounding box center [152, 56] width 166 height 58
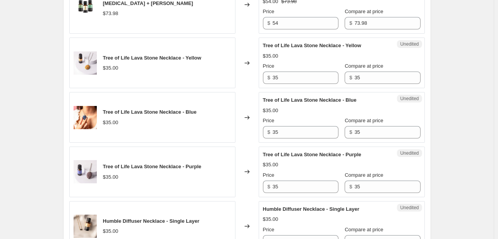
scroll to position [915, 0]
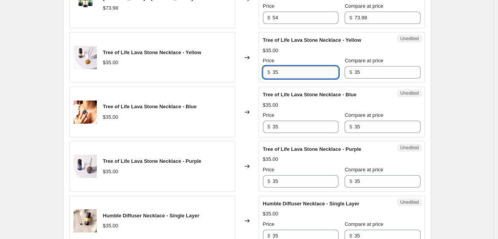
click at [279, 66] on input "35" at bounding box center [305, 72] width 66 height 12
click at [279, 66] on input "23.99" at bounding box center [305, 72] width 66 height 12
type input "23.99"
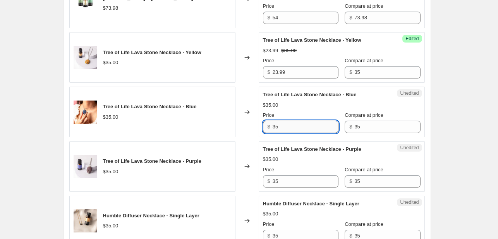
click at [279, 121] on input "35" at bounding box center [305, 127] width 66 height 12
click at [279, 121] on input "23.99" at bounding box center [305, 127] width 66 height 12
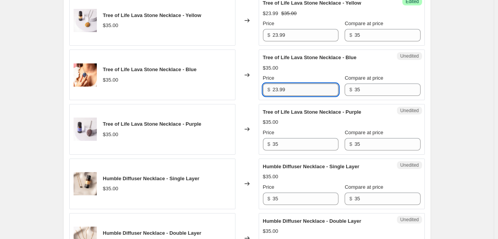
scroll to position [954, 0]
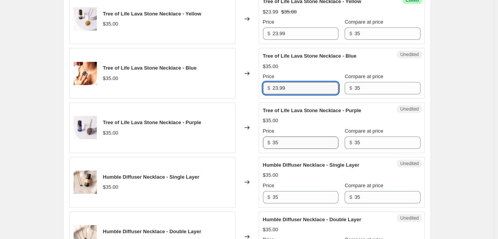
type input "23.99"
click at [278, 137] on input "35" at bounding box center [305, 143] width 66 height 12
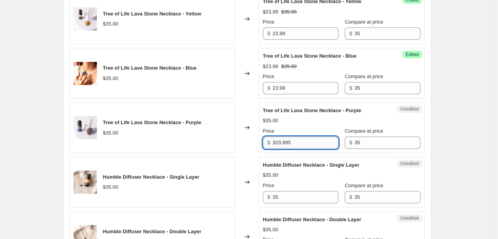
click at [278, 137] on input "323.995" at bounding box center [305, 143] width 66 height 12
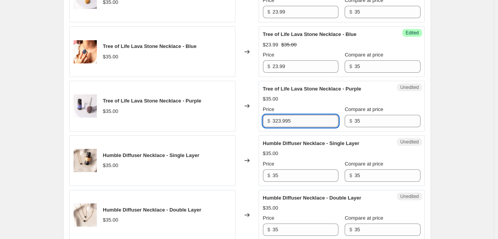
click at [283, 115] on input "323.995" at bounding box center [305, 121] width 66 height 12
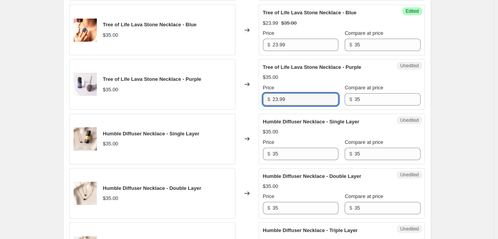
scroll to position [997, 0]
type input "23.99"
click at [280, 148] on input "35" at bounding box center [305, 154] width 66 height 12
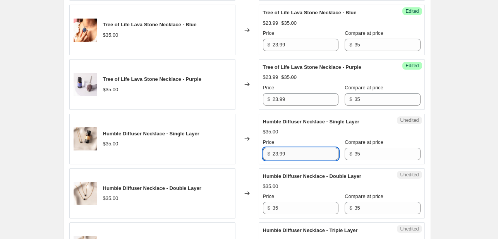
click at [280, 148] on input "23.99" at bounding box center [305, 154] width 66 height 12
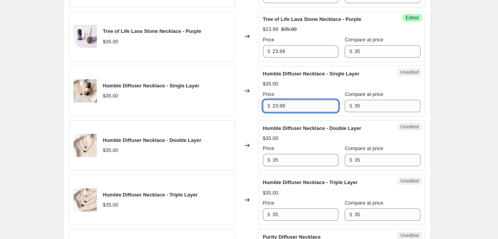
scroll to position [1045, 0]
type input "23.99"
click at [278, 154] on input "35" at bounding box center [305, 160] width 66 height 12
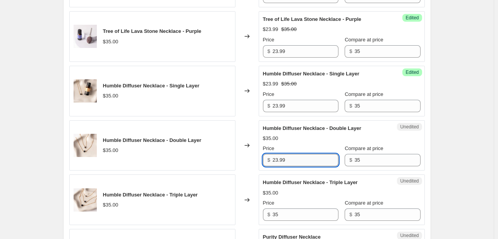
click at [278, 154] on input "23.99" at bounding box center [305, 160] width 66 height 12
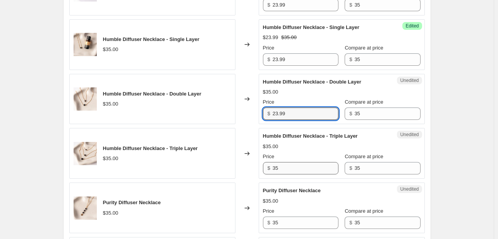
scroll to position [1091, 0]
type input "23.99"
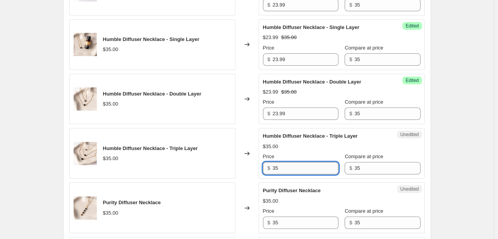
click at [276, 162] on input "35" at bounding box center [305, 168] width 66 height 12
click at [276, 162] on input "23.99" at bounding box center [305, 168] width 66 height 12
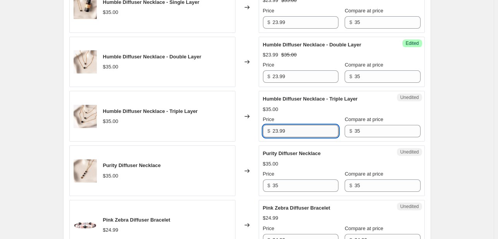
scroll to position [1130, 0]
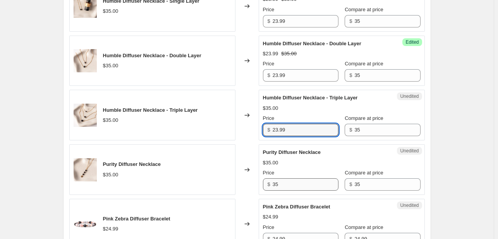
type input "23.99"
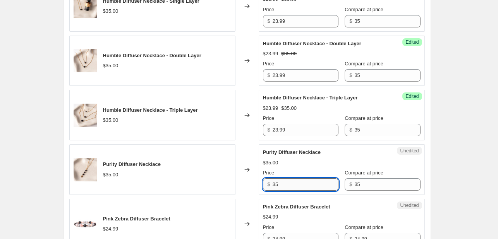
click at [276, 178] on input "35" at bounding box center [305, 184] width 66 height 12
click at [276, 178] on input "23.99" at bounding box center [305, 184] width 66 height 12
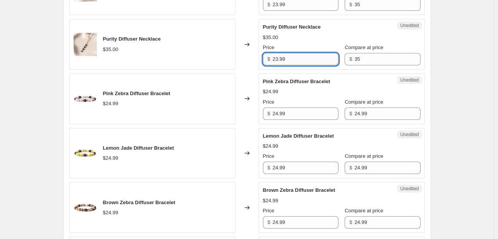
scroll to position [1259, 0]
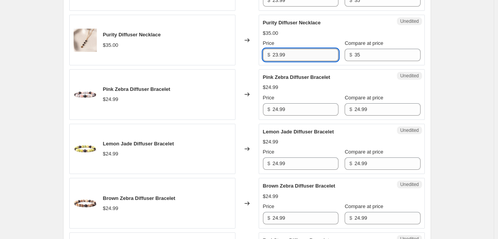
type input "23.99"
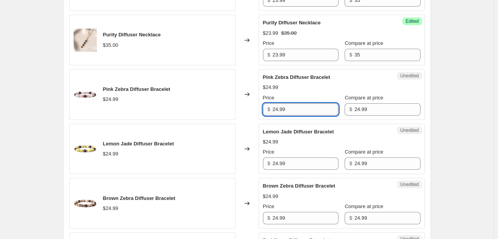
click at [285, 103] on input "24.99" at bounding box center [305, 109] width 66 height 12
click at [285, 103] on input "19.99" at bounding box center [305, 109] width 66 height 12
type input "19.99"
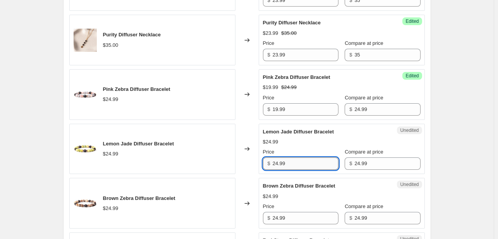
click at [283, 158] on input "24.99" at bounding box center [305, 164] width 66 height 12
click at [283, 158] on input "19.99" at bounding box center [305, 164] width 66 height 12
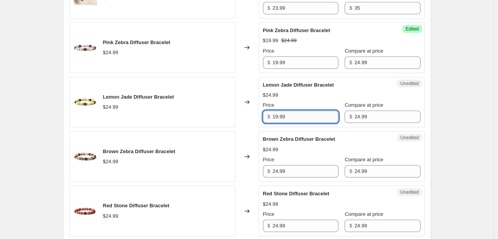
scroll to position [1307, 0]
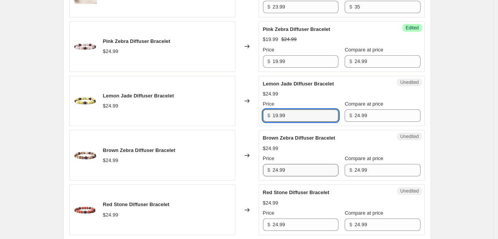
type input "19.99"
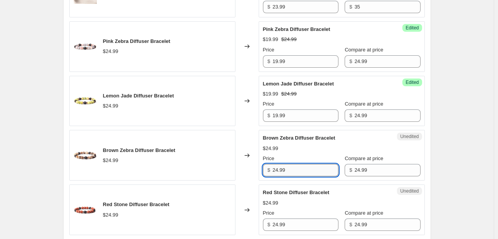
click at [283, 164] on input "24.99" at bounding box center [305, 170] width 66 height 12
click at [283, 164] on input "19.99" at bounding box center [305, 170] width 66 height 12
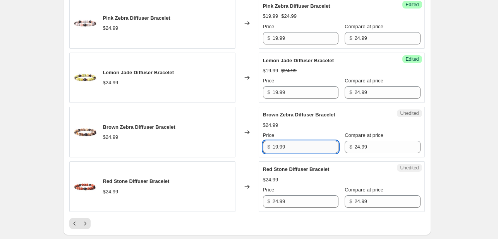
scroll to position [1334, 0]
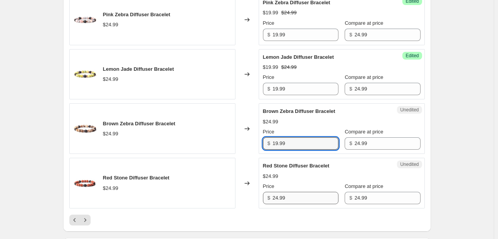
type input "19.99"
click at [283, 192] on input "24.99" at bounding box center [305, 198] width 66 height 12
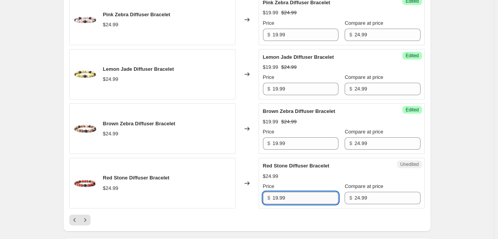
click at [283, 192] on input "19.99" at bounding box center [305, 198] width 66 height 12
type input "19.99"
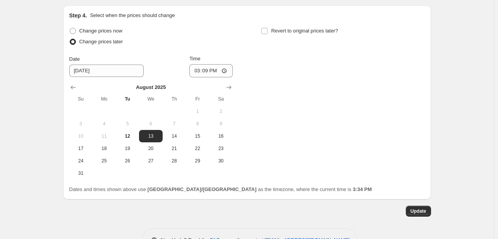
scroll to position [1573, 0]
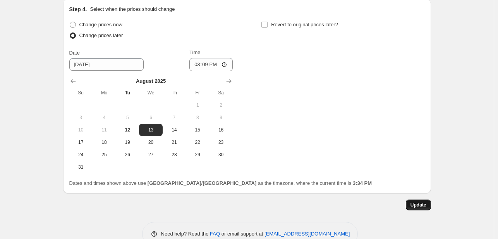
click at [423, 202] on span "Update" at bounding box center [418, 205] width 16 height 6
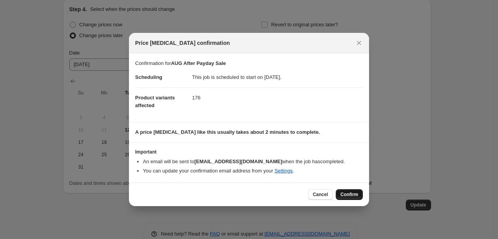
click at [351, 194] on span "Confirm" at bounding box center [349, 195] width 18 height 6
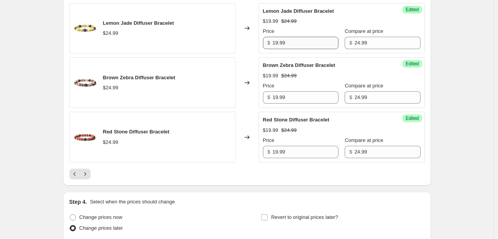
scroll to position [1389, 0]
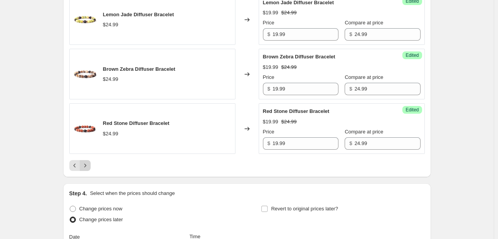
click at [89, 162] on icon "Next" at bounding box center [85, 166] width 8 height 8
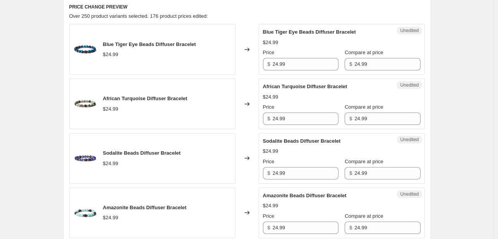
scroll to position [376, 0]
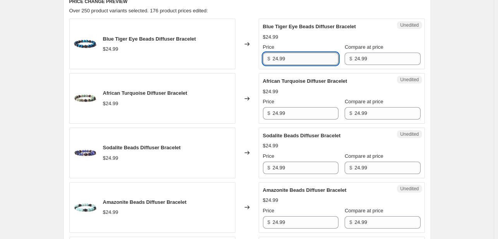
click at [286, 59] on input "24.99" at bounding box center [305, 59] width 66 height 12
click at [286, 59] on input "19.99" at bounding box center [305, 59] width 66 height 12
type input "19.99"
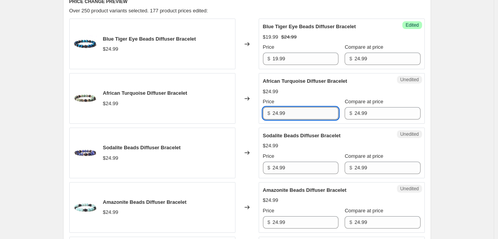
click at [283, 112] on input "24.99" at bounding box center [305, 113] width 66 height 12
click at [283, 112] on input "19.99" at bounding box center [305, 113] width 66 height 12
type input "19.99"
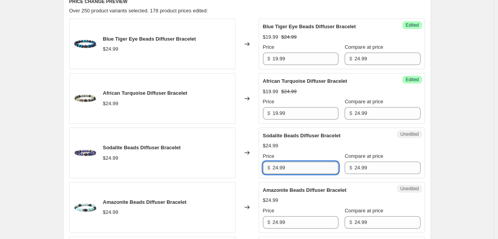
click at [283, 163] on input "24.99" at bounding box center [305, 168] width 66 height 12
click at [283, 163] on input "19.99" at bounding box center [305, 168] width 66 height 12
type input "19.99"
click at [282, 217] on input "24.99" at bounding box center [305, 222] width 66 height 12
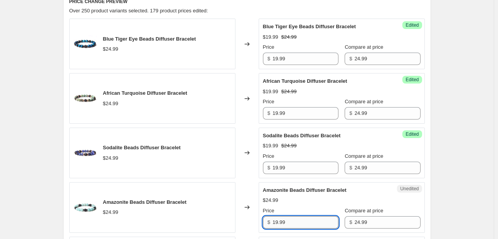
click at [282, 217] on input "19.99" at bounding box center [305, 222] width 66 height 12
type input "19.99"
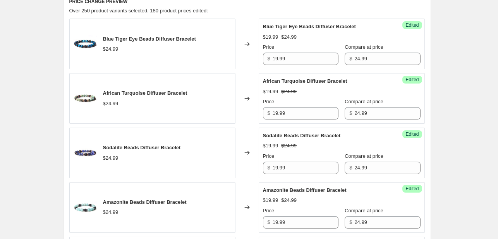
click at [249, 175] on div "Changed to" at bounding box center [246, 153] width 23 height 51
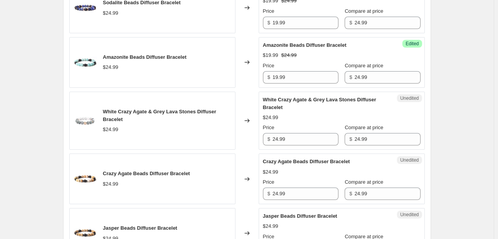
scroll to position [522, 0]
click at [279, 139] on input "24.99" at bounding box center [305, 139] width 66 height 12
click at [279, 139] on input "19.99" at bounding box center [305, 139] width 66 height 12
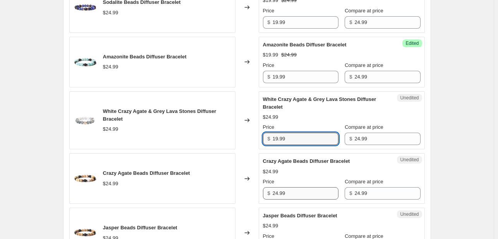
type input "19.99"
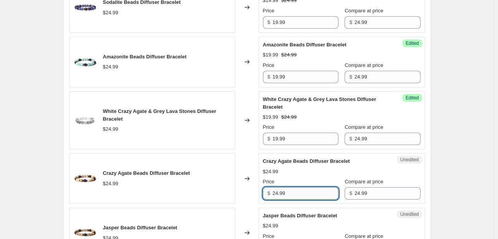
click at [282, 188] on input "24.99" at bounding box center [305, 193] width 66 height 12
click at [282, 188] on input "19.99" at bounding box center [305, 193] width 66 height 12
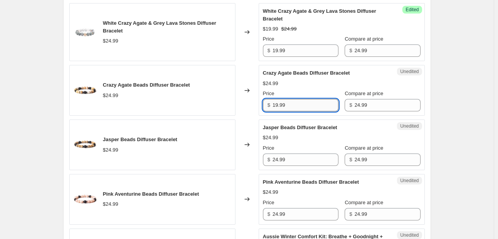
scroll to position [610, 0]
type input "19.99"
click at [280, 158] on input "24.99" at bounding box center [305, 160] width 66 height 12
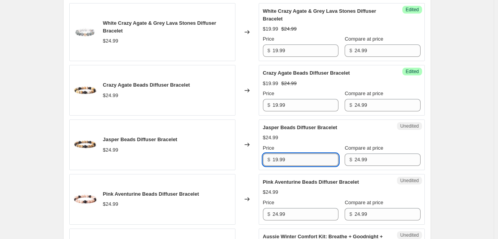
click at [280, 158] on input "19.99" at bounding box center [305, 160] width 66 height 12
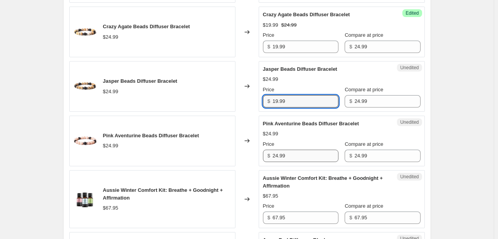
type input "19.99"
click at [280, 154] on input "24.99" at bounding box center [305, 156] width 66 height 12
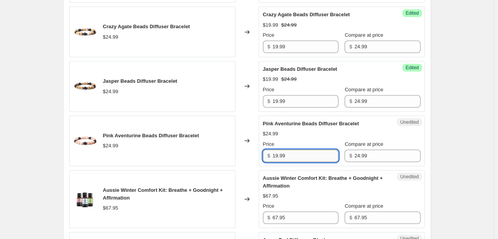
click at [280, 154] on input "19.99" at bounding box center [305, 156] width 66 height 12
type input "19.99"
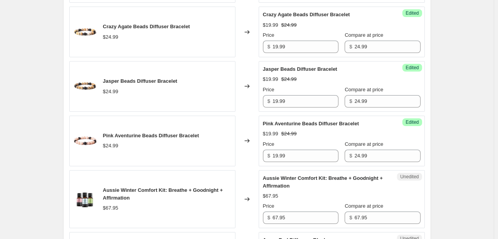
click at [466, 114] on div "AUG After Payday Sale. This page is ready AUG After Payday Sale Info Scheduled …" at bounding box center [246, 228] width 493 height 1792
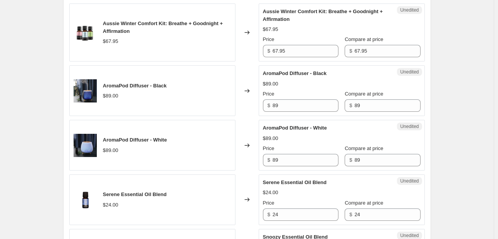
scroll to position [837, 0]
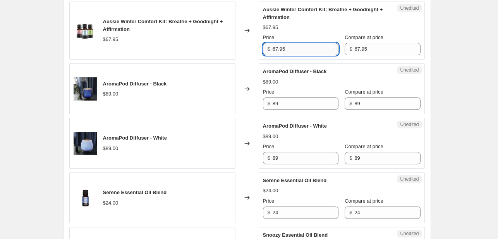
click at [283, 49] on input "67.95" at bounding box center [305, 49] width 66 height 12
click at [283, 49] on input "49" at bounding box center [305, 49] width 66 height 12
type input "49"
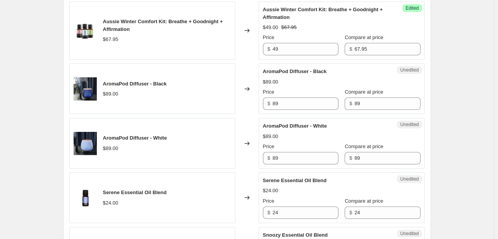
click at [253, 43] on div "Changed to" at bounding box center [246, 31] width 23 height 58
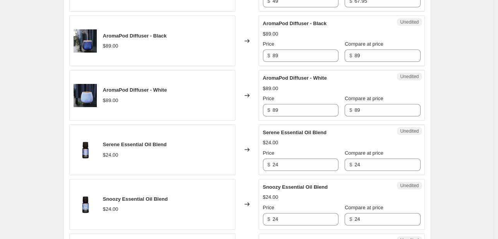
scroll to position [891, 0]
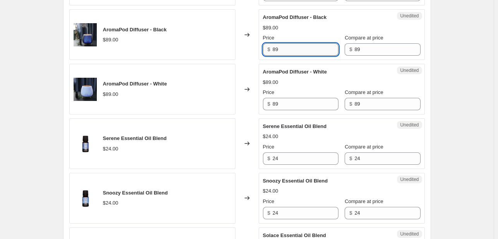
click at [275, 48] on input "89" at bounding box center [305, 49] width 66 height 12
click at [275, 48] on input "49" at bounding box center [305, 49] width 66 height 12
click at [276, 104] on input "89" at bounding box center [305, 104] width 66 height 12
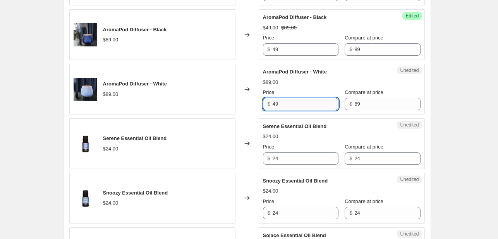
click at [276, 104] on input "49" at bounding box center [305, 104] width 66 height 12
click at [252, 65] on div "Changed to" at bounding box center [246, 89] width 23 height 51
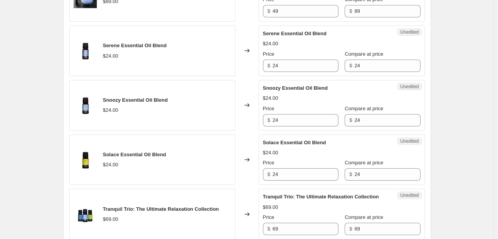
scroll to position [992, 0]
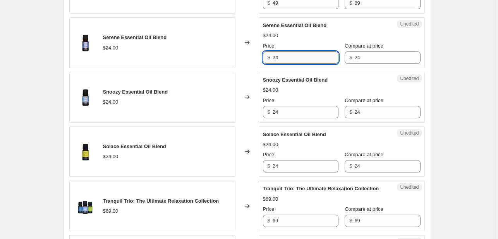
click at [278, 53] on input "24" at bounding box center [305, 57] width 66 height 12
click at [278, 53] on input "13.99" at bounding box center [305, 57] width 66 height 12
click at [277, 113] on input "24" at bounding box center [305, 112] width 66 height 12
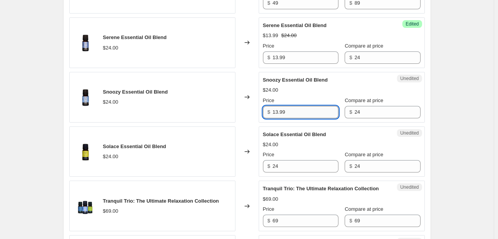
click at [277, 113] on input "13.99" at bounding box center [305, 112] width 66 height 12
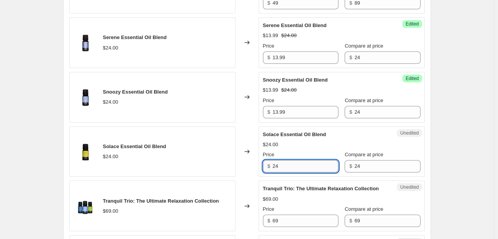
click at [279, 164] on input "24" at bounding box center [305, 166] width 66 height 12
click at [279, 164] on input "213.994" at bounding box center [305, 166] width 66 height 12
click at [279, 164] on input "13.99" at bounding box center [305, 166] width 66 height 12
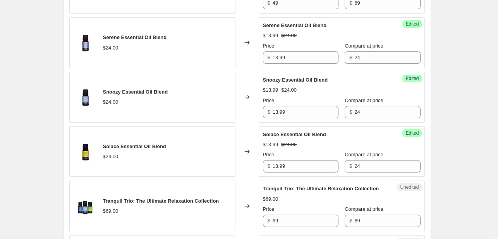
click at [242, 113] on div "Changed to" at bounding box center [246, 97] width 23 height 51
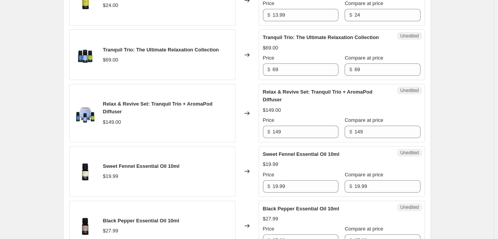
scroll to position [1145, 0]
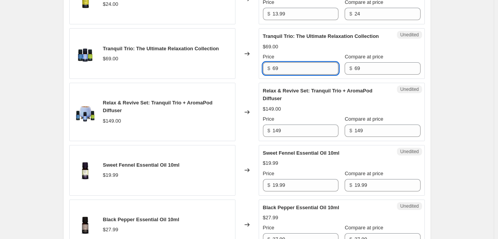
click at [276, 67] on input "69" at bounding box center [305, 68] width 66 height 12
click at [276, 67] on input "39" at bounding box center [305, 68] width 66 height 12
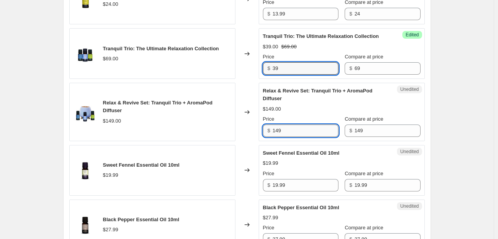
click at [281, 129] on input "149" at bounding box center [305, 131] width 66 height 12
click at [281, 129] on input "99" at bounding box center [305, 131] width 66 height 12
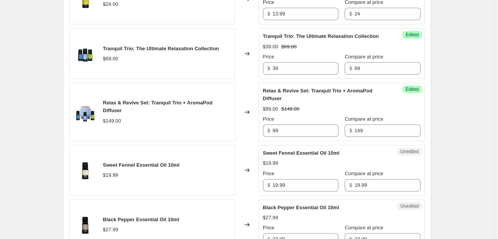
click at [251, 94] on div "Changed to" at bounding box center [246, 112] width 23 height 58
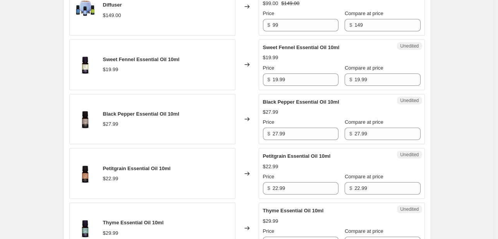
scroll to position [1254, 0]
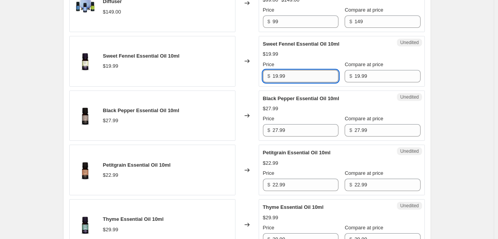
click at [290, 76] on input "19.99" at bounding box center [305, 76] width 66 height 12
click at [290, 76] on input "16.99" at bounding box center [305, 76] width 66 height 12
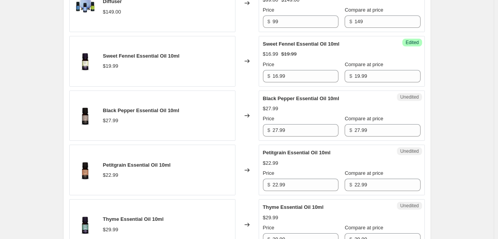
click at [251, 64] on div "Changed to" at bounding box center [246, 61] width 23 height 51
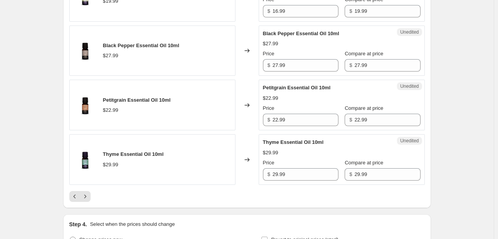
scroll to position [1333, 0]
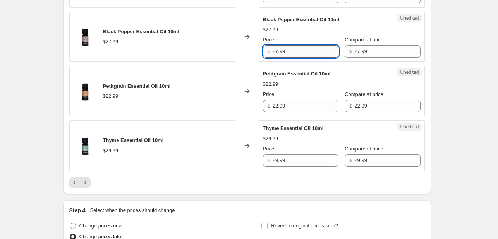
click at [279, 53] on input "27.99" at bounding box center [305, 51] width 66 height 12
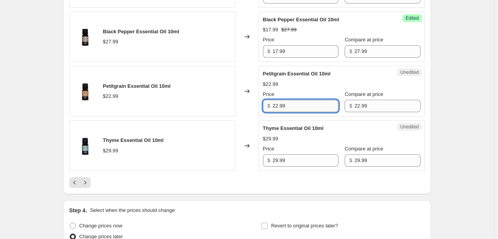
click at [275, 106] on input "22.99" at bounding box center [305, 106] width 66 height 12
click at [275, 106] on input "16.99" at bounding box center [305, 106] width 66 height 12
click at [259, 105] on div "Changed to" at bounding box center [246, 91] width 23 height 51
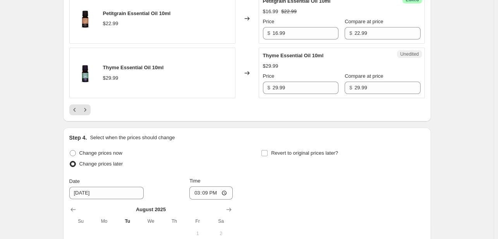
scroll to position [1407, 0]
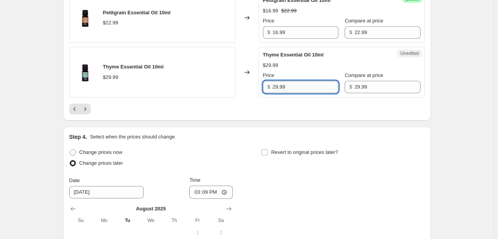
click at [278, 81] on input "29.99" at bounding box center [305, 87] width 66 height 12
click at [278, 81] on input "19.99" at bounding box center [305, 87] width 66 height 12
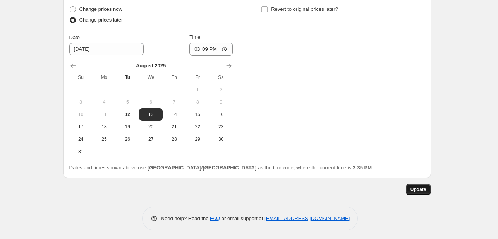
click at [425, 184] on button "Update" at bounding box center [418, 189] width 25 height 11
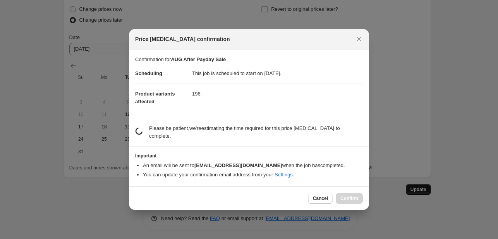
scroll to position [0, 0]
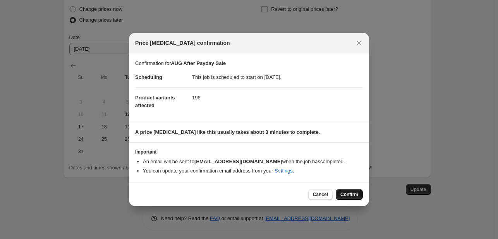
click at [351, 196] on span "Confirm" at bounding box center [349, 195] width 18 height 6
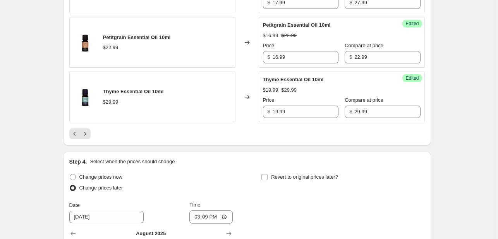
scroll to position [1381, 0]
click at [86, 133] on icon "Next" at bounding box center [85, 134] width 2 height 3
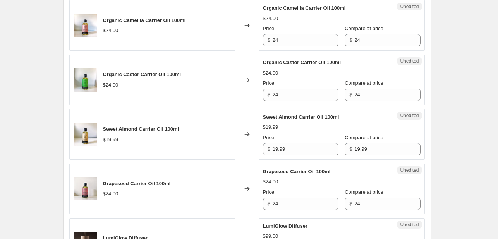
scroll to position [398, 0]
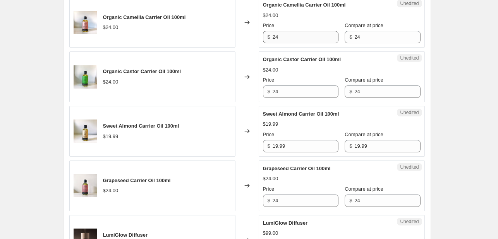
drag, startPoint x: 277, startPoint y: 27, endPoint x: 277, endPoint y: 36, distance: 8.5
click at [277, 36] on div "Price $ 24" at bounding box center [300, 33] width 75 height 22
click at [277, 36] on input "24" at bounding box center [305, 37] width 66 height 12
click at [277, 36] on input "17.99" at bounding box center [305, 37] width 66 height 12
click at [280, 91] on input "24" at bounding box center [305, 92] width 66 height 12
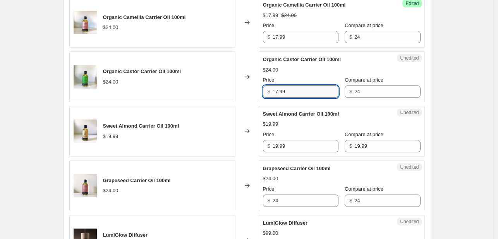
click at [280, 91] on input "17.99" at bounding box center [305, 92] width 66 height 12
click at [257, 93] on div "Changed to" at bounding box center [246, 76] width 23 height 51
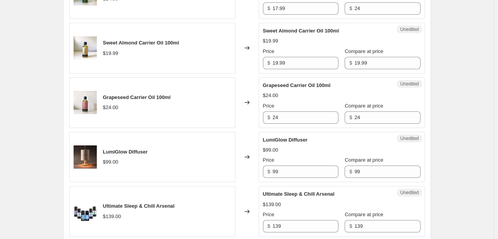
scroll to position [481, 0]
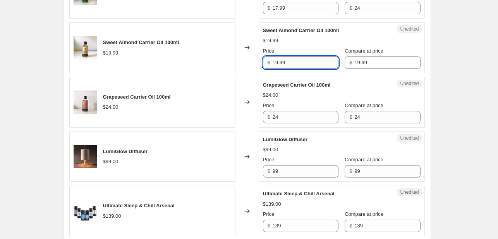
click at [278, 61] on input "19.99" at bounding box center [305, 63] width 66 height 12
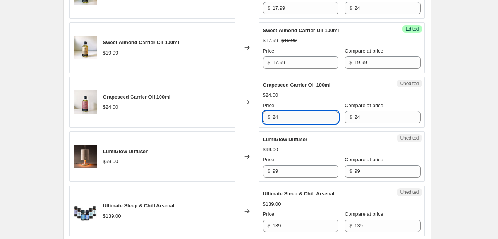
click at [276, 118] on input "24" at bounding box center [305, 117] width 66 height 12
click at [276, 118] on input "17.99" at bounding box center [305, 117] width 66 height 12
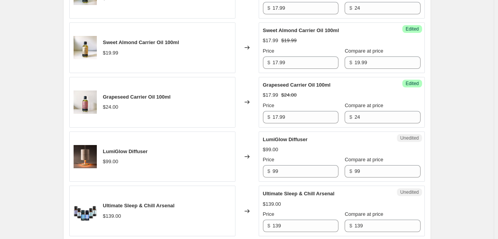
click at [248, 84] on div "Changed to" at bounding box center [246, 102] width 23 height 51
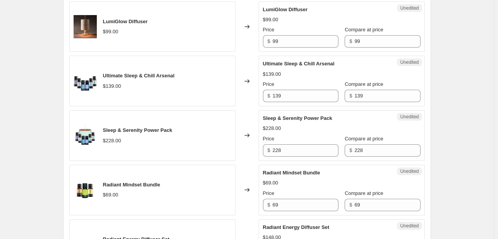
scroll to position [612, 0]
click at [277, 43] on input "99" at bounding box center [305, 41] width 66 height 12
click at [277, 43] on input "59" at bounding box center [305, 41] width 66 height 12
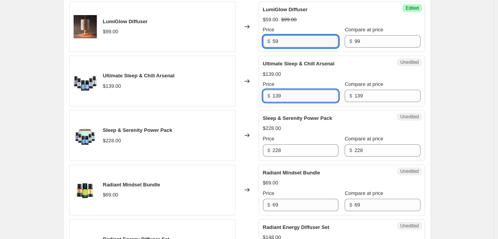
click at [280, 93] on input "139" at bounding box center [305, 96] width 66 height 12
click at [280, 93] on input "13999" at bounding box center [305, 96] width 66 height 12
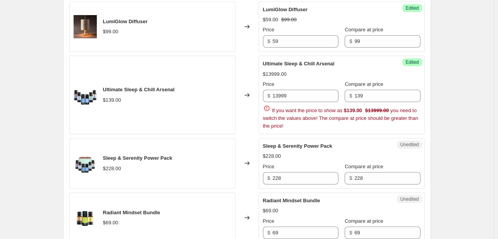
click at [249, 70] on div "Changed to" at bounding box center [246, 95] width 23 height 79
click at [286, 93] on input "13999" at bounding box center [305, 96] width 66 height 12
click at [286, 93] on input "99" at bounding box center [305, 96] width 66 height 12
click at [242, 63] on div "Changed to" at bounding box center [246, 95] width 23 height 79
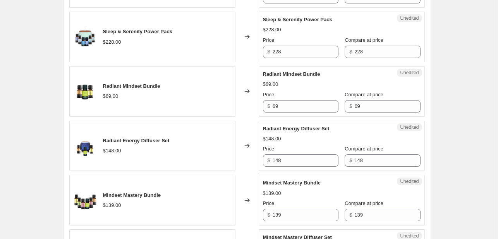
scroll to position [715, 0]
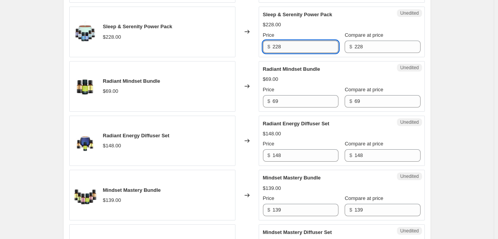
click at [277, 44] on input "228" at bounding box center [305, 47] width 66 height 12
click at [277, 44] on input "169" at bounding box center [305, 47] width 66 height 12
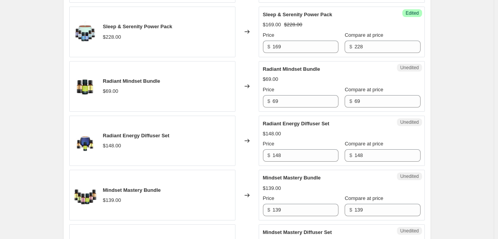
click at [247, 55] on div "Changed to" at bounding box center [246, 32] width 23 height 51
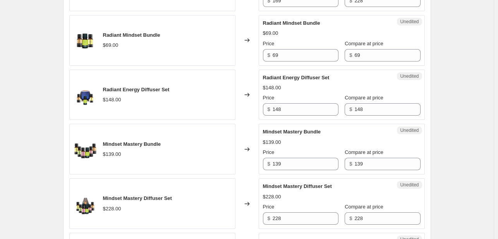
scroll to position [764, 0]
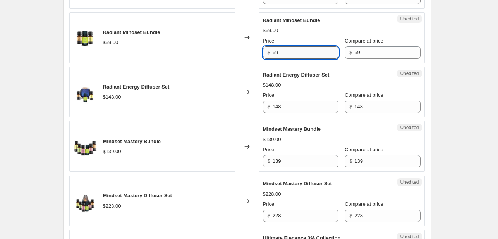
click at [277, 52] on input "69" at bounding box center [305, 52] width 66 height 12
click at [277, 52] on input "39" at bounding box center [305, 52] width 66 height 12
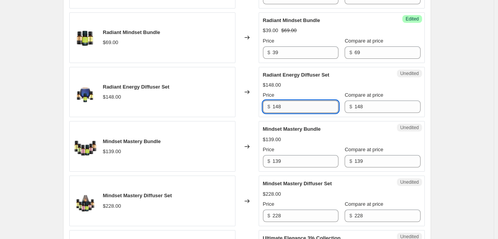
click at [279, 106] on input "148" at bounding box center [305, 107] width 66 height 12
click at [279, 106] on input "99" at bounding box center [305, 107] width 66 height 12
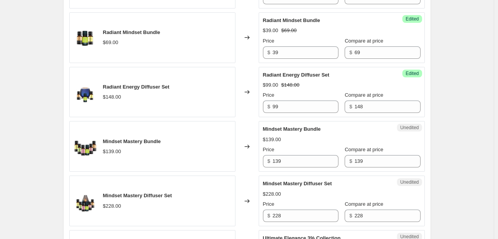
click at [255, 67] on div "Changed to" at bounding box center [246, 92] width 23 height 51
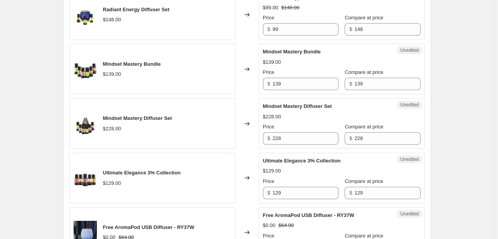
scroll to position [860, 0]
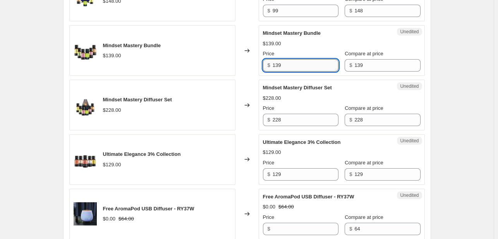
click at [282, 64] on input "139" at bounding box center [305, 65] width 66 height 12
click at [282, 64] on input "99" at bounding box center [305, 65] width 66 height 12
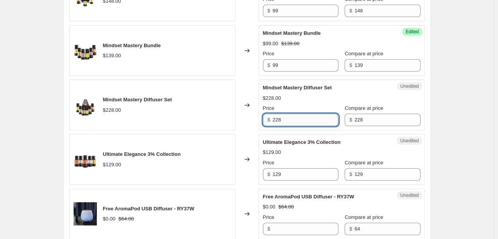
click at [280, 120] on input "228" at bounding box center [305, 120] width 66 height 12
click at [280, 120] on input "169" at bounding box center [305, 120] width 66 height 12
click at [253, 74] on div "Changed to" at bounding box center [246, 50] width 23 height 51
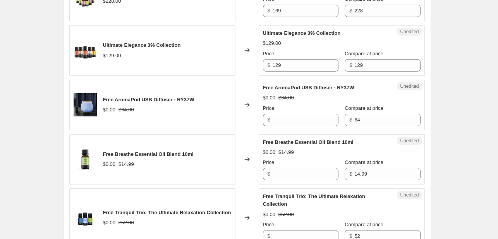
scroll to position [975, 0]
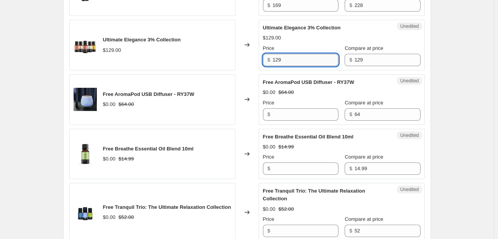
click at [278, 56] on input "129" at bounding box center [305, 60] width 66 height 12
click at [278, 56] on input "99" at bounding box center [305, 60] width 66 height 12
click at [254, 66] on div "Changed to" at bounding box center [246, 45] width 23 height 51
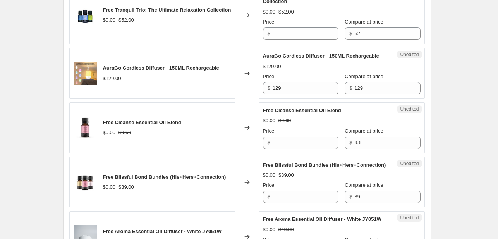
scroll to position [1173, 0]
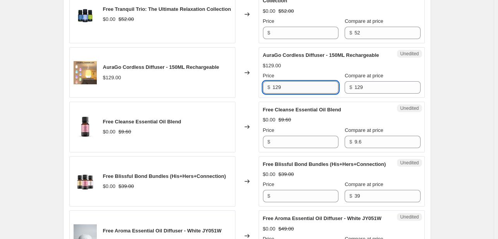
click at [279, 86] on input "129" at bounding box center [305, 87] width 66 height 12
click at [279, 86] on input "69" at bounding box center [305, 87] width 66 height 12
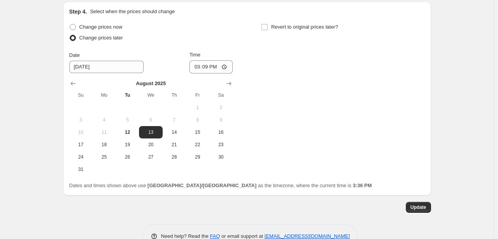
scroll to position [1534, 0]
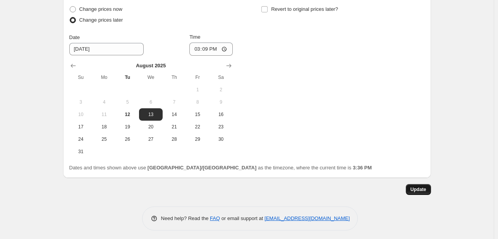
click at [415, 187] on span "Update" at bounding box center [418, 190] width 16 height 6
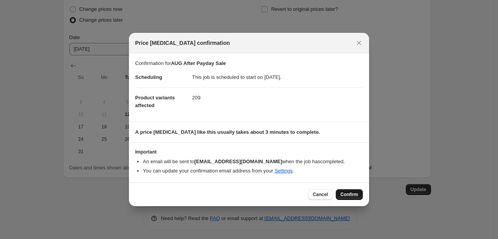
click at [348, 195] on span "Confirm" at bounding box center [349, 195] width 18 height 6
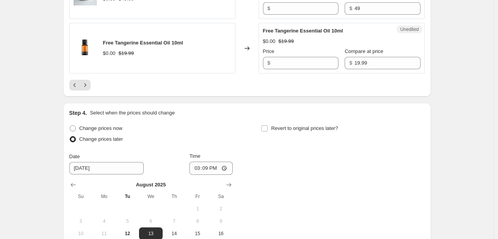
scroll to position [1415, 0]
click at [91, 86] on button "Next" at bounding box center [85, 85] width 11 height 11
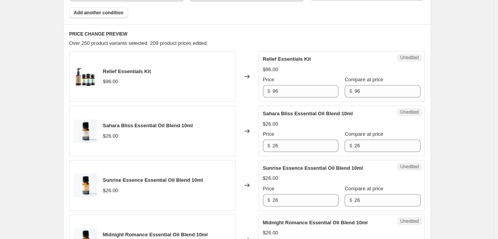
scroll to position [342, 0]
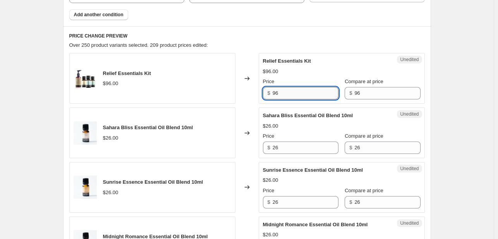
click at [279, 92] on input "96" at bounding box center [305, 93] width 66 height 12
click at [279, 92] on input "74" at bounding box center [305, 93] width 66 height 12
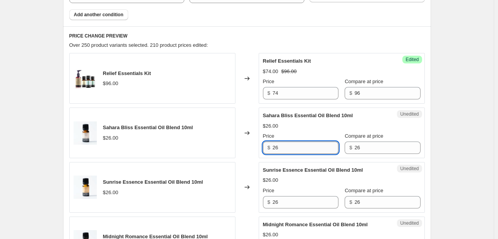
click at [277, 147] on input "26" at bounding box center [305, 148] width 66 height 12
click at [277, 147] on input "217.996" at bounding box center [305, 148] width 66 height 12
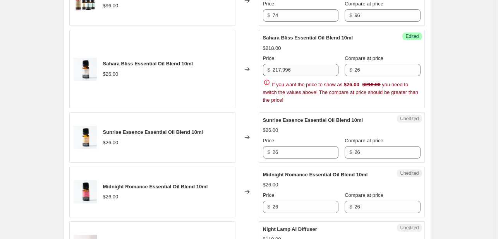
drag, startPoint x: 287, startPoint y: 76, endPoint x: 285, endPoint y: 72, distance: 4.5
click at [285, 72] on div "Price $ 217.996 Compare at price $ 26 If you want the price to show as $26.00 $…" at bounding box center [342, 80] width 158 height 50
click at [285, 72] on input "217.996" at bounding box center [305, 70] width 66 height 12
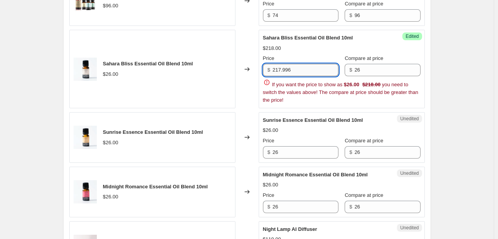
click at [285, 72] on input "217.996" at bounding box center [305, 70] width 66 height 12
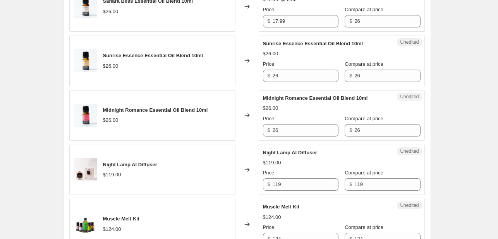
scroll to position [471, 0]
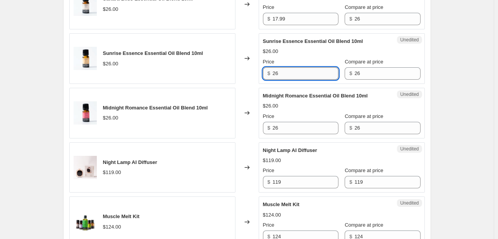
click at [278, 73] on input "26" at bounding box center [305, 73] width 66 height 12
click at [278, 73] on input "217.996" at bounding box center [305, 73] width 66 height 12
click at [279, 130] on input "26" at bounding box center [305, 128] width 66 height 12
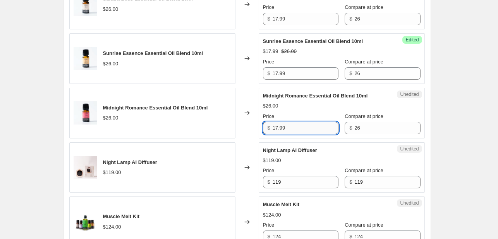
click at [279, 130] on input "17.99" at bounding box center [305, 128] width 66 height 12
click at [254, 135] on div "Changed to" at bounding box center [246, 113] width 23 height 51
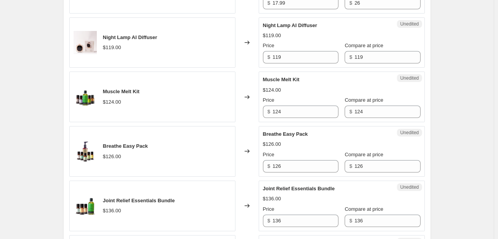
scroll to position [597, 0]
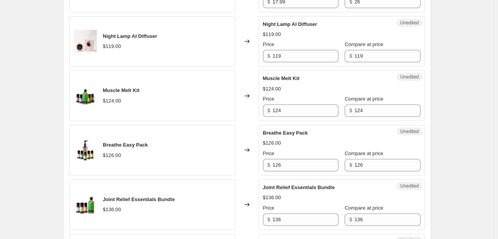
click at [274, 53] on div "$ 119" at bounding box center [300, 56] width 75 height 12
click at [277, 55] on input "119" at bounding box center [305, 56] width 66 height 12
click at [277, 55] on input "99" at bounding box center [305, 56] width 66 height 12
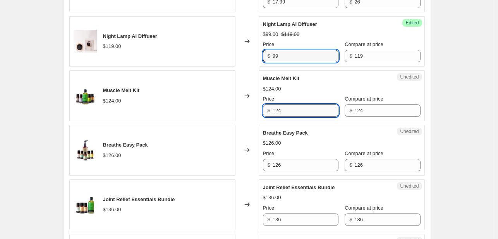
click at [279, 110] on input "124" at bounding box center [305, 111] width 66 height 12
click at [279, 110] on input "99" at bounding box center [305, 111] width 66 height 12
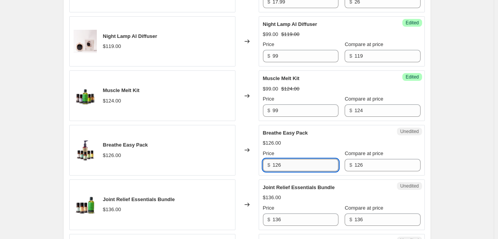
click at [279, 162] on input "126" at bounding box center [305, 165] width 66 height 12
click at [279, 162] on input "99" at bounding box center [305, 165] width 66 height 12
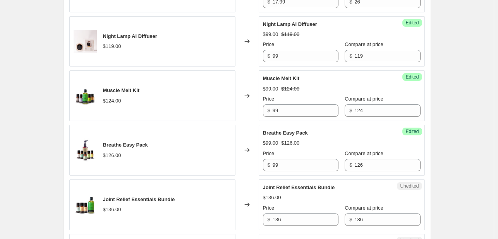
click at [250, 127] on div "Changed to" at bounding box center [246, 150] width 23 height 51
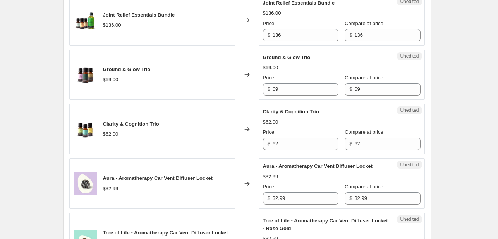
scroll to position [782, 0]
click at [280, 36] on input "136" at bounding box center [305, 35] width 66 height 12
click at [280, 36] on input "89" at bounding box center [305, 35] width 66 height 12
click at [250, 60] on div "Changed to" at bounding box center [246, 74] width 23 height 51
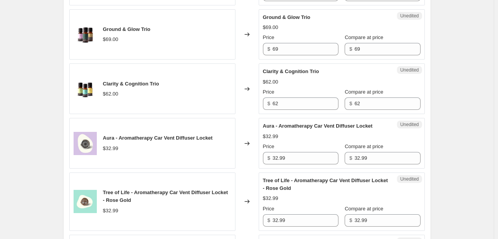
scroll to position [824, 0]
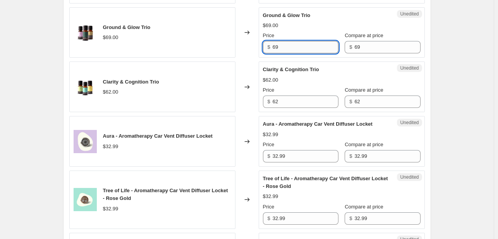
click at [275, 41] on input "69" at bounding box center [305, 47] width 66 height 12
click at [275, 41] on input "39" at bounding box center [305, 47] width 66 height 12
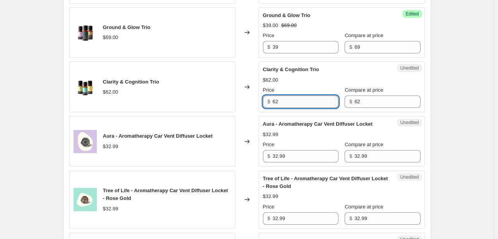
click at [278, 98] on input "62" at bounding box center [305, 102] width 66 height 12
click at [278, 98] on input "39" at bounding box center [305, 102] width 66 height 12
click at [257, 72] on div "Changed to" at bounding box center [246, 87] width 23 height 51
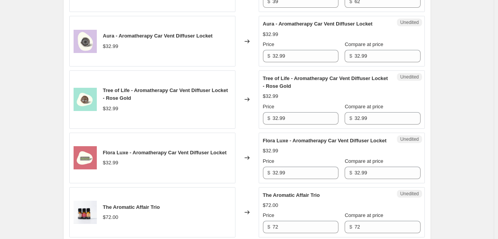
scroll to position [930, 0]
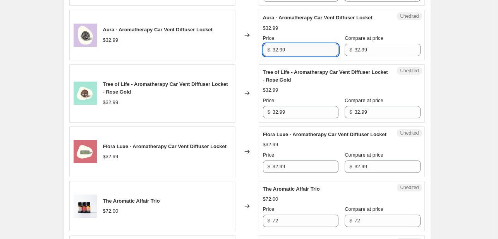
click at [277, 51] on input "32.99" at bounding box center [305, 50] width 66 height 12
click at [277, 51] on input "29" at bounding box center [305, 50] width 66 height 12
click at [280, 107] on input "32.99" at bounding box center [305, 112] width 66 height 12
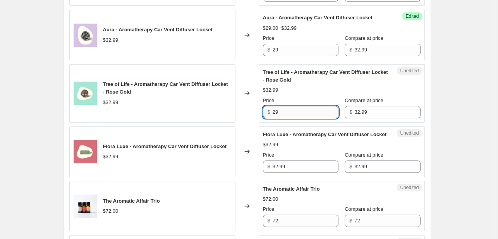
click at [280, 107] on input "29" at bounding box center [305, 112] width 66 height 12
click at [279, 170] on input "32.99" at bounding box center [305, 167] width 66 height 12
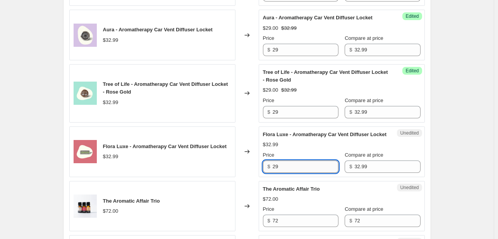
click at [279, 170] on input "29" at bounding box center [305, 167] width 66 height 12
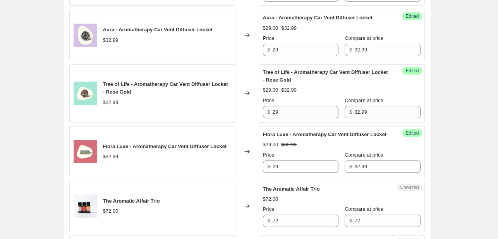
click at [255, 112] on div "Changed to" at bounding box center [246, 93] width 23 height 58
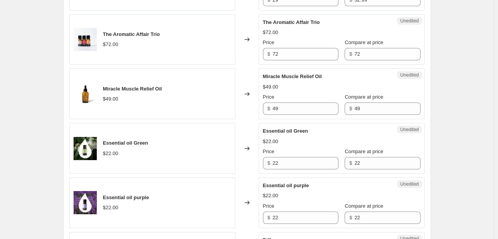
scroll to position [1106, 0]
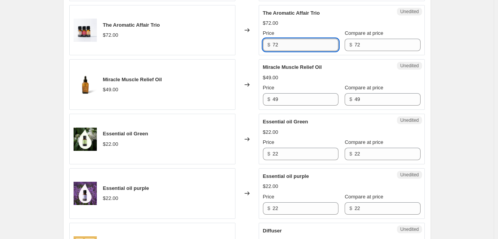
click at [276, 51] on input "72" at bounding box center [305, 45] width 66 height 12
click at [276, 51] on input "44" at bounding box center [305, 45] width 66 height 12
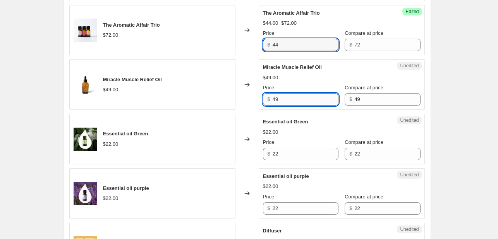
click at [278, 106] on input "49" at bounding box center [305, 99] width 66 height 12
click at [278, 106] on input "39" at bounding box center [305, 99] width 66 height 12
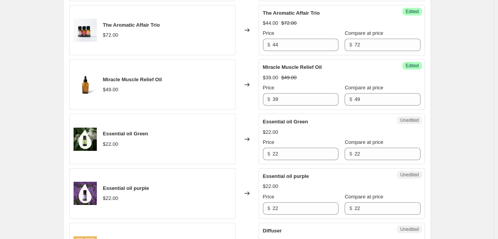
click at [250, 71] on div "Changed to" at bounding box center [246, 84] width 23 height 51
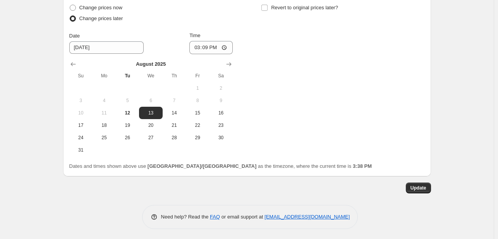
scroll to position [1488, 0]
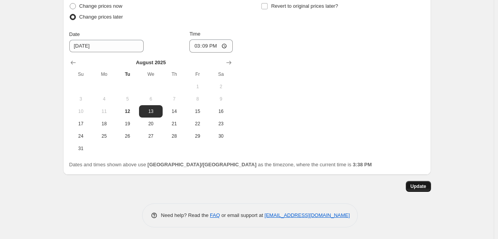
click at [426, 187] on span "Update" at bounding box center [418, 186] width 16 height 6
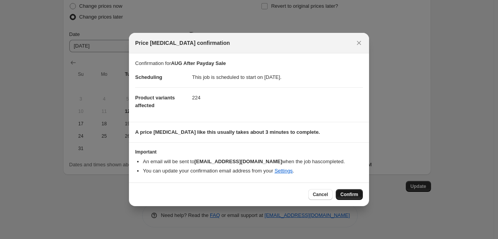
click at [358, 197] on span "Confirm" at bounding box center [349, 195] width 18 height 6
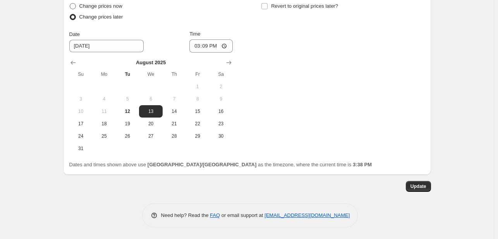
click at [106, 6] on span "Change prices now" at bounding box center [100, 6] width 43 height 6
click at [70, 3] on input "Change prices now" at bounding box center [70, 3] width 0 height 0
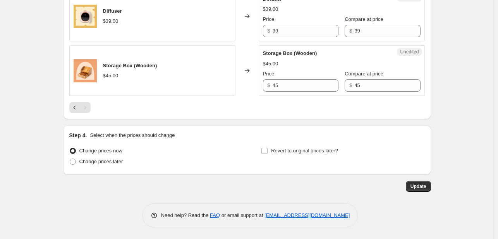
scroll to position [1343, 0]
click at [426, 189] on span "Update" at bounding box center [418, 186] width 16 height 6
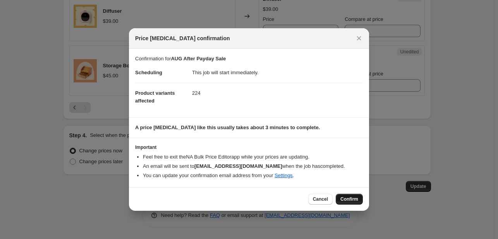
click at [356, 201] on span "Confirm" at bounding box center [349, 199] width 18 height 6
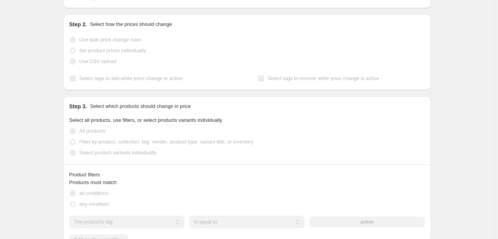
scroll to position [0, 0]
